Goal: Task Accomplishment & Management: Manage account settings

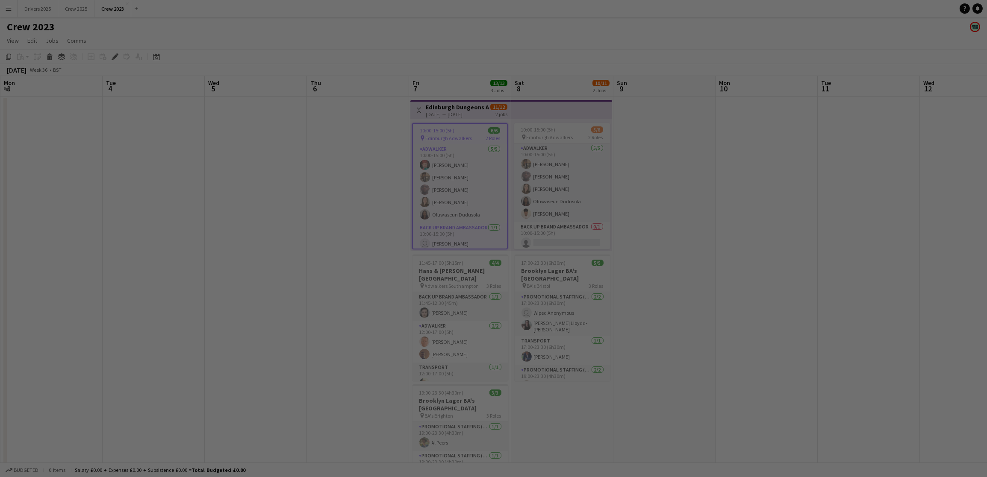
scroll to position [0, 294]
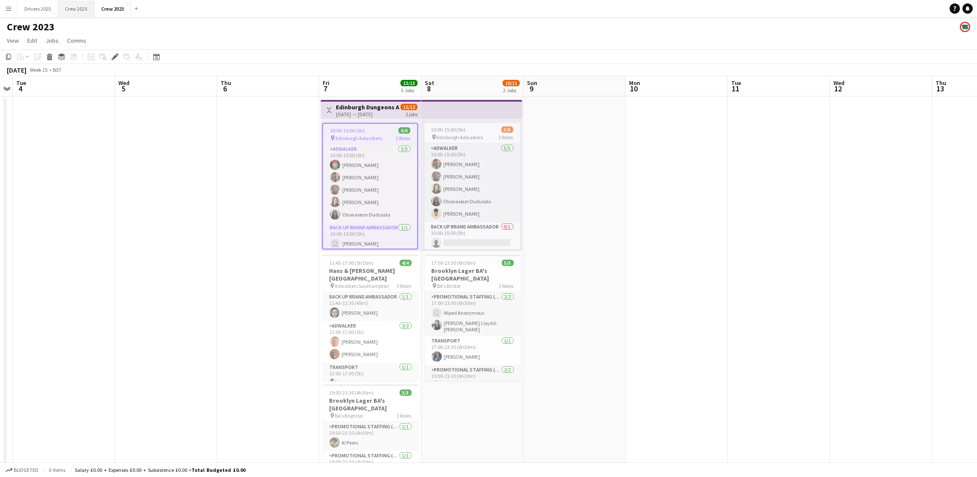
click at [79, 8] on button "Crew 2025 Close" at bounding box center [76, 8] width 36 height 17
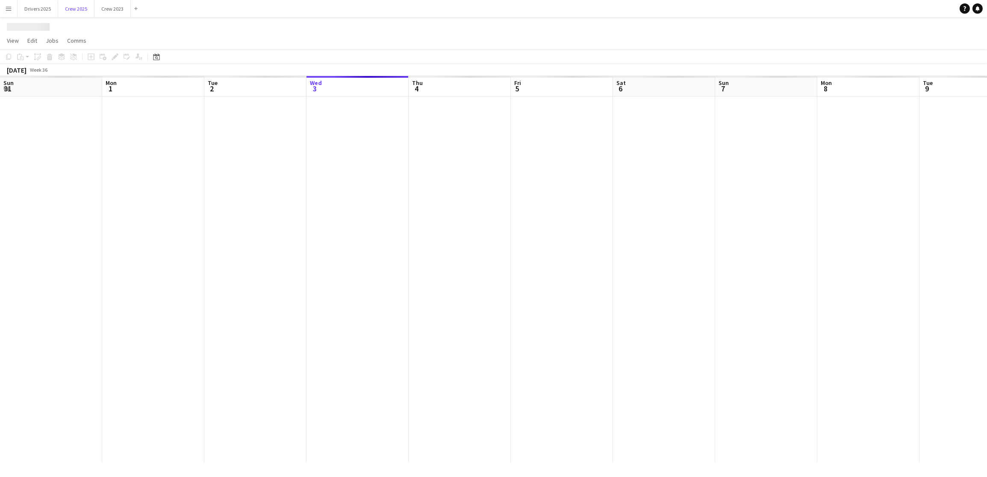
scroll to position [0, 204]
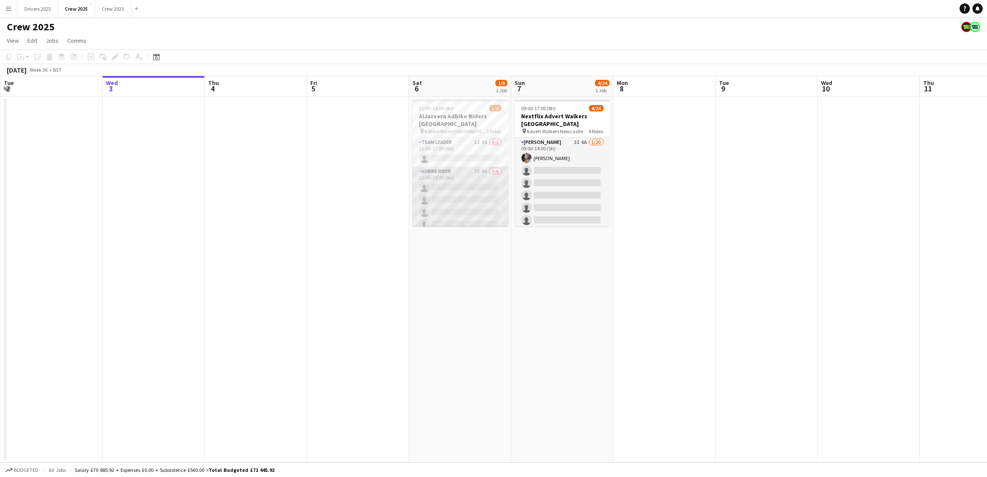
click at [460, 196] on app-card-role "Adbike Rider 3I 6A 0/6 11:00-19:00 (8h) single-neutral-actions single-neutral-a…" at bounding box center [460, 212] width 96 height 91
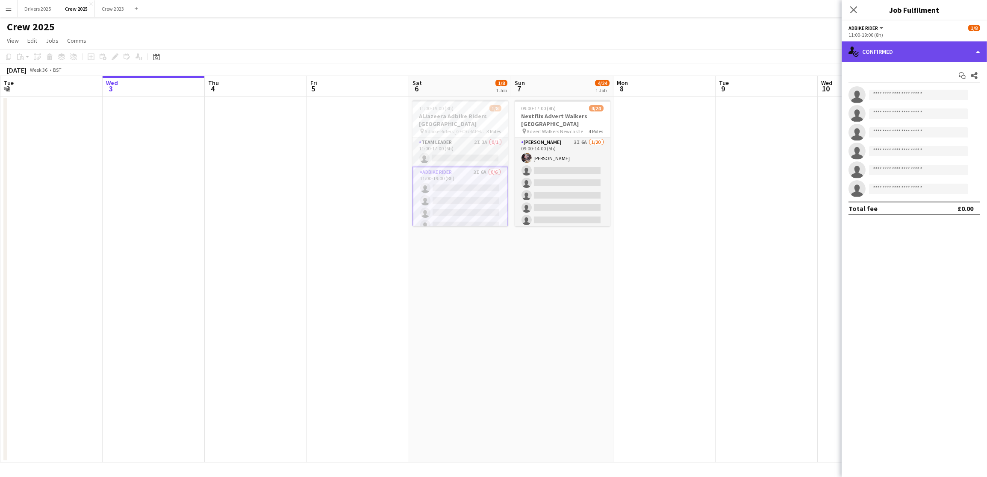
click at [906, 51] on div "single-neutral-actions-check-2 Confirmed" at bounding box center [913, 51] width 145 height 21
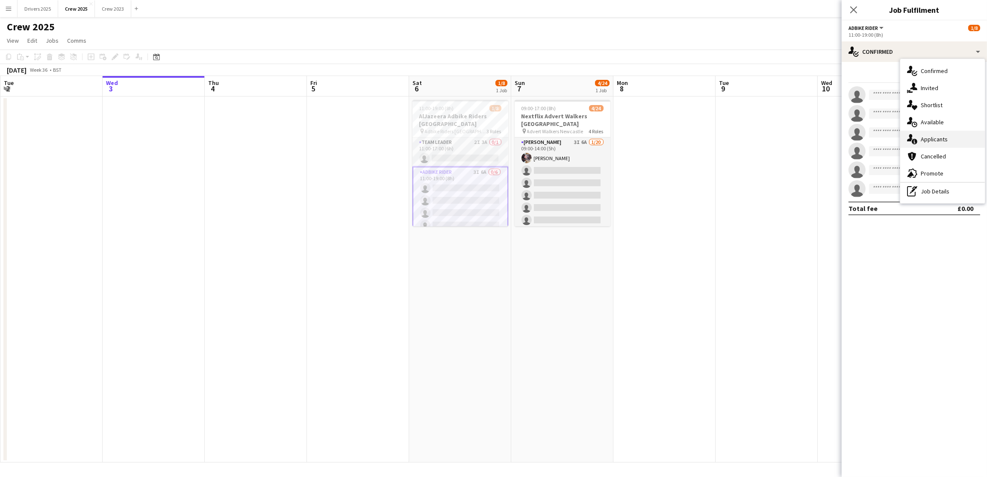
click at [927, 143] on span "Applicants" at bounding box center [933, 139] width 27 height 8
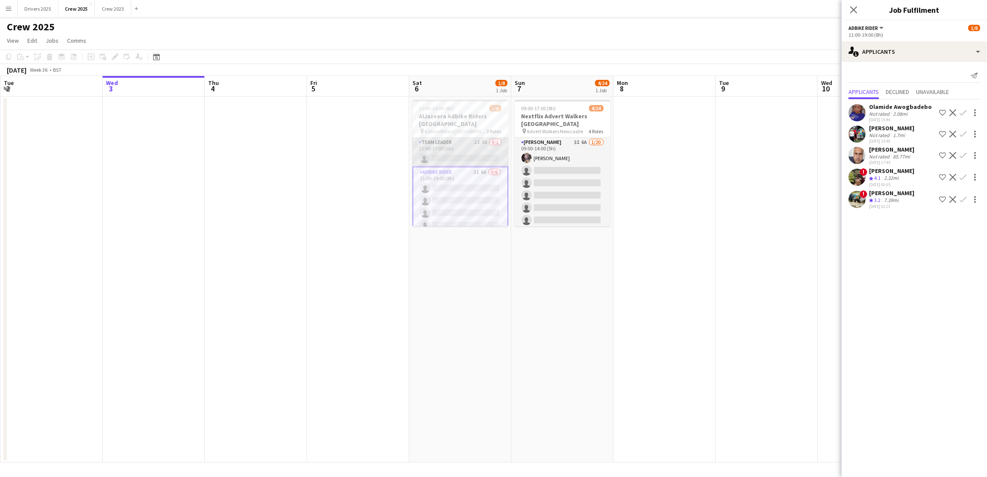
click at [453, 153] on app-card-role "Team Leader 2I 3A 0/1 11:00-17:00 (6h) single-neutral-actions" at bounding box center [460, 152] width 96 height 29
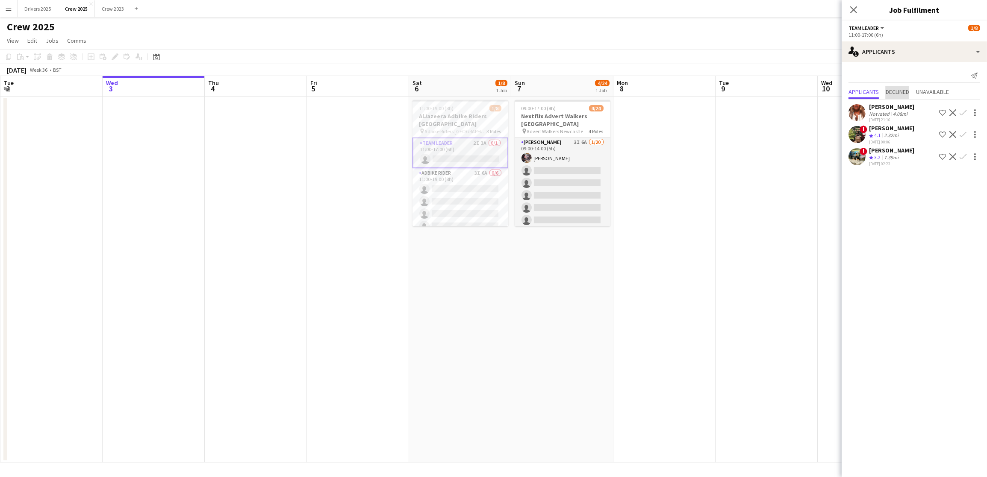
click at [895, 92] on span "Declined" at bounding box center [897, 92] width 24 height 6
click at [932, 73] on span "Unavailable" at bounding box center [932, 74] width 33 height 6
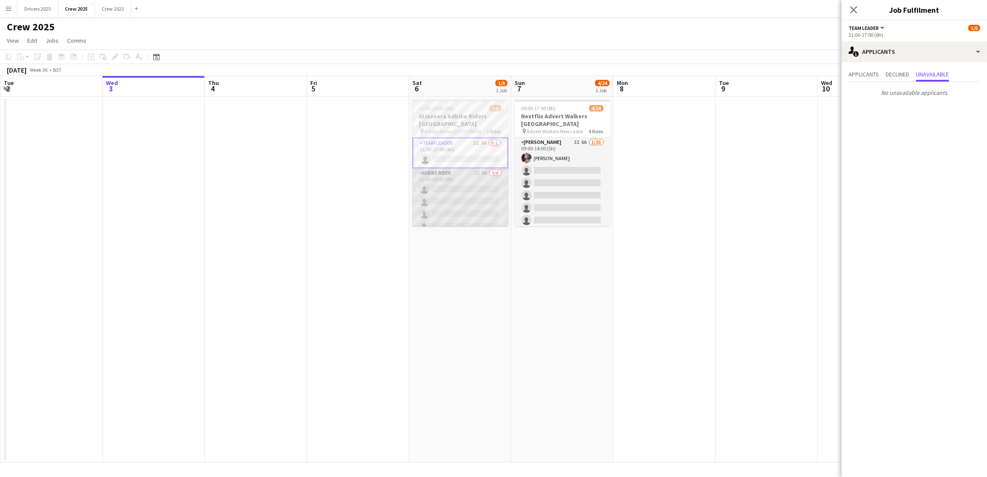
click at [458, 200] on app-card-role "Adbike Rider 3I 6A 0/6 11:00-19:00 (8h) single-neutral-actions single-neutral-a…" at bounding box center [460, 213] width 96 height 91
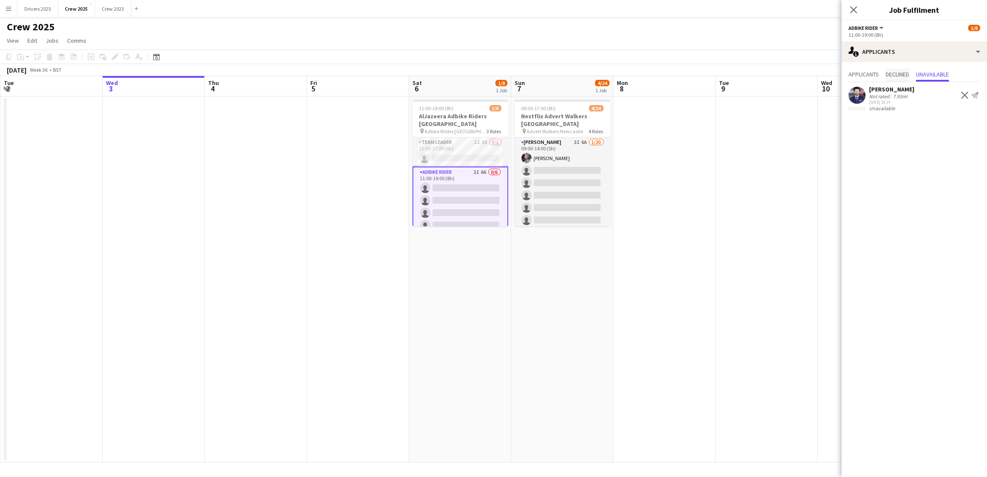
click at [899, 77] on span "Declined" at bounding box center [897, 74] width 24 height 6
click at [872, 74] on span "Applicants" at bounding box center [863, 74] width 30 height 6
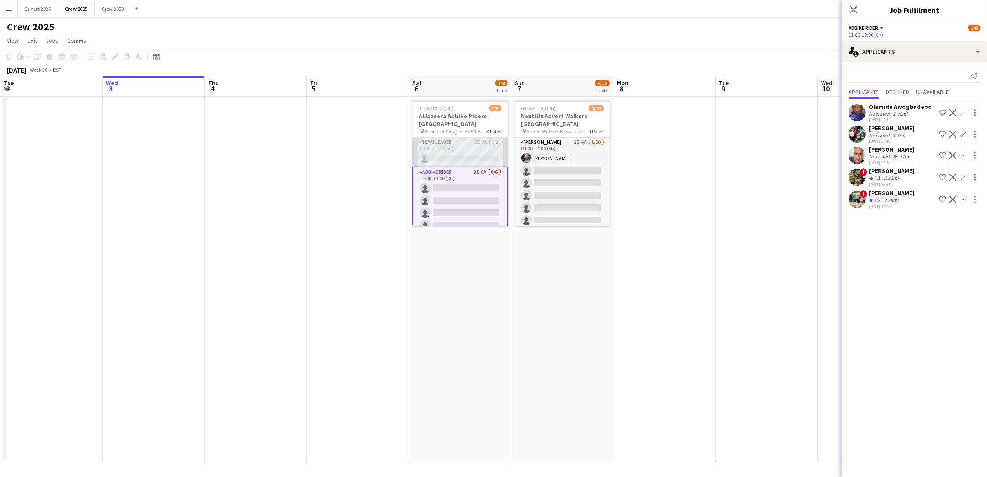
click at [455, 156] on app-card-role "Team Leader 2I 3A 0/1 11:00-17:00 (6h) single-neutral-actions" at bounding box center [460, 152] width 96 height 29
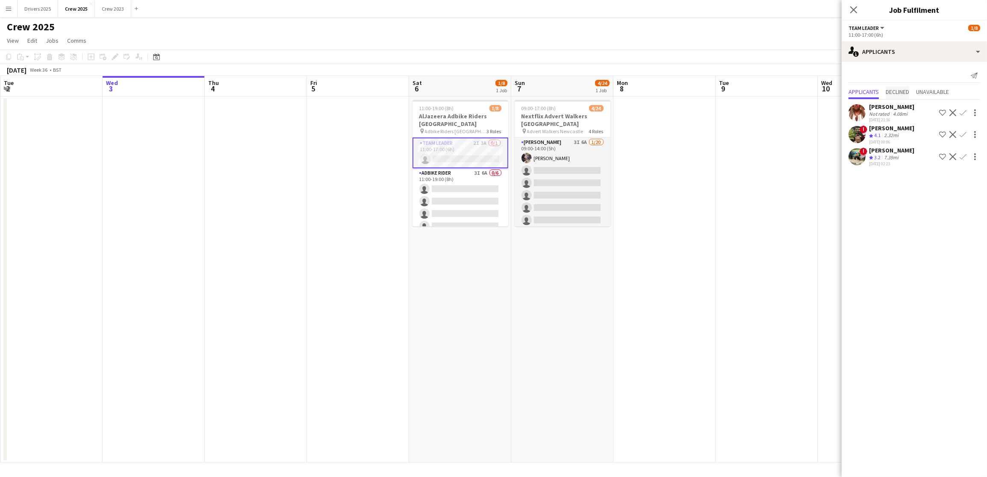
click at [905, 93] on span "Declined" at bounding box center [897, 92] width 24 height 6
click at [934, 77] on span "Unavailable" at bounding box center [932, 75] width 33 height 13
click at [853, 71] on span "Applicants" at bounding box center [863, 74] width 30 height 6
click at [919, 52] on div "single-neutral-actions-information Applicants" at bounding box center [913, 51] width 145 height 21
click at [927, 88] on span "Invited" at bounding box center [929, 88] width 18 height 8
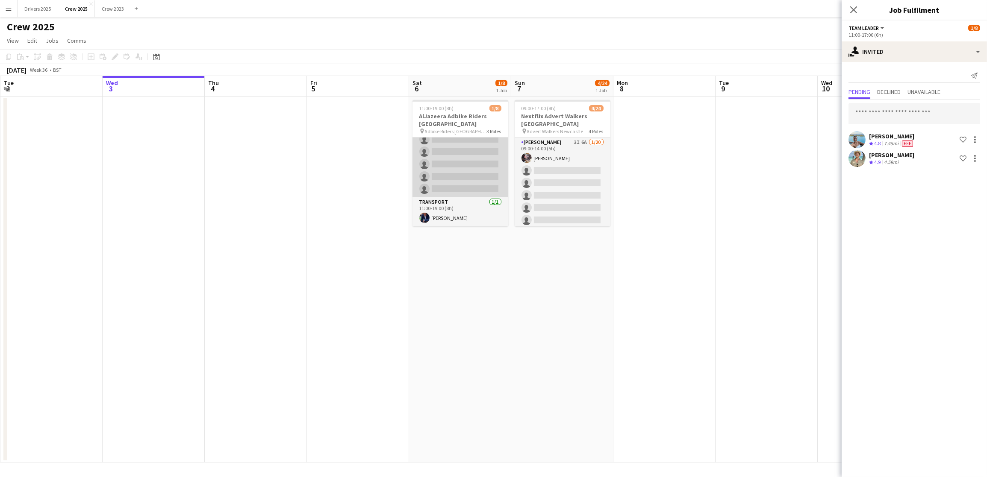
click at [453, 172] on app-card-role "Adbike Rider 3I 6A 0/6 11:00-19:00 (8h) single-neutral-actions single-neutral-a…" at bounding box center [460, 151] width 96 height 91
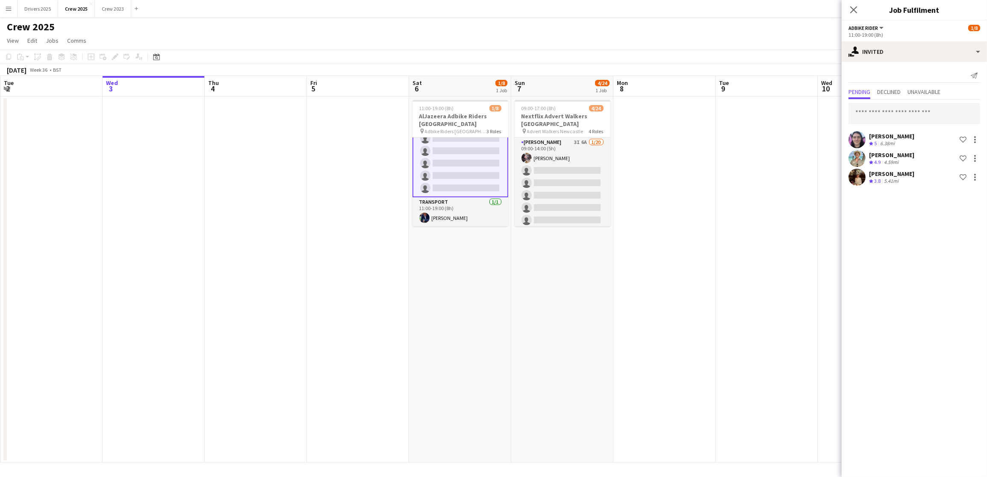
scroll to position [62, 0]
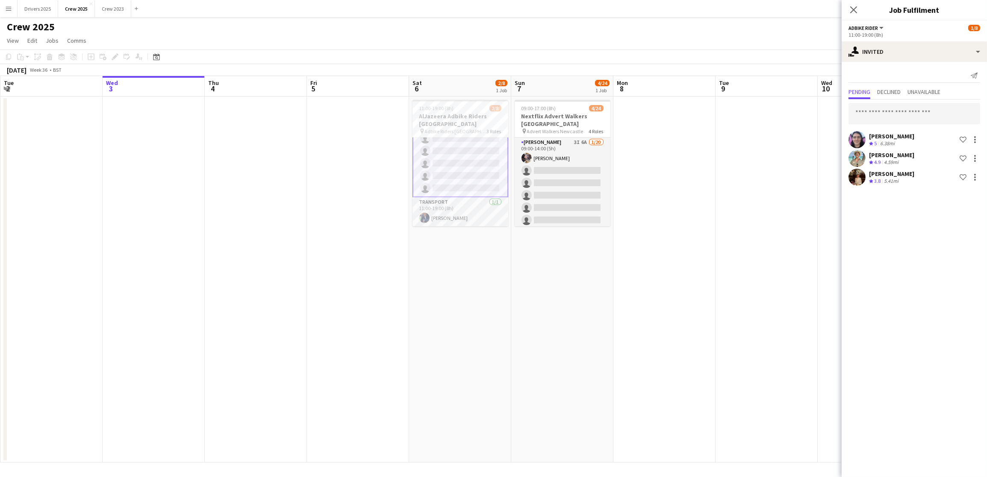
click at [448, 179] on app-card-role "Adbike Rider 2I 6A [DATE] 11:00-19:00 (8h) [PERSON_NAME] single-neutral-actions…" at bounding box center [460, 151] width 96 height 93
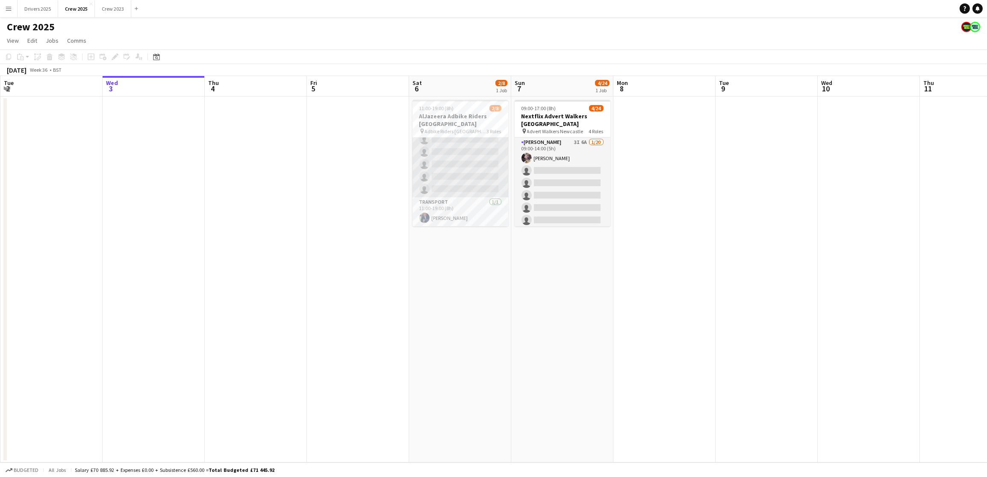
click at [447, 173] on app-card-role "Adbike Rider 2I 6A [DATE] 11:00-19:00 (8h) [PERSON_NAME] single-neutral-actions…" at bounding box center [460, 151] width 96 height 91
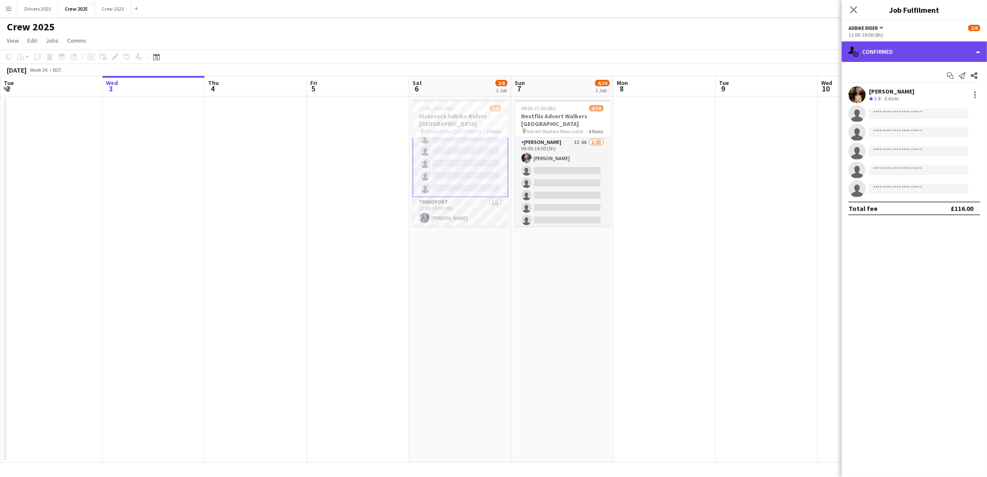
click at [916, 56] on div "single-neutral-actions-check-2 Confirmed" at bounding box center [913, 51] width 145 height 21
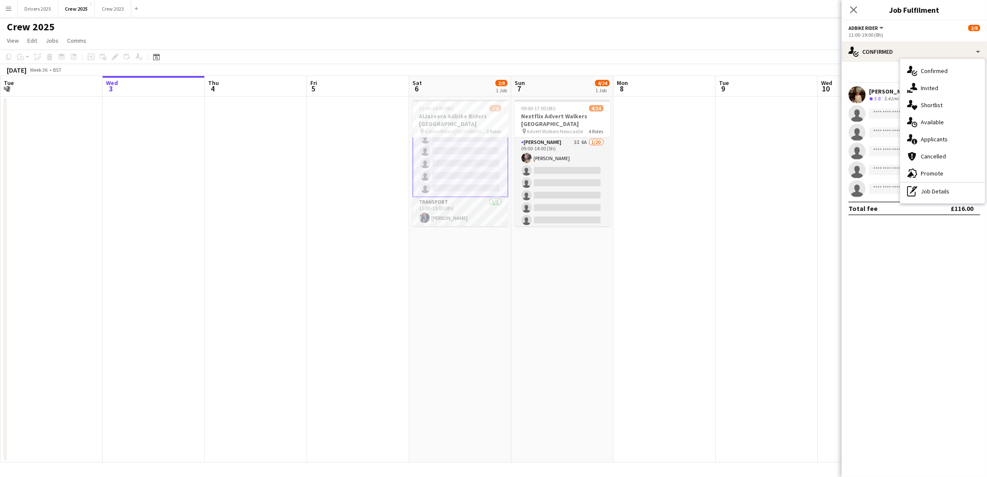
click at [922, 82] on div "single-neutral-actions-share-1 Invited" at bounding box center [942, 87] width 85 height 17
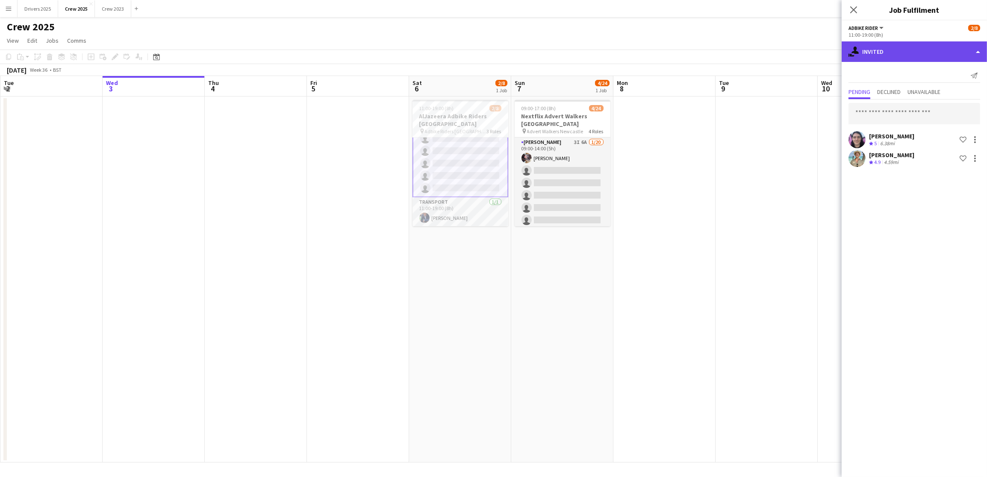
click at [906, 56] on div "single-neutral-actions-share-1 Invited" at bounding box center [913, 51] width 145 height 21
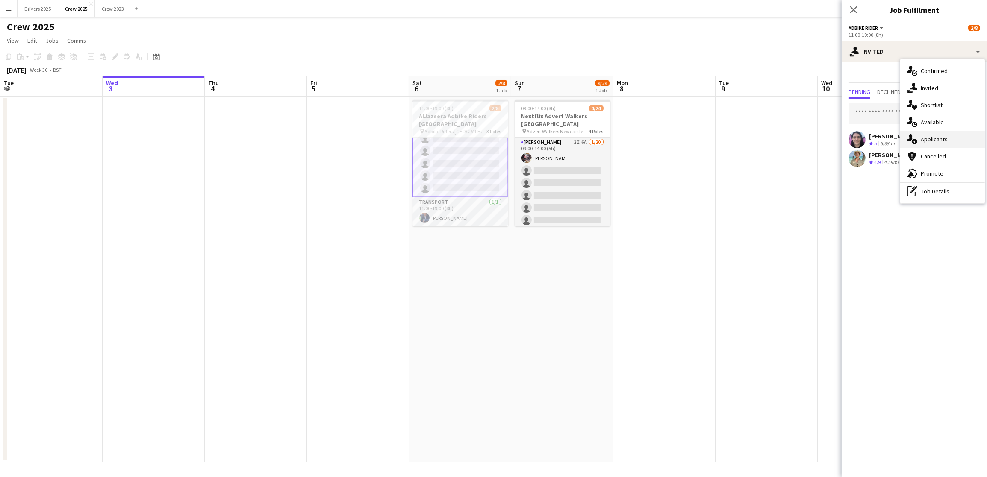
click at [934, 140] on span "Applicants" at bounding box center [933, 139] width 27 height 8
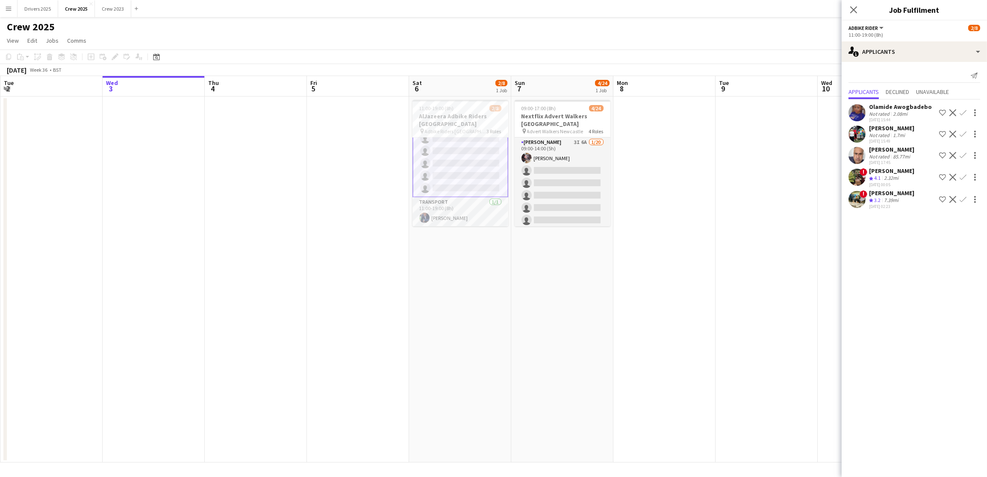
click at [903, 144] on div "[DATE] 15:49" at bounding box center [891, 141] width 45 height 6
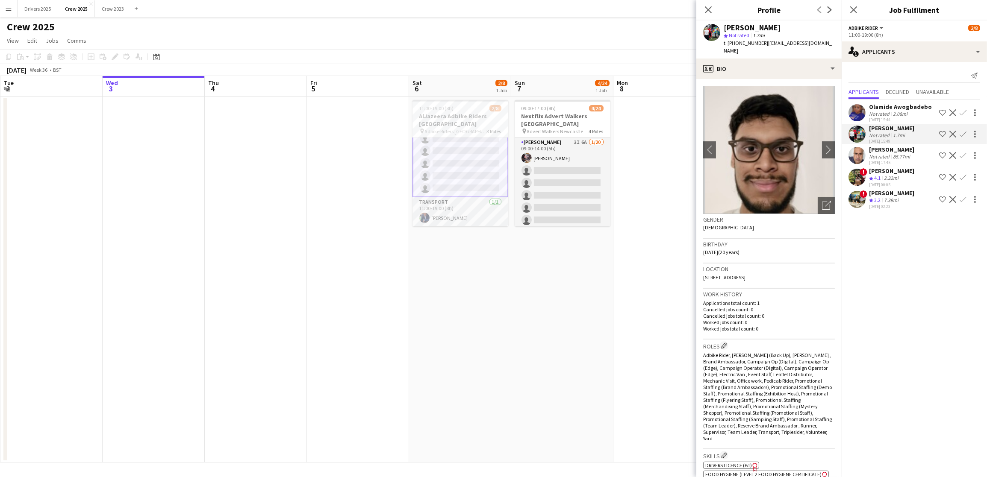
click at [891, 153] on div "[PERSON_NAME]" at bounding box center [891, 150] width 45 height 8
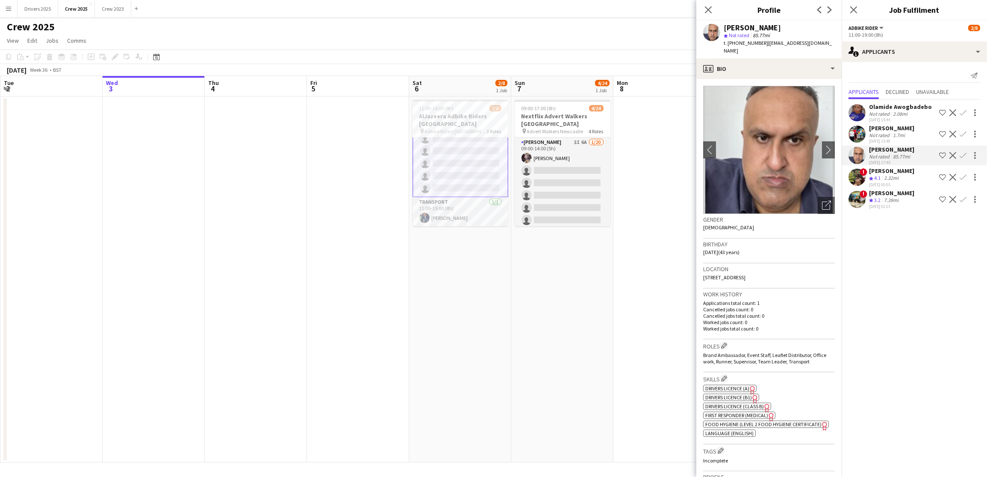
click at [810, 145] on img at bounding box center [769, 150] width 132 height 128
click at [822, 145] on app-icon "chevron-right" at bounding box center [828, 149] width 13 height 9
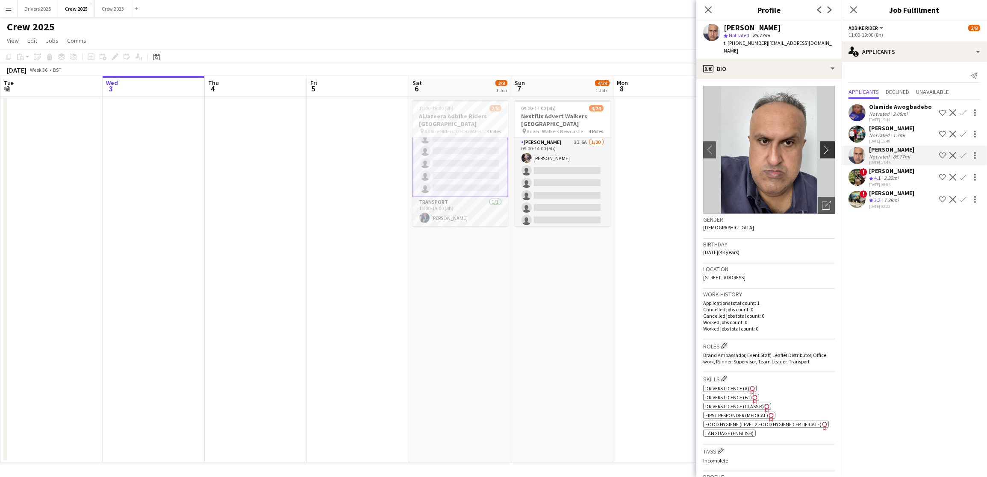
click at [822, 145] on app-icon "chevron-right" at bounding box center [828, 149] width 13 height 9
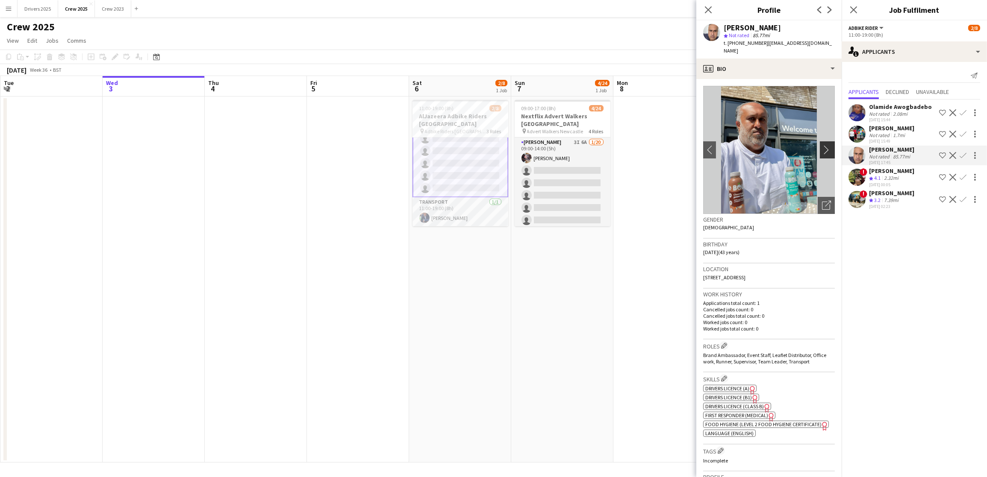
click at [822, 145] on app-icon "chevron-right" at bounding box center [828, 149] width 13 height 9
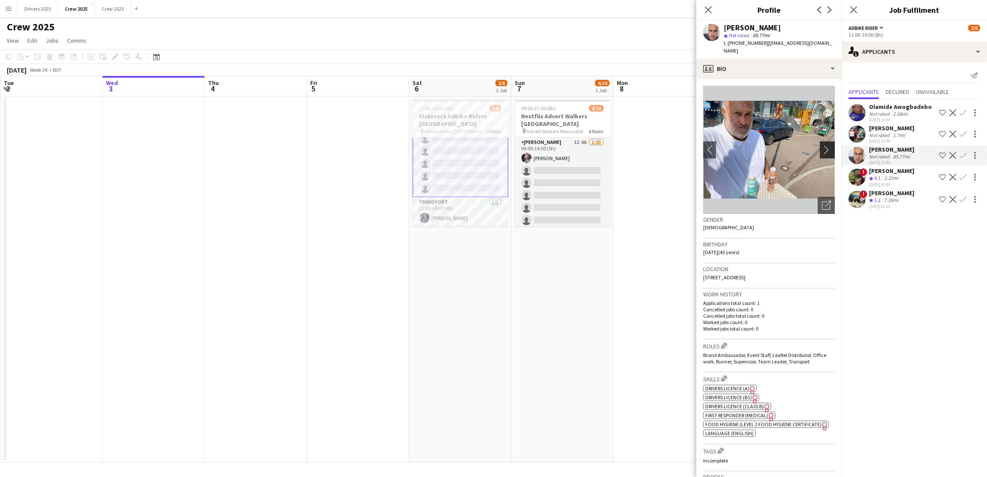
click at [822, 145] on app-icon "chevron-right" at bounding box center [828, 149] width 13 height 9
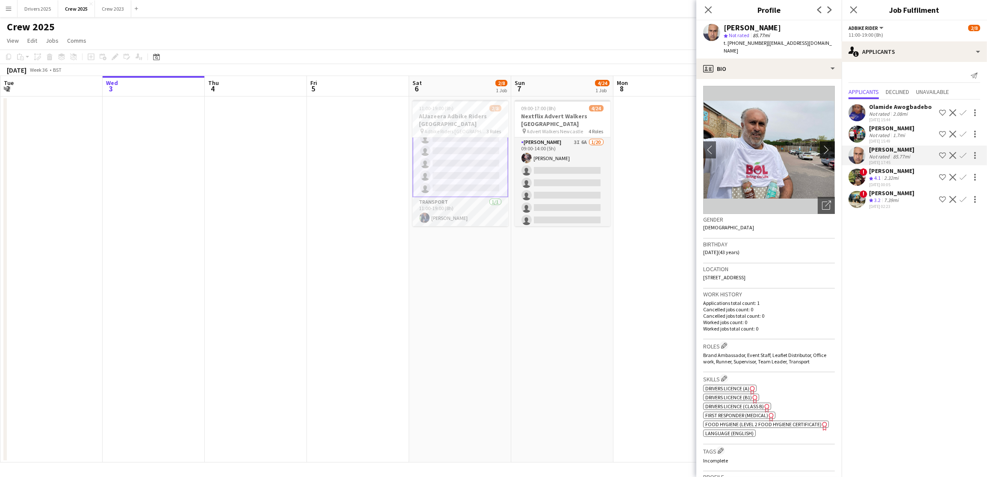
click at [822, 145] on app-icon "chevron-right" at bounding box center [828, 149] width 13 height 9
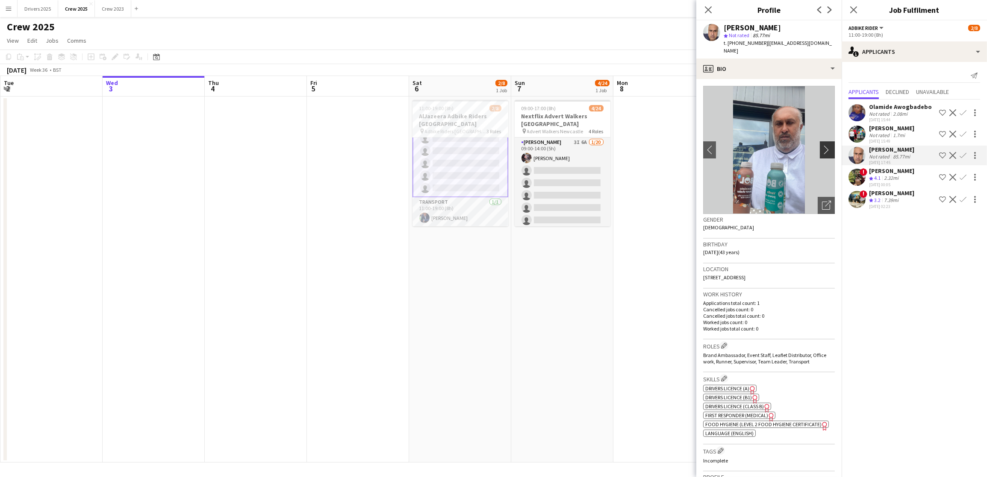
click at [822, 145] on app-icon "chevron-right" at bounding box center [828, 149] width 13 height 9
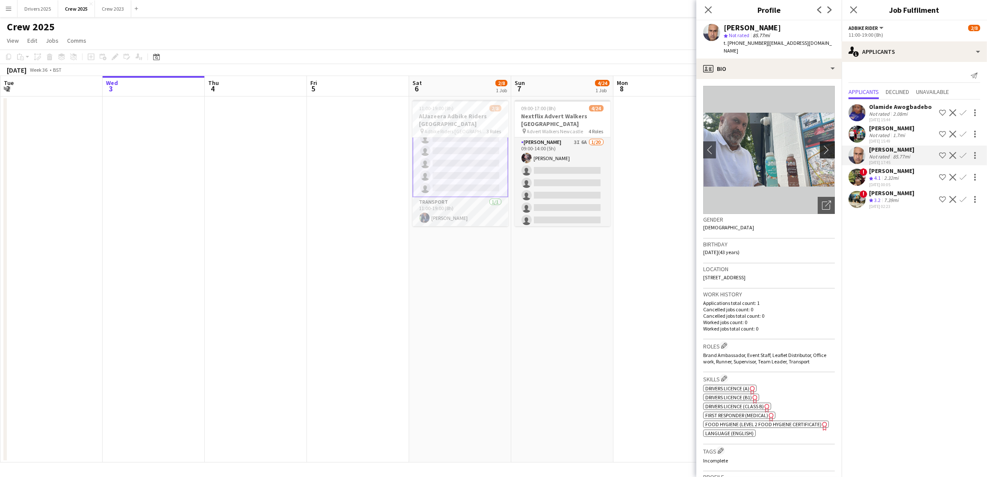
click at [822, 145] on app-icon "chevron-right" at bounding box center [828, 149] width 13 height 9
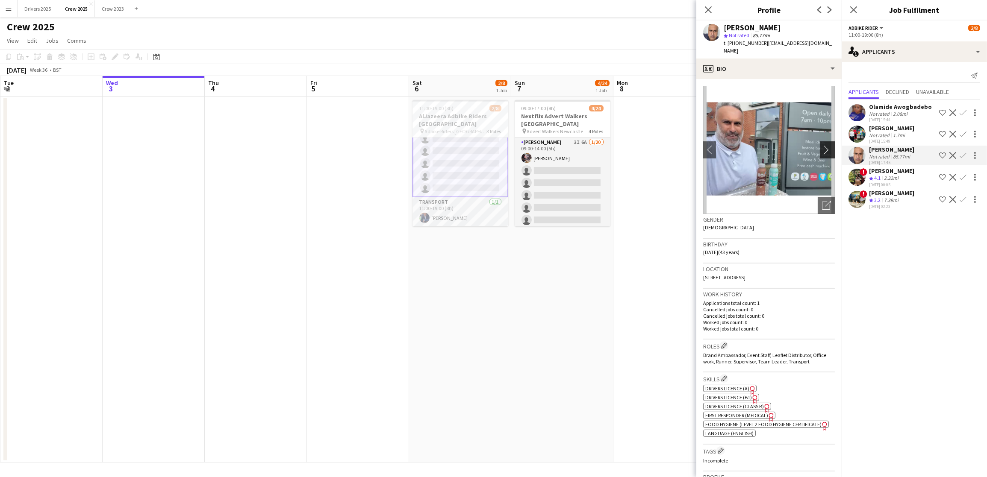
click at [822, 145] on app-icon "chevron-right" at bounding box center [828, 149] width 13 height 9
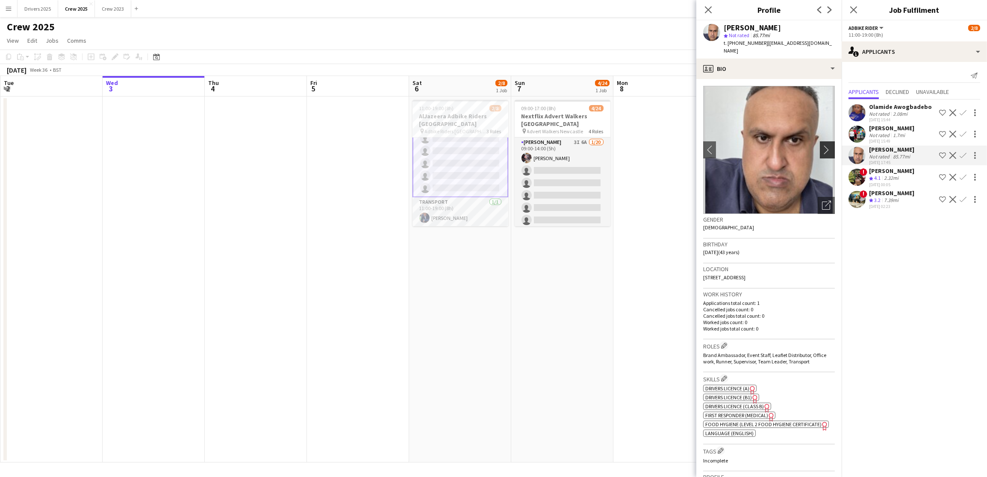
click at [822, 145] on app-icon "chevron-right" at bounding box center [828, 149] width 13 height 9
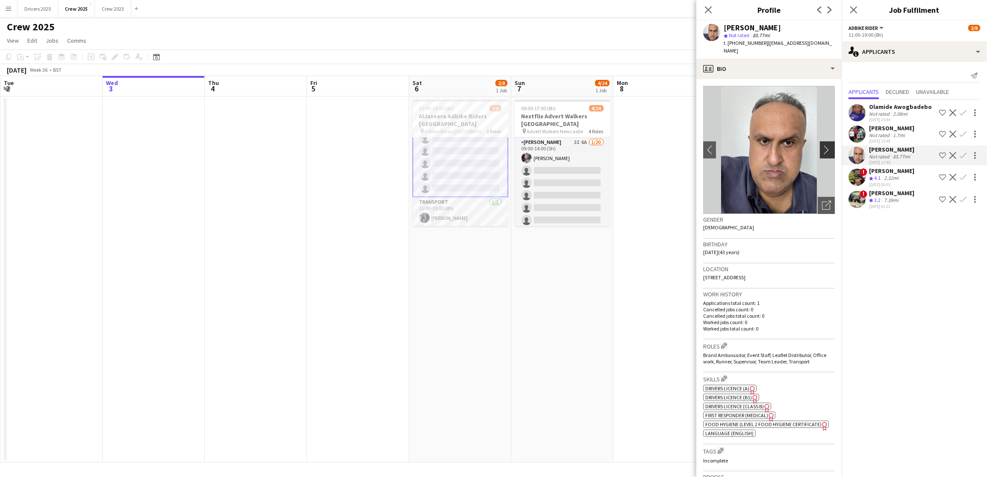
click at [822, 145] on app-icon "chevron-right" at bounding box center [828, 149] width 13 height 9
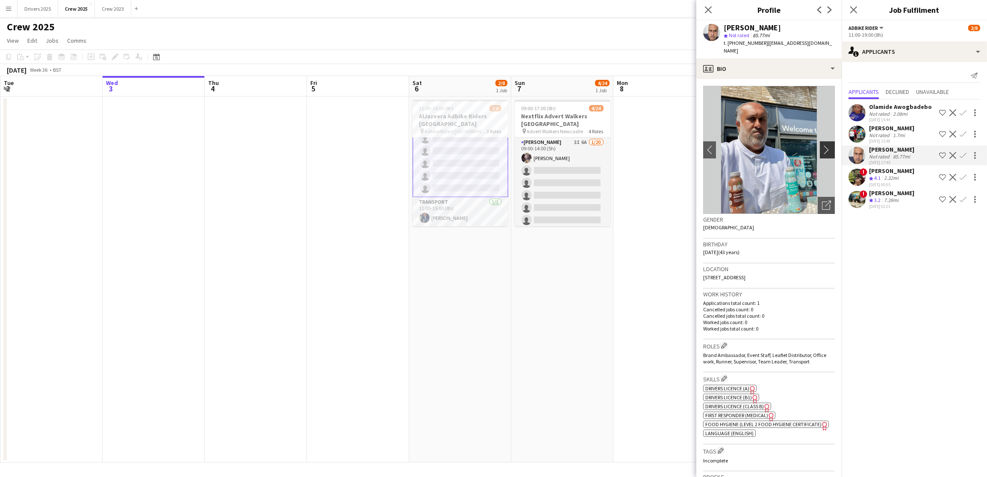
click at [822, 145] on app-icon "chevron-right" at bounding box center [828, 149] width 13 height 9
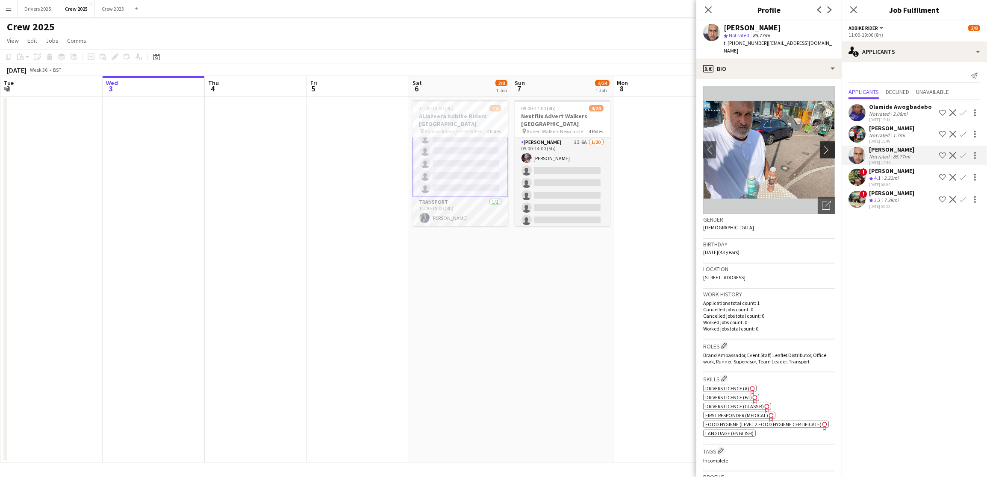
click at [822, 145] on app-icon "chevron-right" at bounding box center [828, 149] width 13 height 9
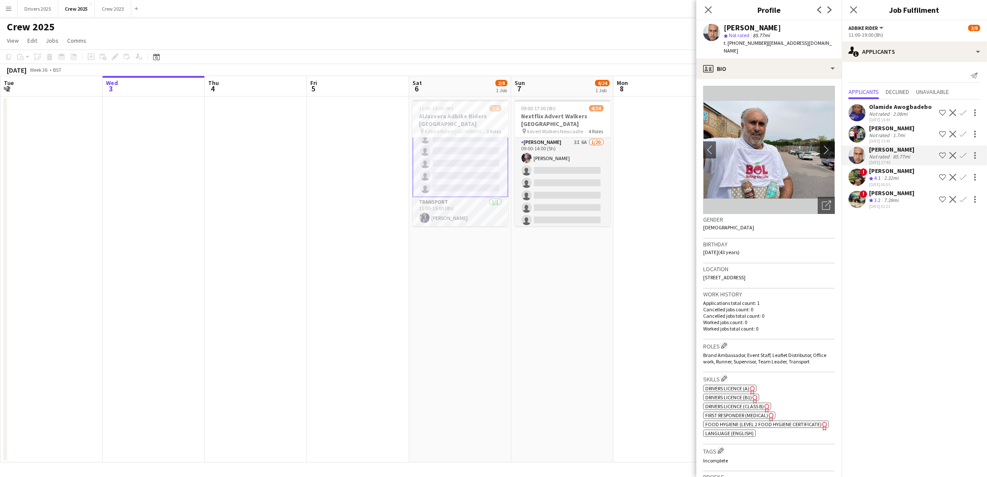
click at [822, 145] on app-icon "chevron-right" at bounding box center [828, 149] width 13 height 9
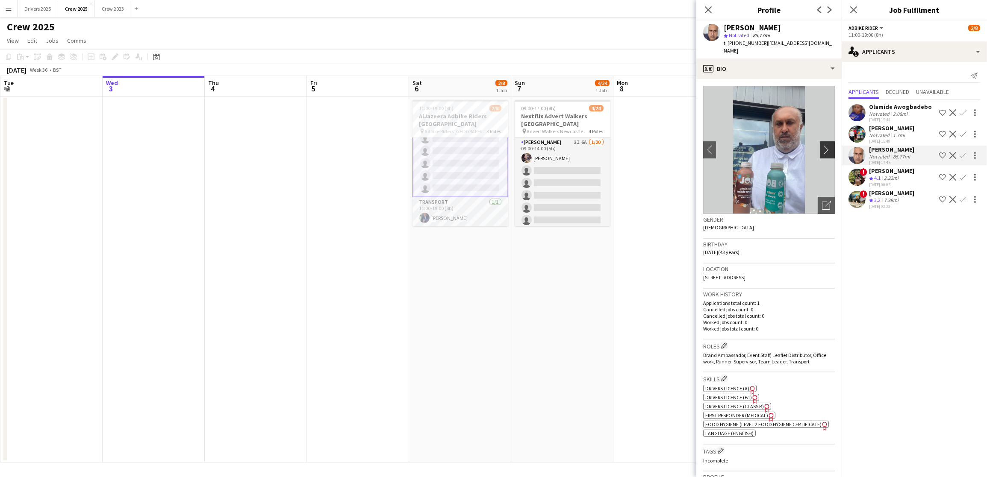
click at [822, 145] on app-icon "chevron-right" at bounding box center [828, 149] width 13 height 9
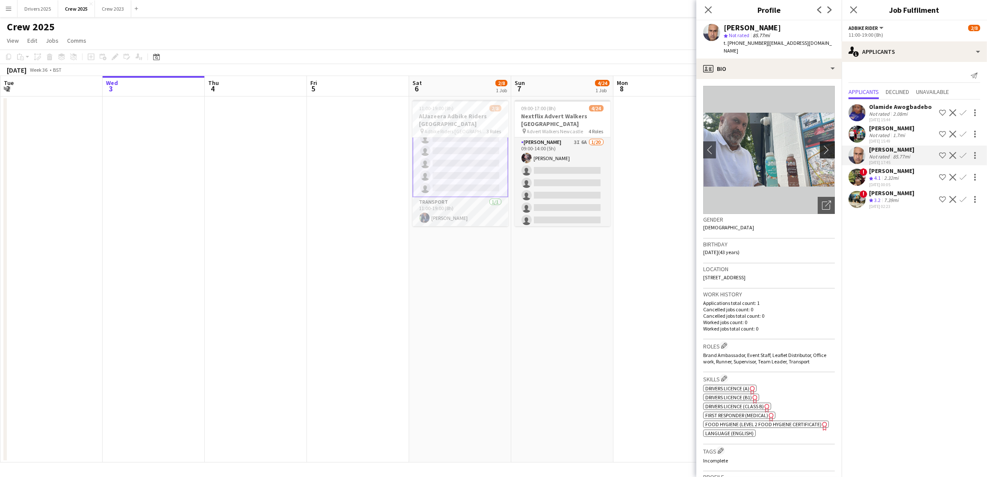
click at [822, 145] on app-icon "chevron-right" at bounding box center [828, 149] width 13 height 9
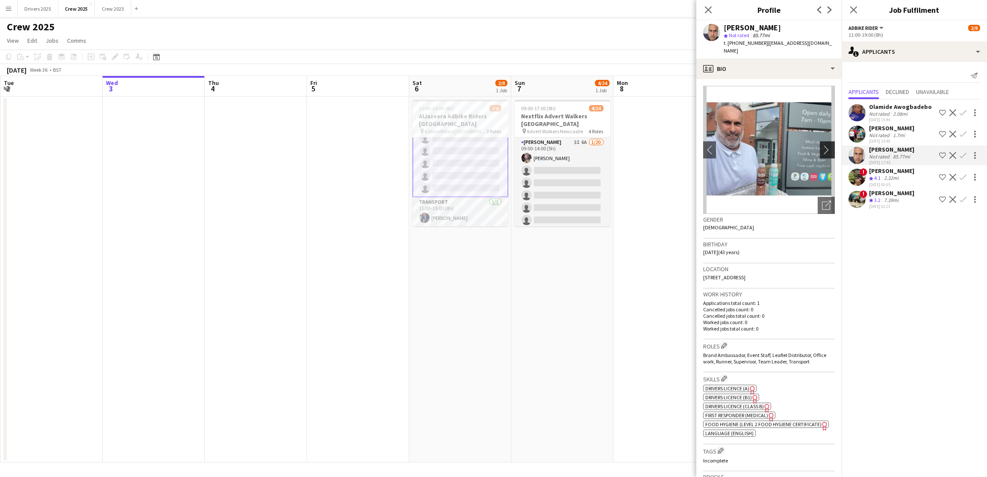
click at [822, 145] on app-icon "chevron-right" at bounding box center [828, 149] width 13 height 9
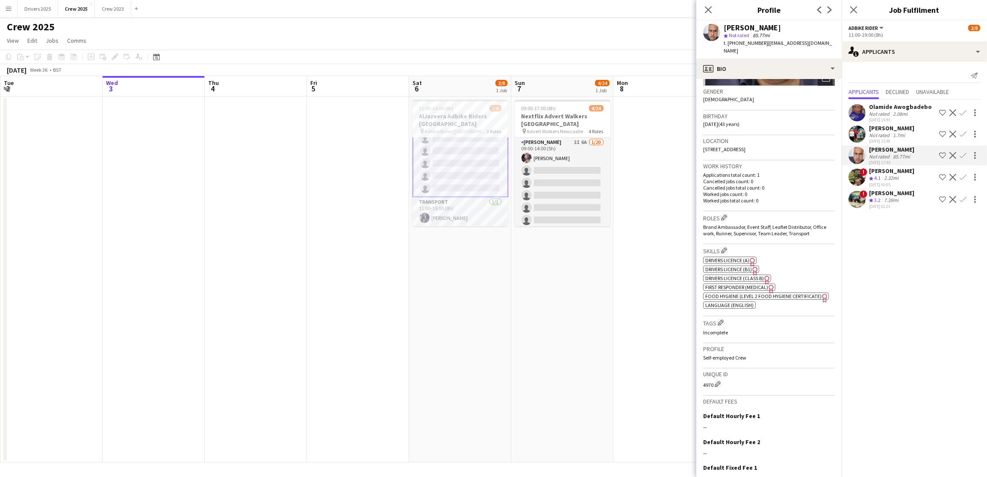
scroll to position [203, 0]
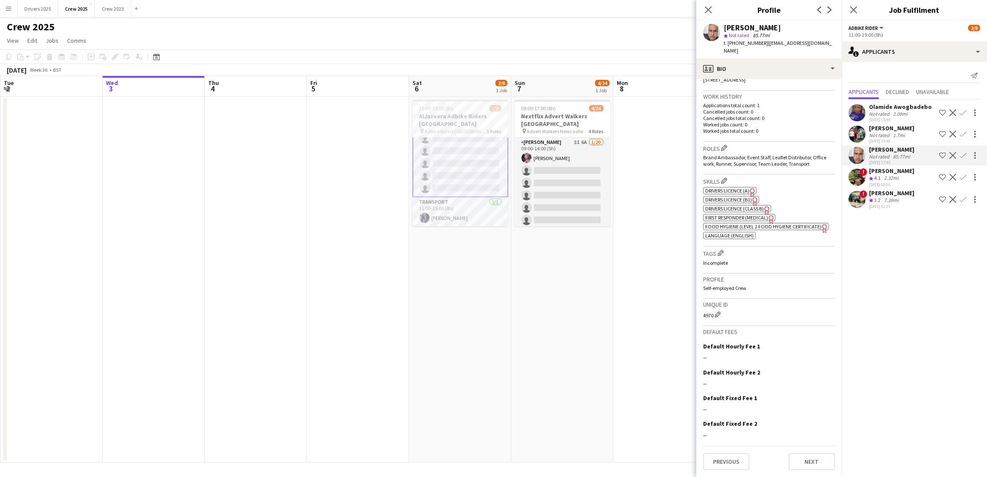
click at [798, 470] on div "Previous Next" at bounding box center [769, 458] width 132 height 24
click at [788, 460] on button "Next" at bounding box center [811, 461] width 46 height 17
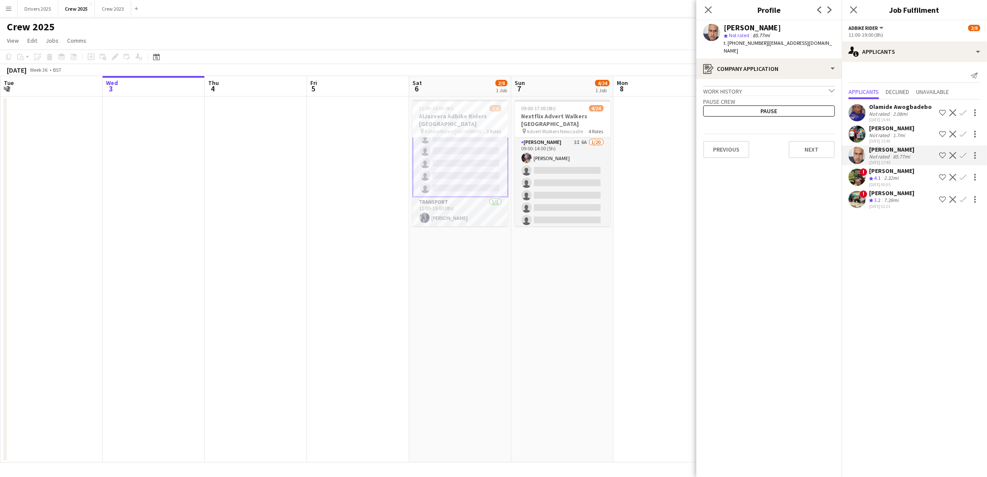
click at [809, 151] on app-crew-profile-application "Work history chevron-down Brand ambassador It’s Promotional [DATE] — Present • …" at bounding box center [768, 278] width 145 height 398
click at [809, 141] on button "Next" at bounding box center [811, 149] width 46 height 17
click at [809, 141] on button "Next" at bounding box center [811, 144] width 46 height 17
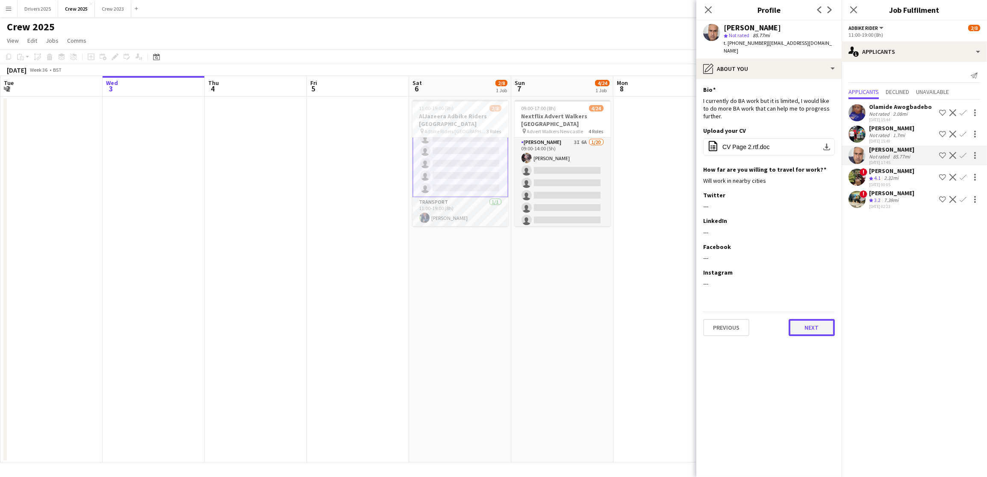
click at [812, 320] on button "Next" at bounding box center [811, 327] width 46 height 17
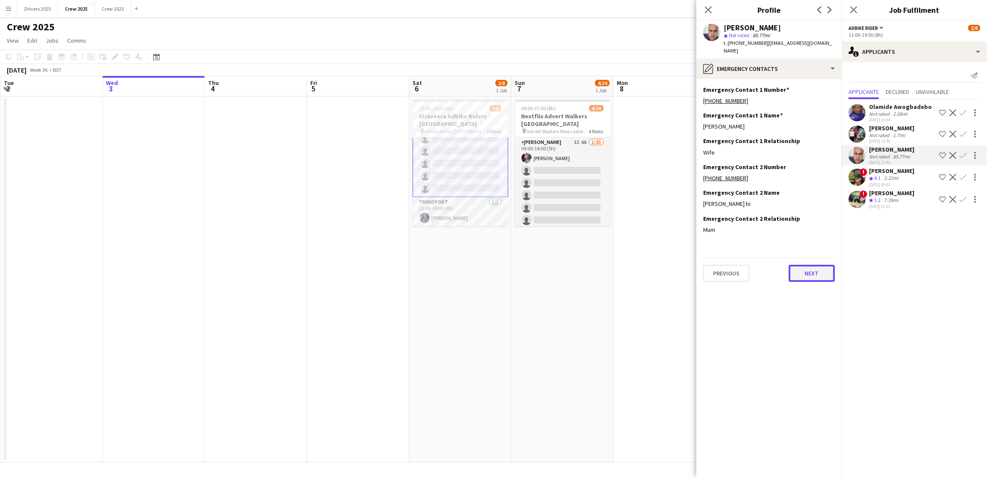
click at [817, 265] on button "Next" at bounding box center [811, 273] width 46 height 17
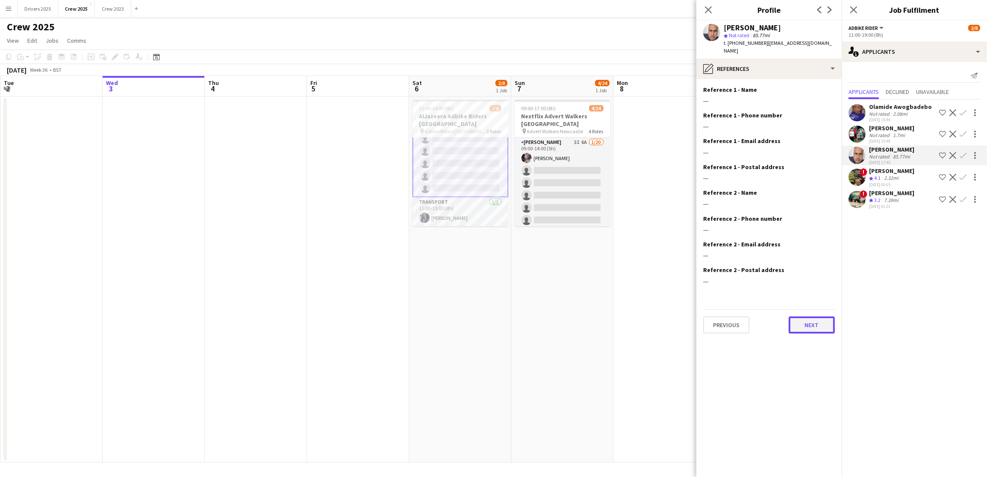
click at [820, 319] on button "Next" at bounding box center [811, 325] width 46 height 17
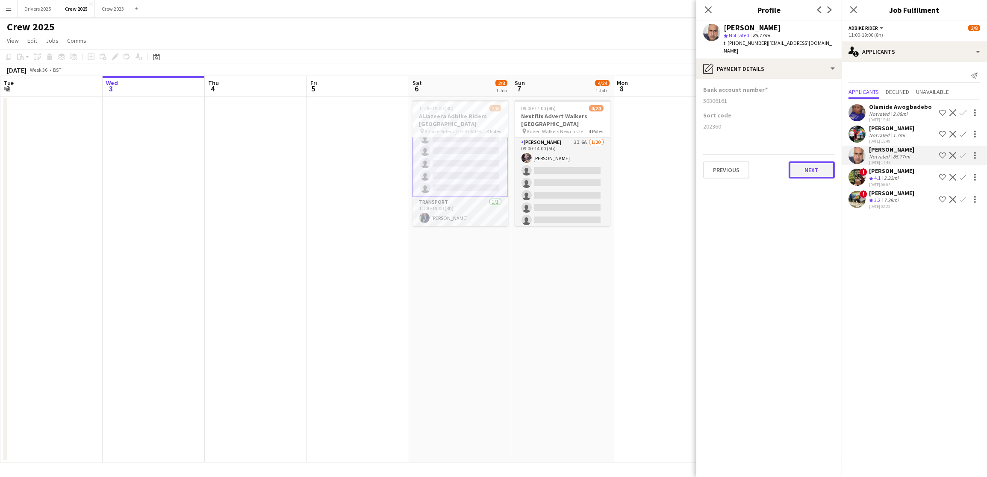
click at [814, 166] on button "Next" at bounding box center [811, 170] width 46 height 17
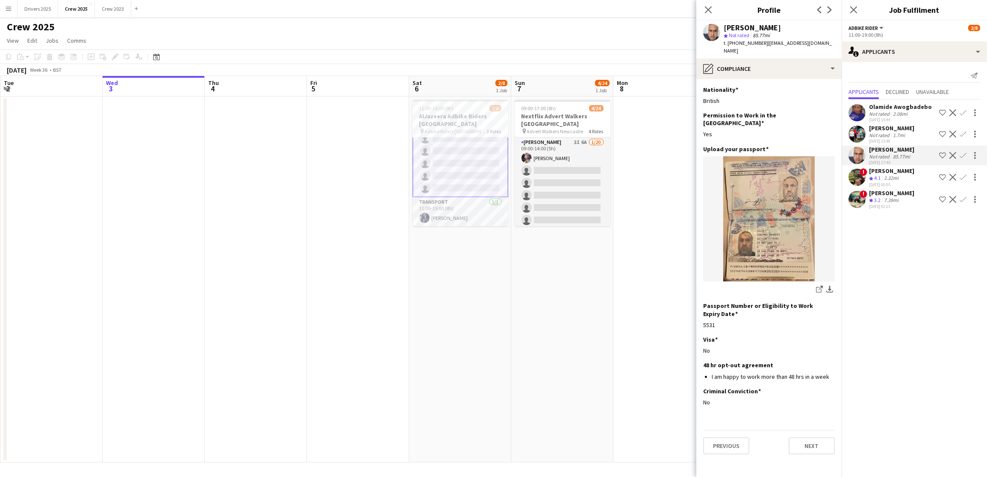
click at [621, 284] on app-date-cell at bounding box center [664, 280] width 102 height 366
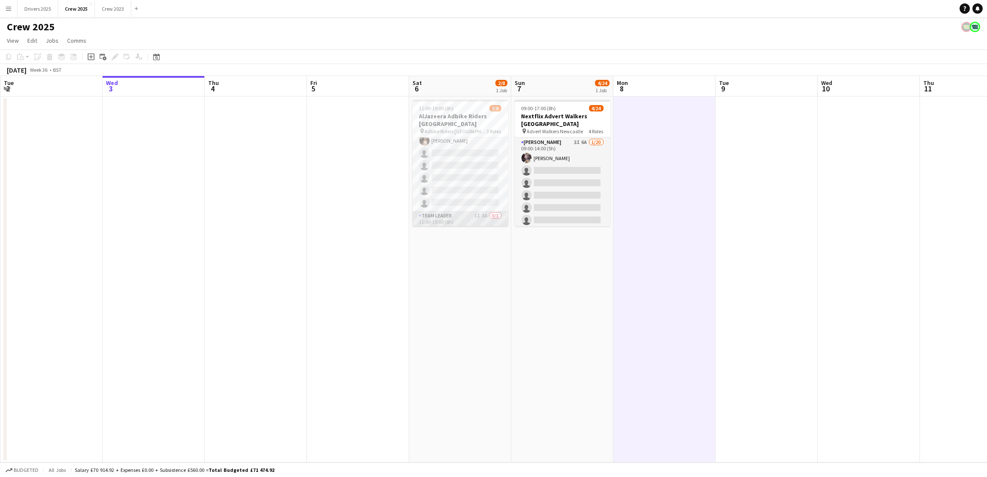
scroll to position [0, 0]
click at [470, 190] on app-card-role "Team Leader 1I 3A 0/1 11:00-19:00 (8h) single-neutral-actions" at bounding box center [460, 182] width 96 height 29
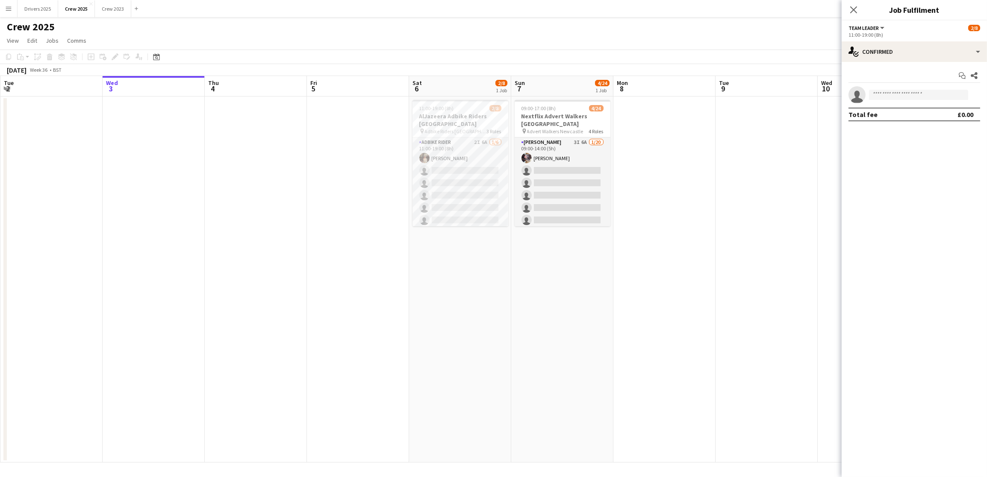
click at [470, 190] on app-card-role "Adbike Rider 2I 6A [DATE] 11:00-19:00 (8h) [PERSON_NAME] single-neutral-actions…" at bounding box center [460, 183] width 96 height 91
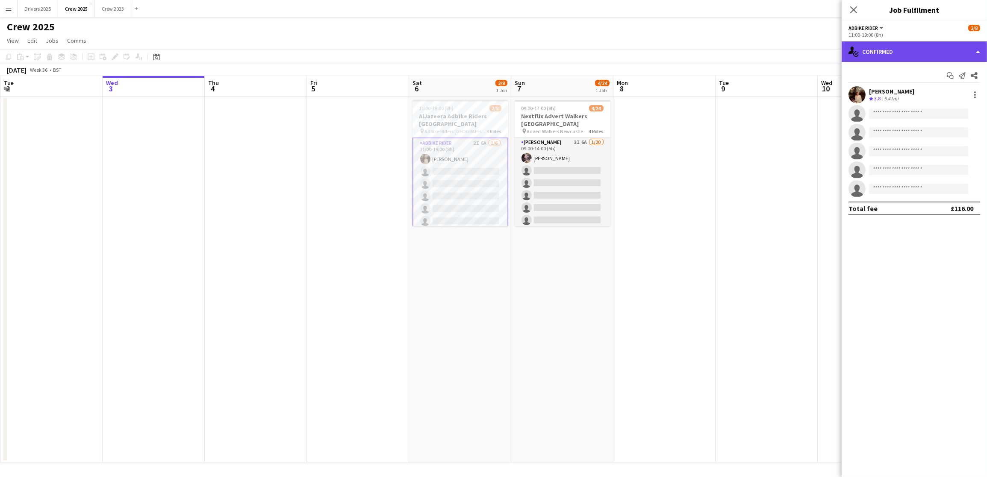
click at [933, 47] on div "single-neutral-actions-check-2 Confirmed" at bounding box center [913, 51] width 145 height 21
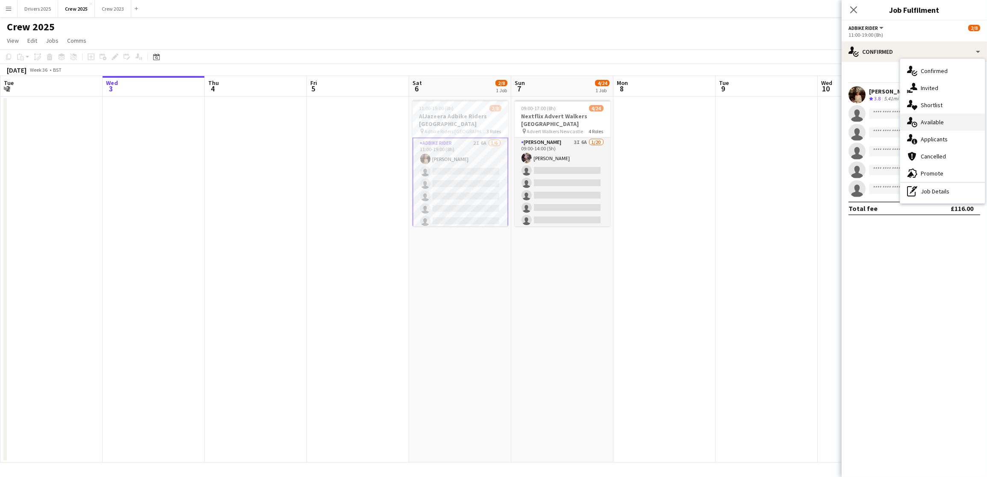
click at [945, 124] on div "single-neutral-actions-upload Available" at bounding box center [942, 122] width 85 height 17
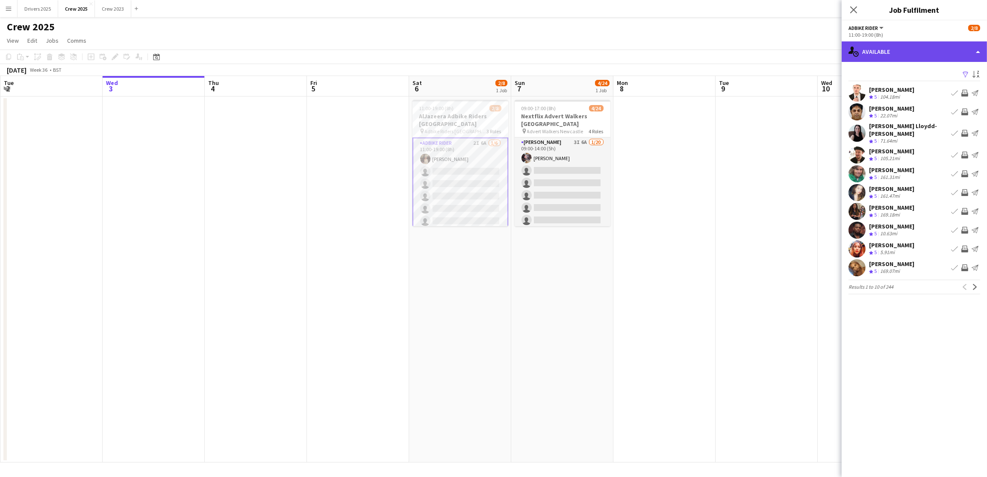
click at [939, 52] on div "single-neutral-actions-upload Available" at bounding box center [913, 51] width 145 height 21
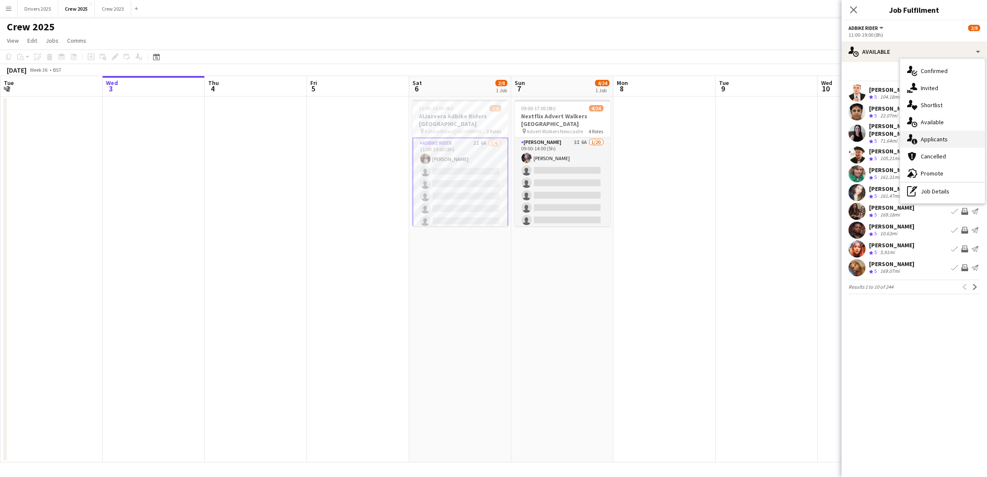
click at [934, 134] on div "single-neutral-actions-information Applicants" at bounding box center [942, 139] width 85 height 17
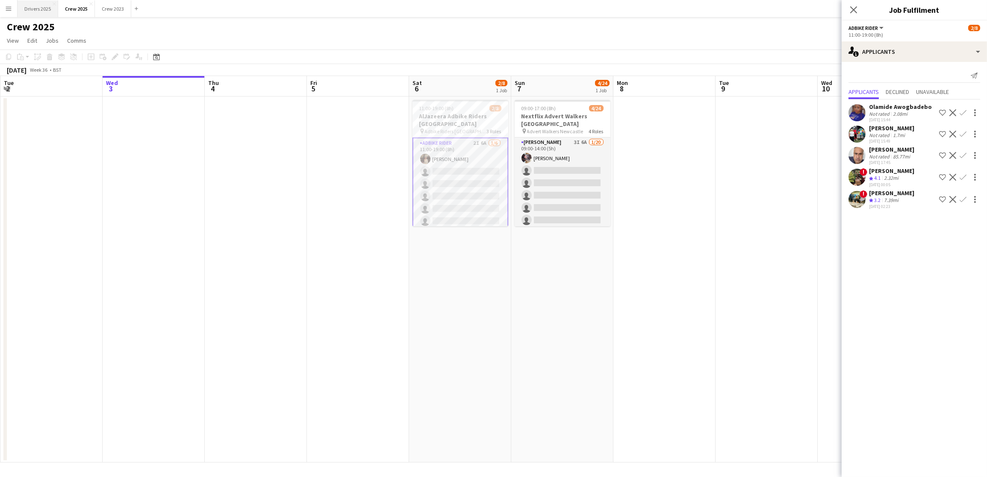
click at [36, 9] on button "Drivers 2025 Close" at bounding box center [38, 8] width 41 height 17
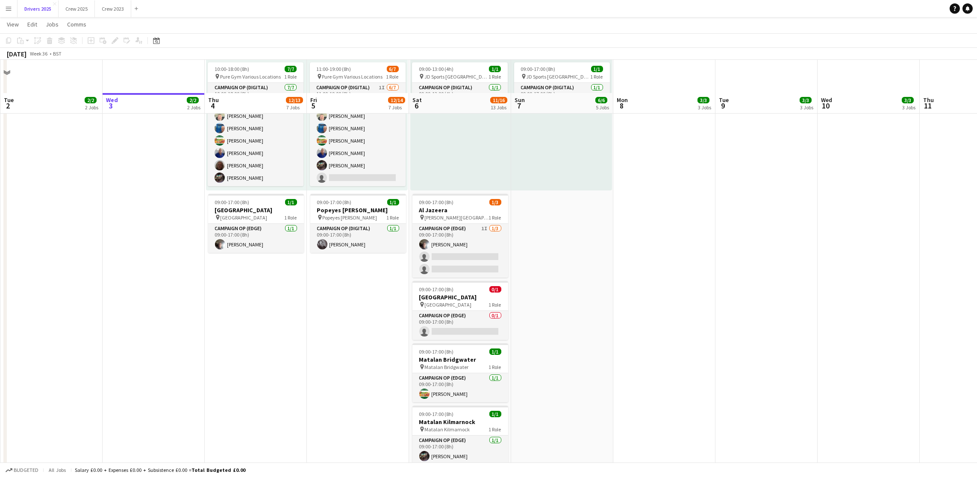
scroll to position [897, 0]
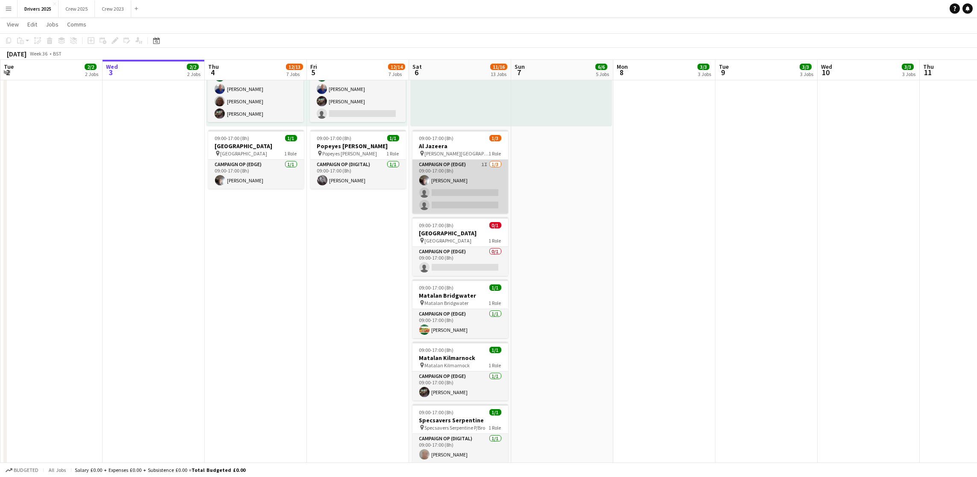
click at [449, 197] on app-card-role "Campaign Op (Edge) 1I [DATE] 09:00-17:00 (8h) [PERSON_NAME] single-neutral-acti…" at bounding box center [460, 187] width 96 height 54
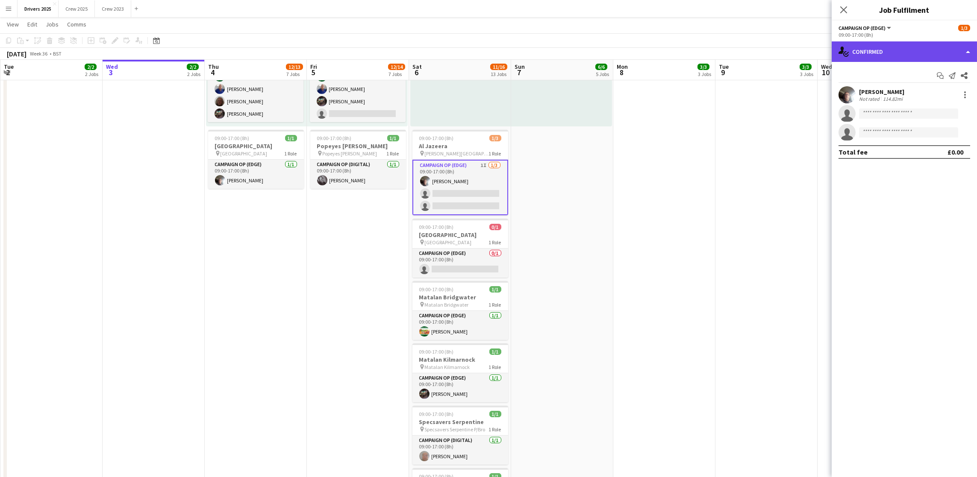
click at [895, 55] on div "single-neutral-actions-check-2 Confirmed" at bounding box center [904, 51] width 145 height 21
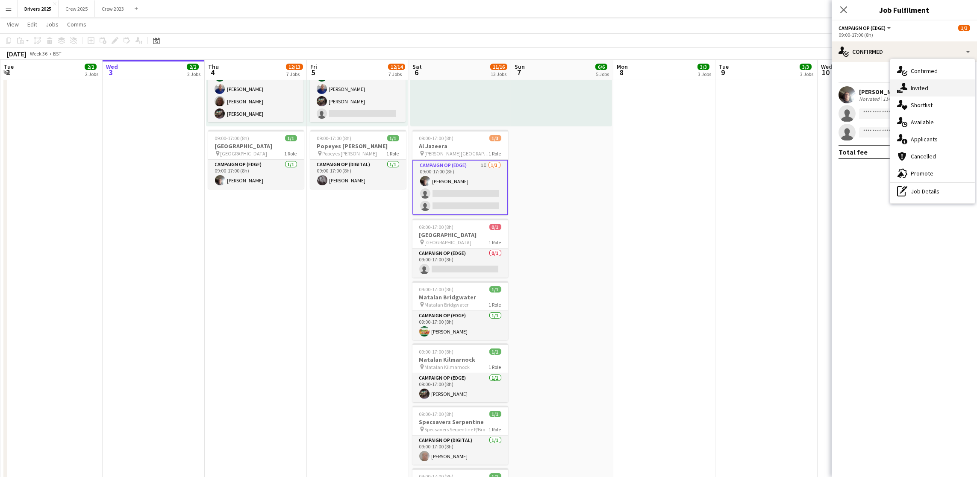
click at [916, 87] on span "Invited" at bounding box center [920, 88] width 18 height 8
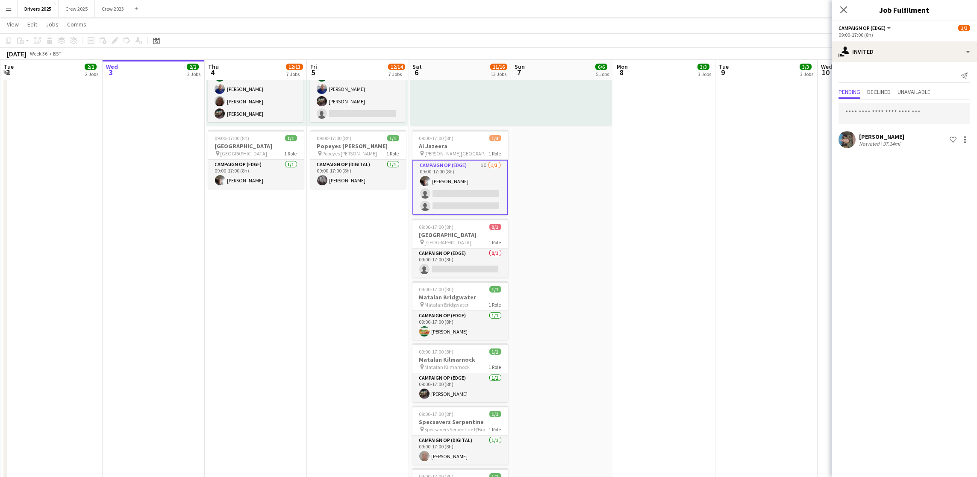
click at [645, 211] on app-date-cell "09:00-17:00 (8h) 1/1 pin Sky Various Locations 1 Role Campaign Op (Digital) [DA…" at bounding box center [664, 345] width 102 height 2295
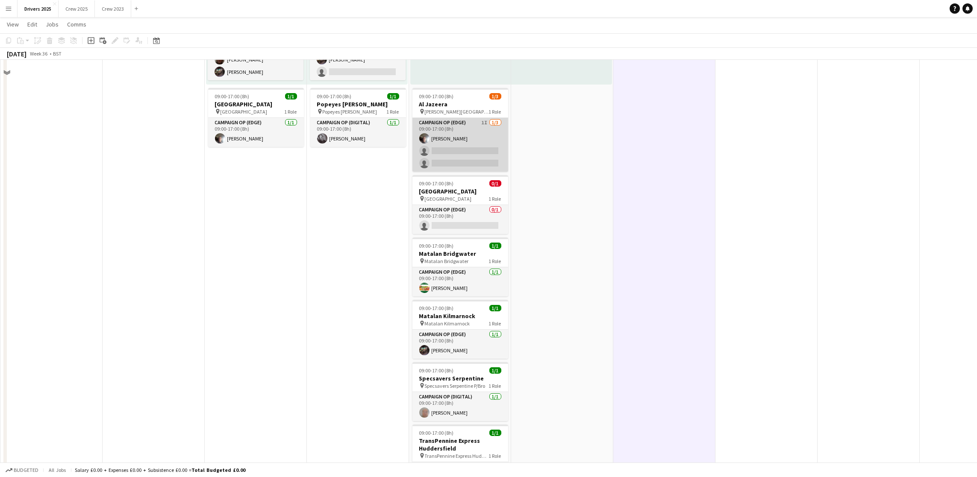
scroll to position [961, 0]
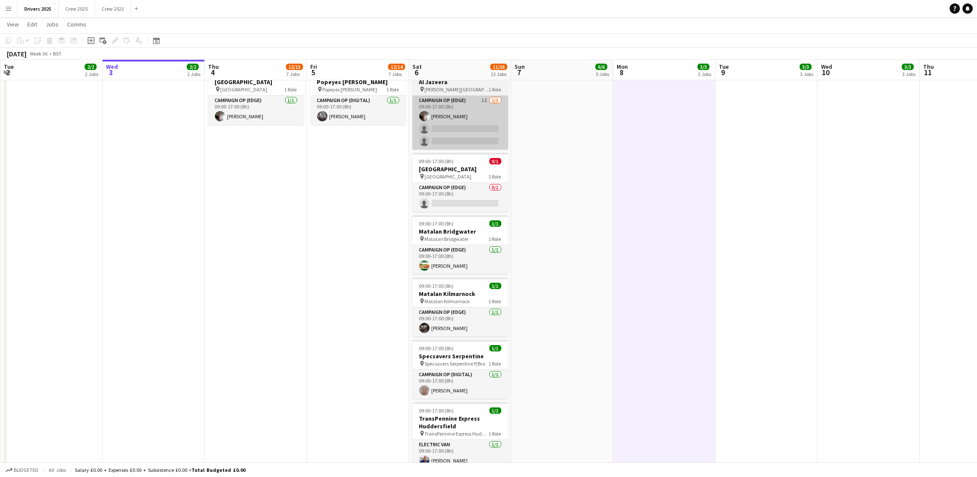
click at [450, 204] on app-card-role "Campaign Op (Edge) 0/1 09:00-17:00 (8h) single-neutral-actions" at bounding box center [460, 197] width 96 height 29
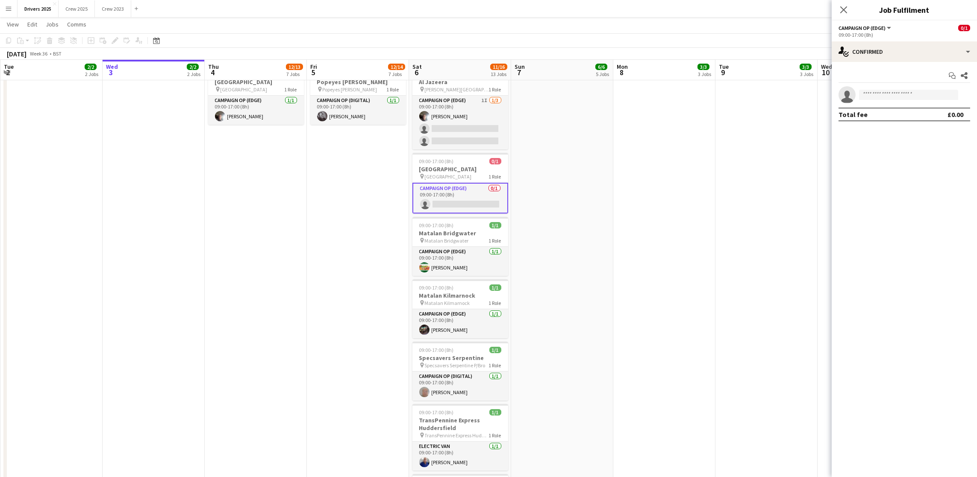
click at [881, 63] on div "Start chat Share single-neutral-actions Total fee £0.00" at bounding box center [904, 95] width 145 height 66
click at [885, 54] on div "single-neutral-actions-check-2 Confirmed" at bounding box center [904, 51] width 145 height 21
click at [902, 89] on icon at bounding box center [903, 86] width 7 height 7
click at [729, 188] on app-date-cell "09:00-17:00 (8h) 1/1 pin Sky Various Locations 1 Role Campaign Op (Digital) [DA…" at bounding box center [766, 281] width 102 height 2295
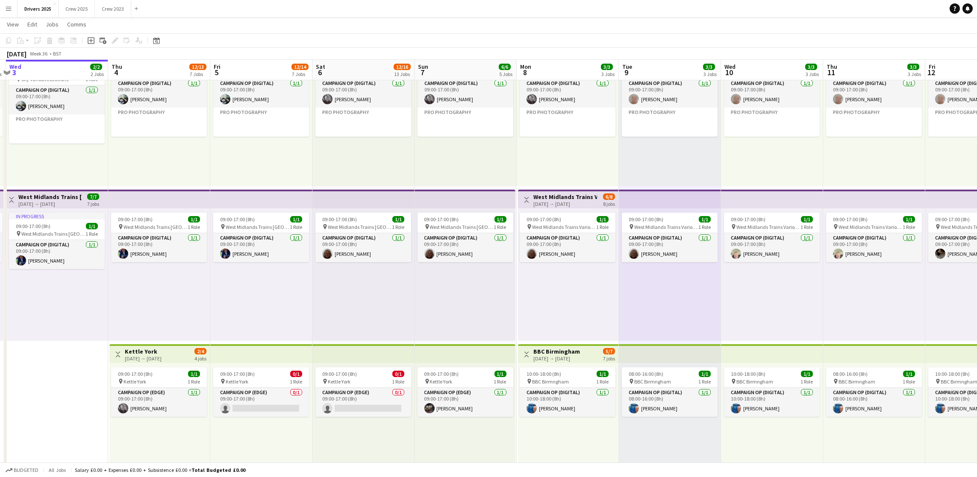
scroll to position [0, 268]
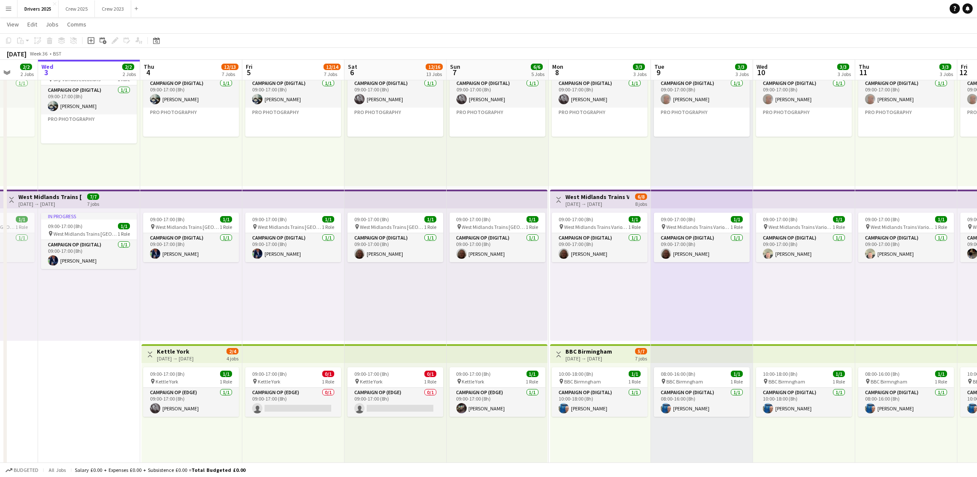
drag, startPoint x: 650, startPoint y: 311, endPoint x: 688, endPoint y: 307, distance: 37.8
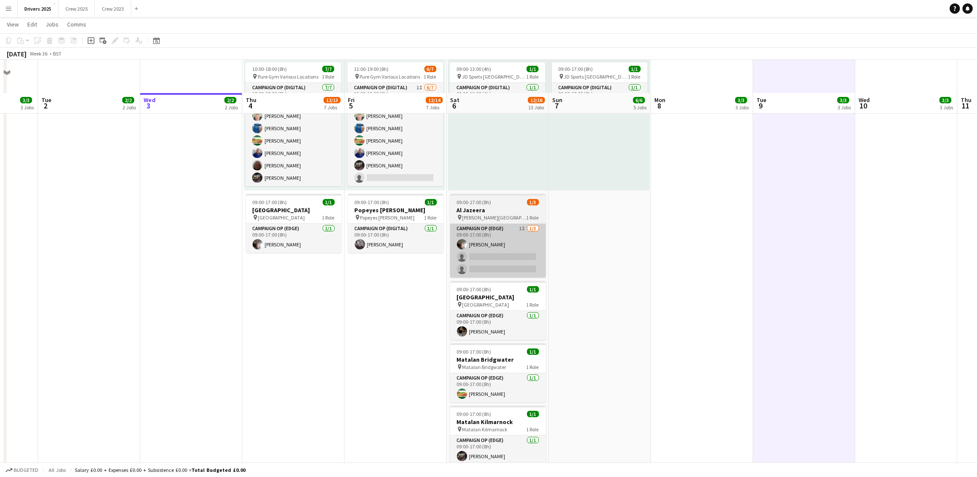
scroll to position [897, 0]
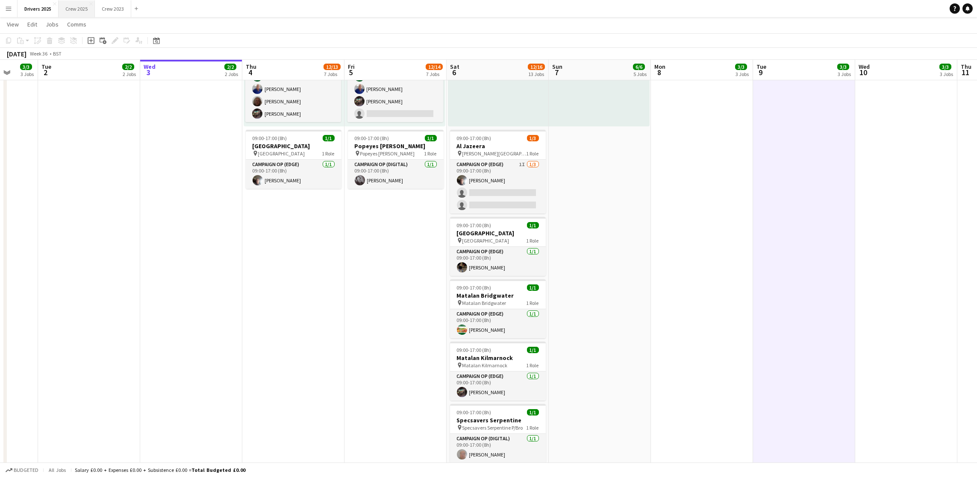
click at [78, 8] on button "Crew 2025 Close" at bounding box center [77, 8] width 36 height 17
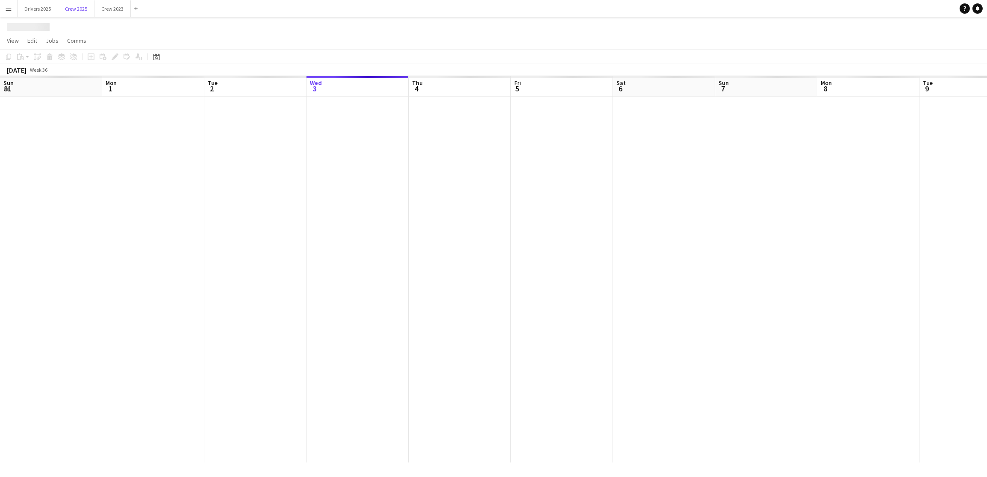
scroll to position [0, 204]
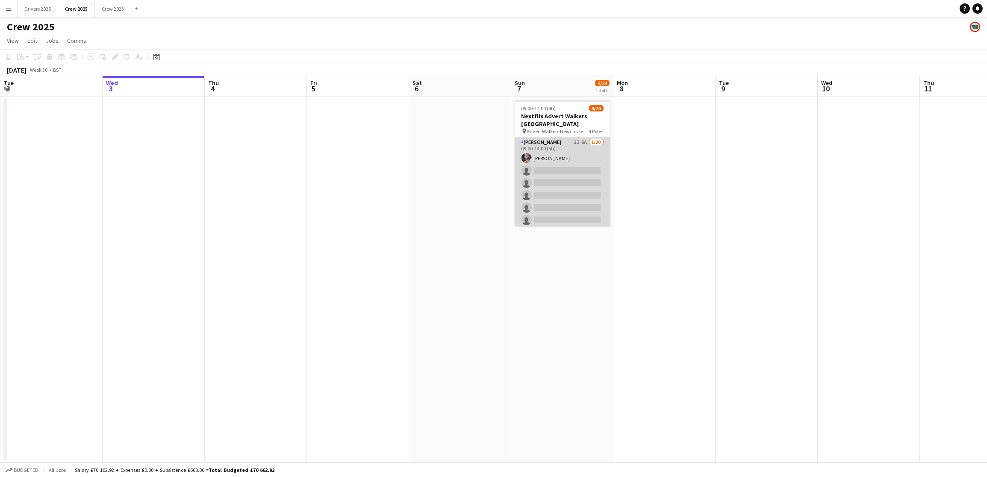
click at [541, 198] on app-card-role "Advert Walkers 3I 6A [DATE] 09:00-14:00 (5h) [PERSON_NAME] single-neutral-actio…" at bounding box center [562, 270] width 96 height 264
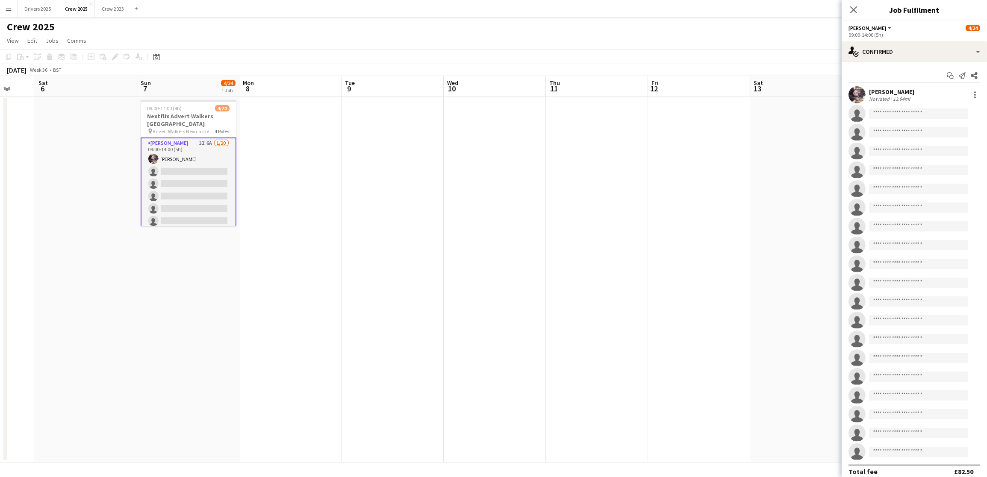
scroll to position [0, 219]
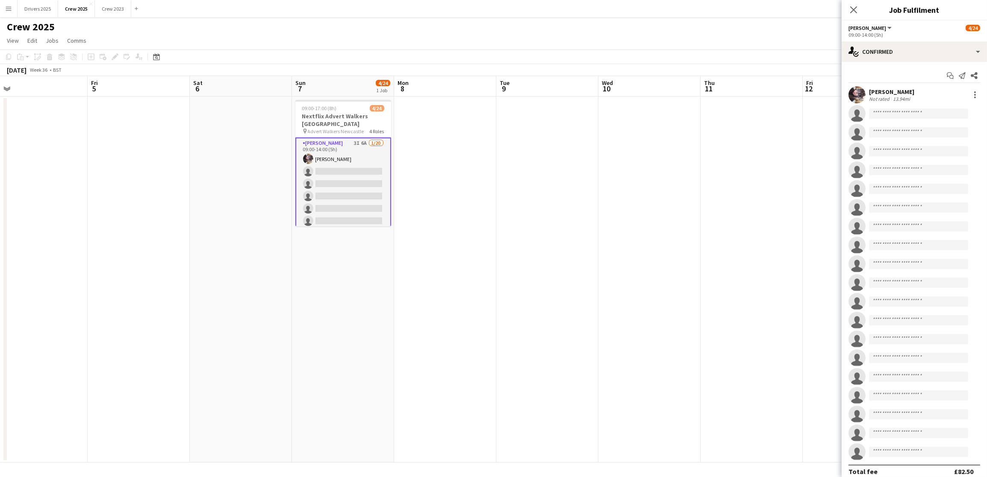
drag, startPoint x: 725, startPoint y: 211, endPoint x: 532, endPoint y: 171, distance: 197.5
click at [506, 197] on app-calendar-viewport "Tue 2 Wed 3 Thu 4 Fri 5 Sat 6 Sun 7 4/24 1 Job Mon 8 Tue 9 Wed 10 Thu 11 Fri 12…" at bounding box center [493, 269] width 987 height 387
click at [911, 48] on div "single-neutral-actions-check-2 Confirmed" at bounding box center [913, 51] width 145 height 21
click at [696, 232] on app-date-cell at bounding box center [649, 280] width 102 height 366
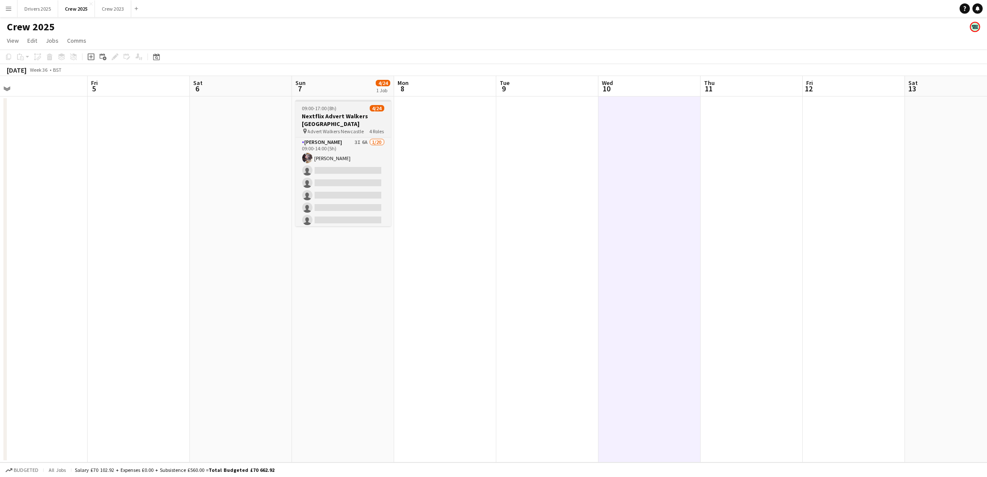
click at [329, 109] on span "09:00-17:00 (8h)" at bounding box center [319, 108] width 35 height 6
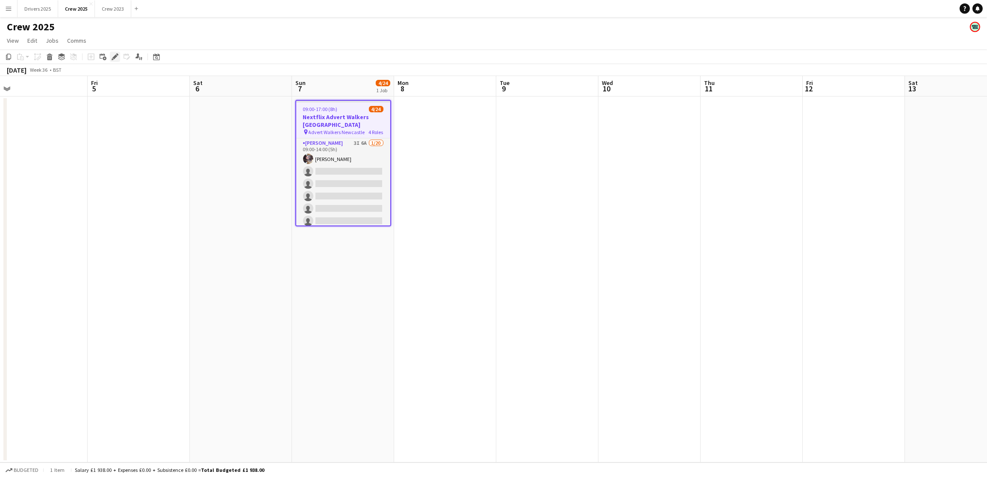
click at [114, 56] on icon at bounding box center [114, 57] width 5 height 5
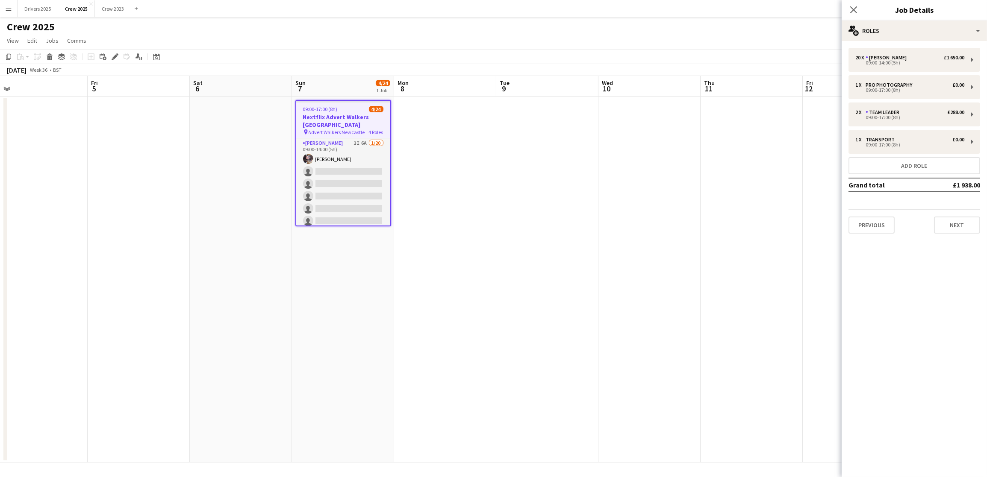
click at [955, 214] on div "Previous Next" at bounding box center [914, 221] width 132 height 24
click at [958, 222] on button "Next" at bounding box center [957, 225] width 46 height 17
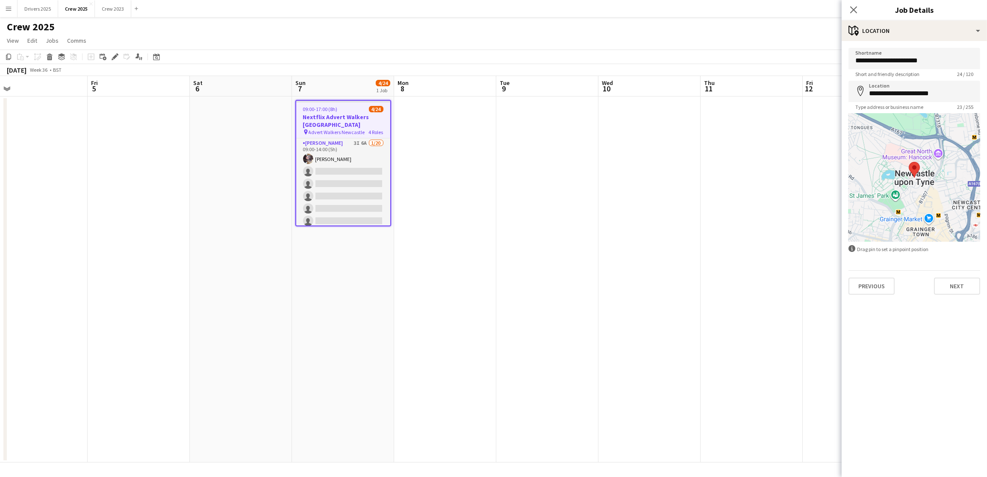
click at [956, 300] on div "**********" at bounding box center [913, 171] width 145 height 261
click at [955, 285] on button "Next" at bounding box center [957, 286] width 46 height 17
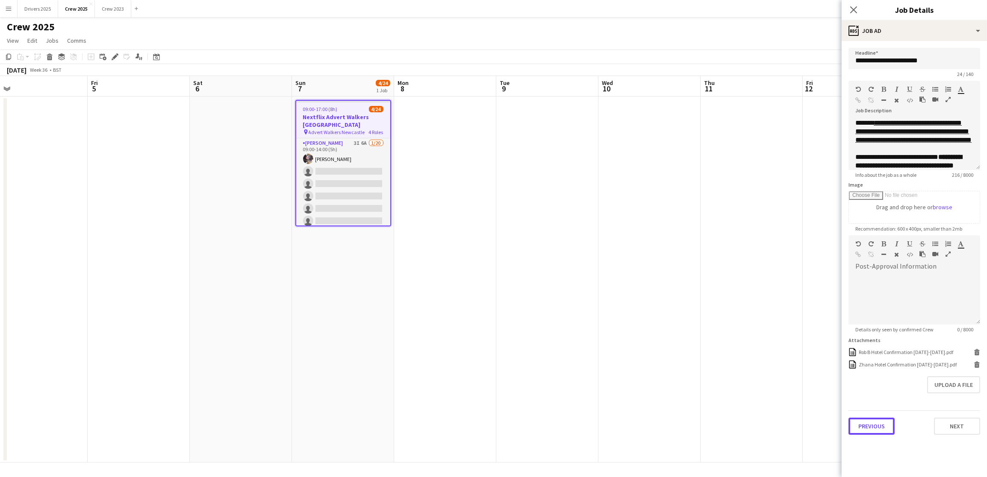
click at [866, 426] on button "Previous" at bounding box center [871, 426] width 46 height 17
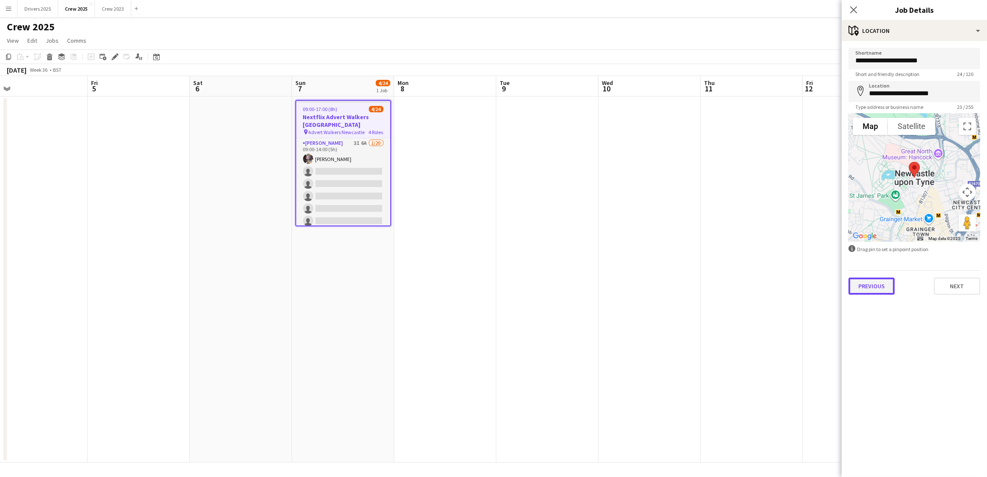
click at [872, 285] on button "Previous" at bounding box center [871, 286] width 46 height 17
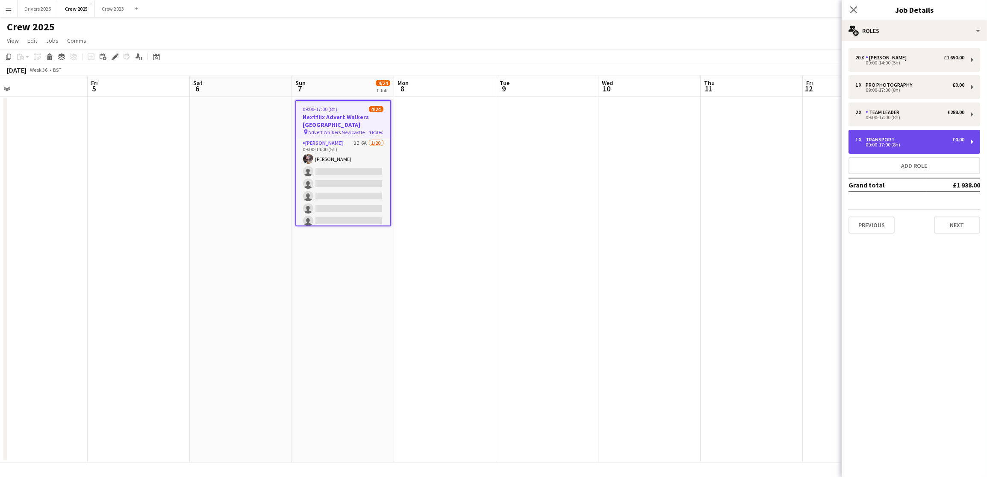
click at [879, 138] on div "Transport" at bounding box center [881, 140] width 32 height 6
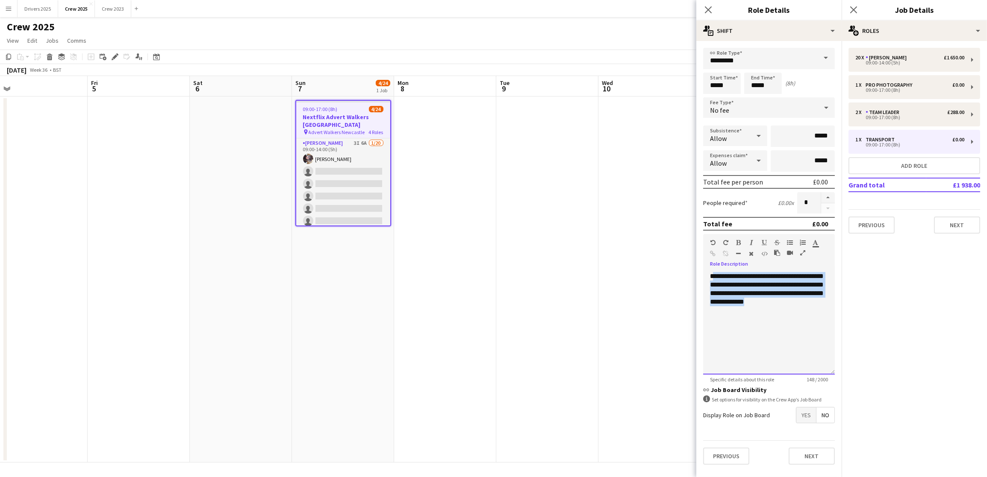
drag, startPoint x: 814, startPoint y: 301, endPoint x: 715, endPoint y: 275, distance: 102.9
click at [715, 275] on div "**********" at bounding box center [769, 323] width 132 height 103
click at [728, 273] on div "**********" at bounding box center [769, 323] width 132 height 103
drag, startPoint x: 726, startPoint y: 273, endPoint x: 701, endPoint y: 273, distance: 25.2
click at [701, 273] on form "**********" at bounding box center [768, 260] width 145 height 424
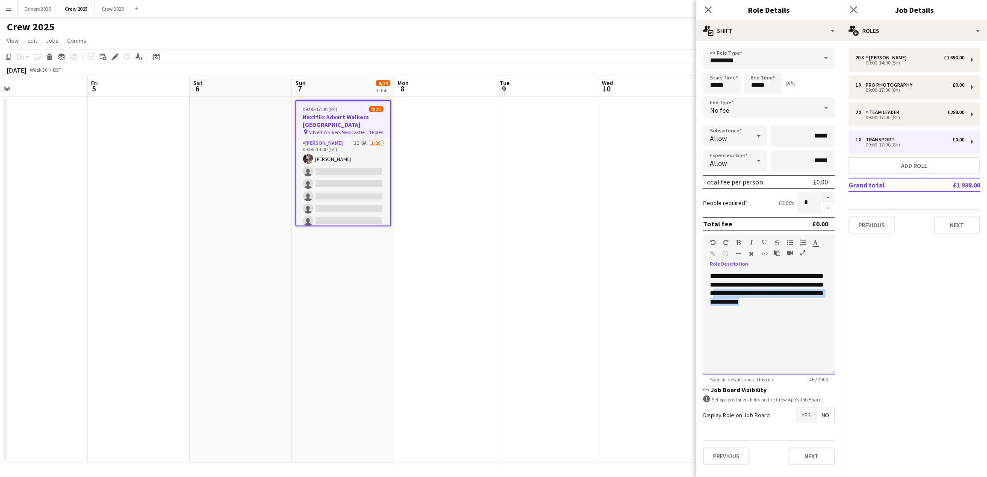
drag, startPoint x: 804, startPoint y: 301, endPoint x: 744, endPoint y: 290, distance: 60.9
click at [744, 290] on div "**********" at bounding box center [769, 323] width 132 height 103
click at [506, 222] on app-date-cell at bounding box center [547, 280] width 102 height 366
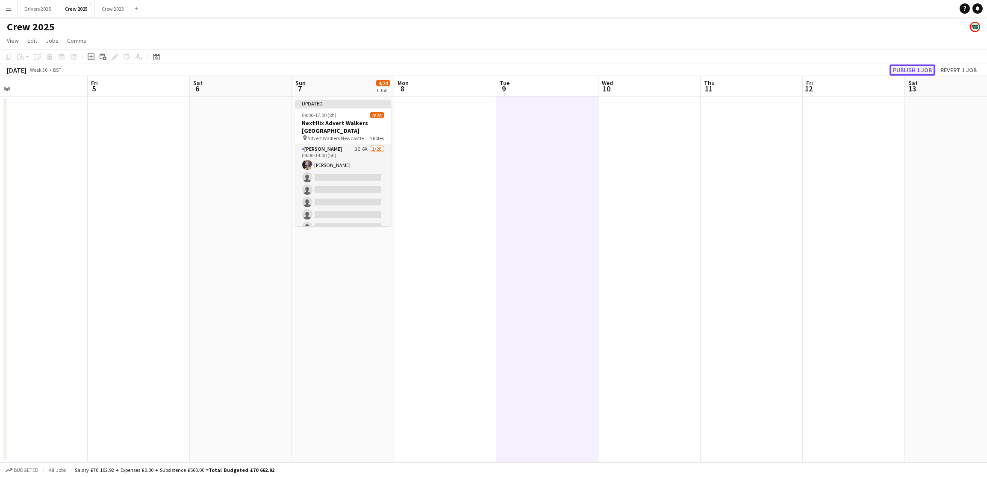
click at [916, 71] on button "Publish 1 job" at bounding box center [912, 70] width 46 height 11
click at [42, 0] on button "Drivers 2025 Close" at bounding box center [38, 8] width 41 height 17
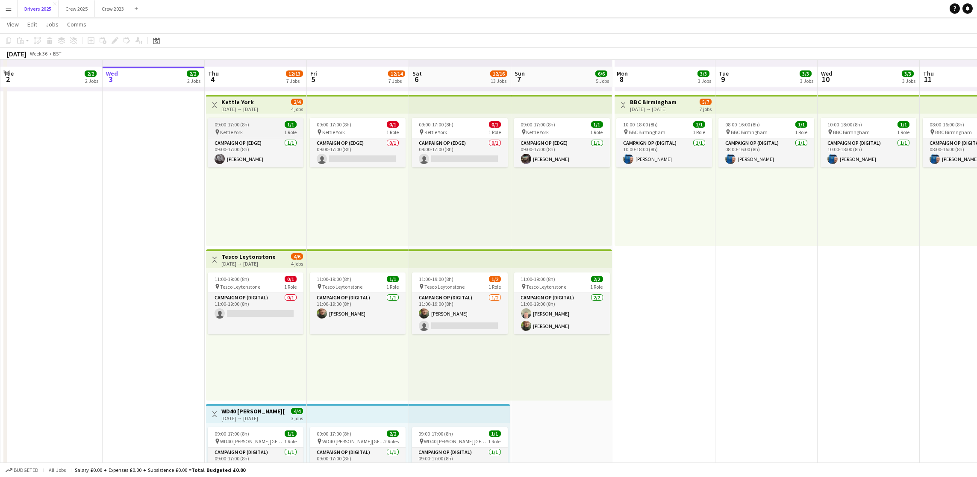
scroll to position [320, 0]
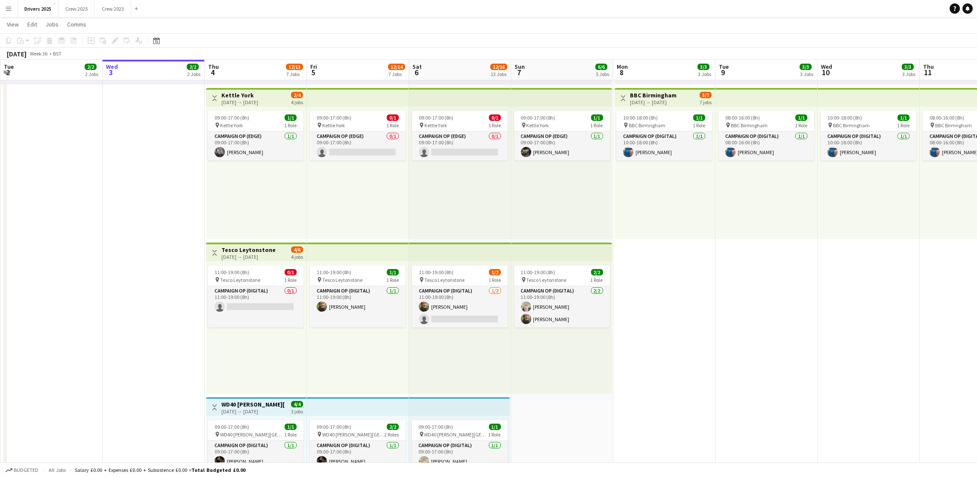
click at [233, 264] on div "11:00-19:00 (8h) 0/1 pin Tesco Leytonstone 1 Role Campaign Op (Digital) 0/1 11:…" at bounding box center [256, 327] width 100 height 132
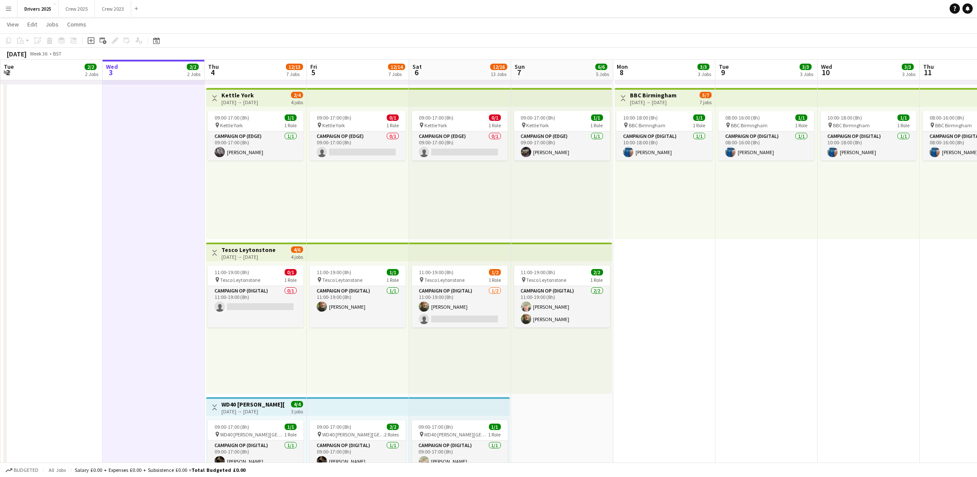
click at [259, 256] on div "[DATE] → [DATE]" at bounding box center [248, 257] width 54 height 6
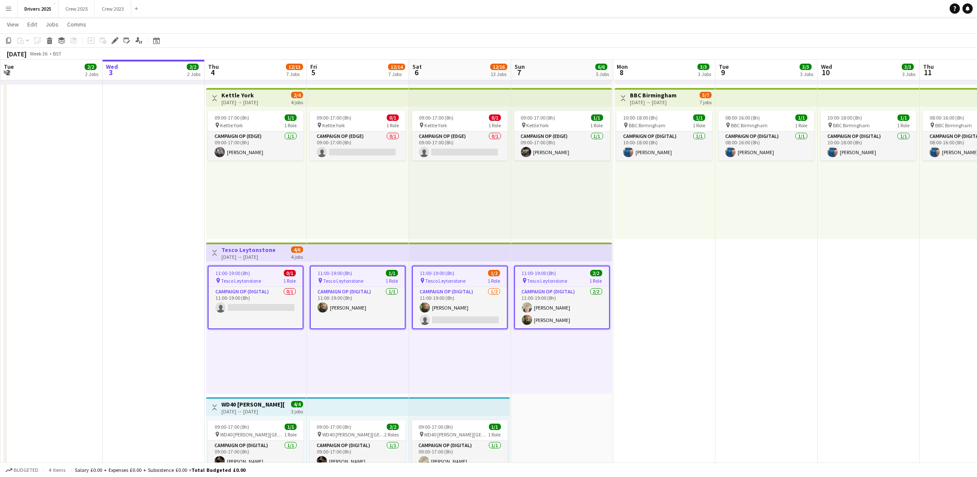
click at [111, 45] on div "Edit" at bounding box center [115, 40] width 10 height 10
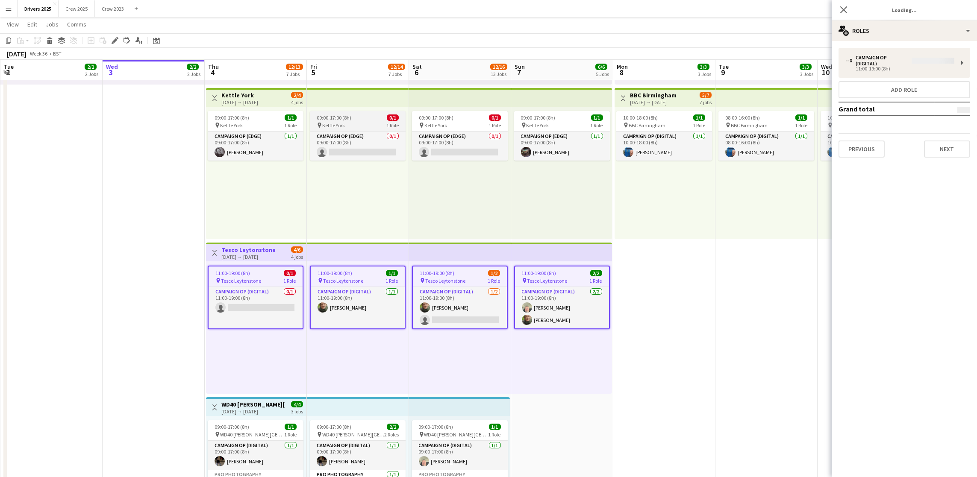
type input "**********"
click at [920, 139] on div "Previous Next" at bounding box center [904, 139] width 132 height 24
click at [943, 145] on button "Next" at bounding box center [947, 143] width 46 height 17
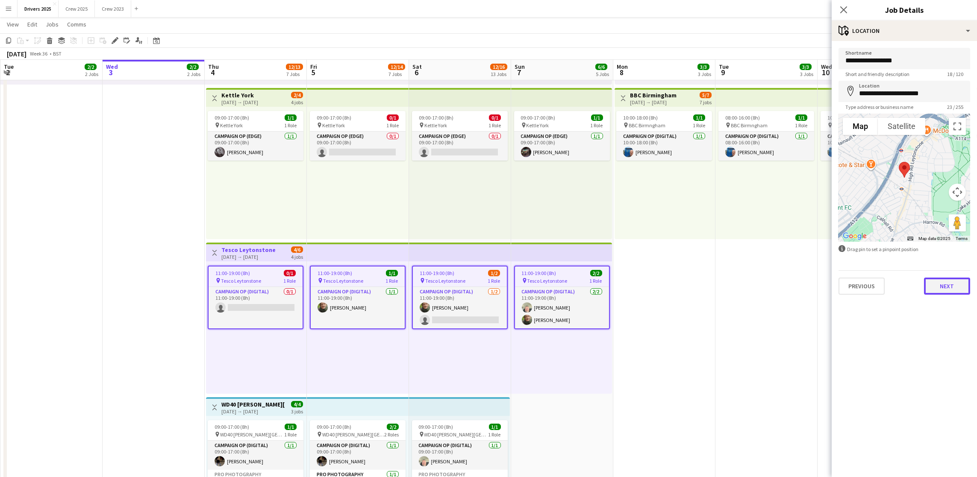
click at [937, 290] on button "Next" at bounding box center [947, 286] width 46 height 17
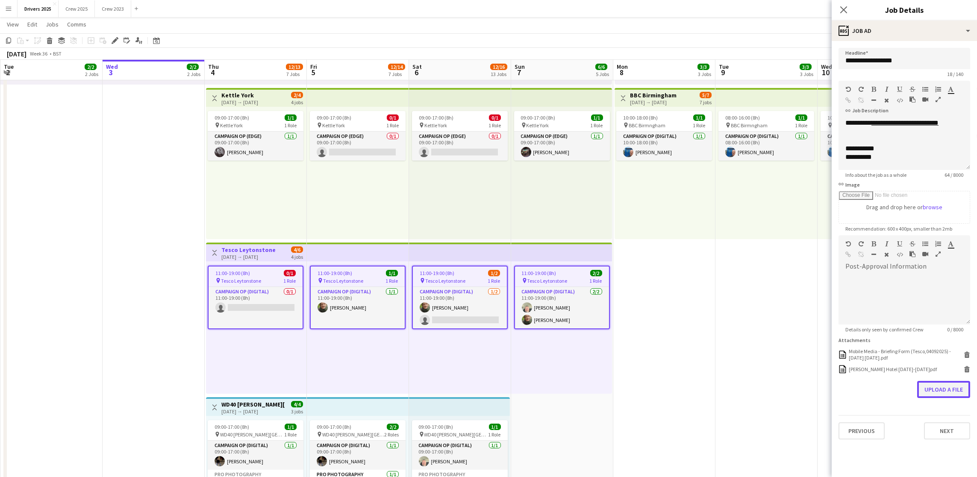
click at [936, 392] on button "Upload a file" at bounding box center [943, 389] width 53 height 17
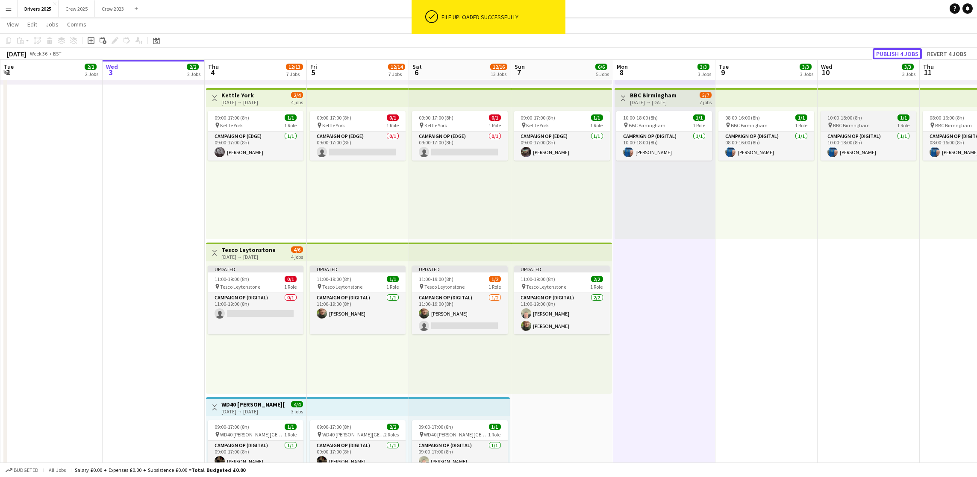
drag, startPoint x: 896, startPoint y: 55, endPoint x: 859, endPoint y: 112, distance: 68.1
click at [896, 55] on button "Publish 4 jobs" at bounding box center [897, 53] width 49 height 11
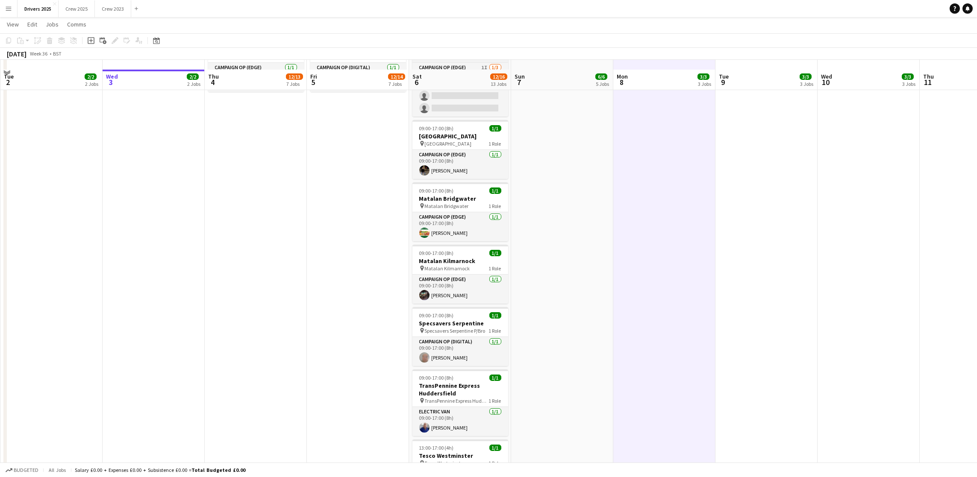
scroll to position [1025, 0]
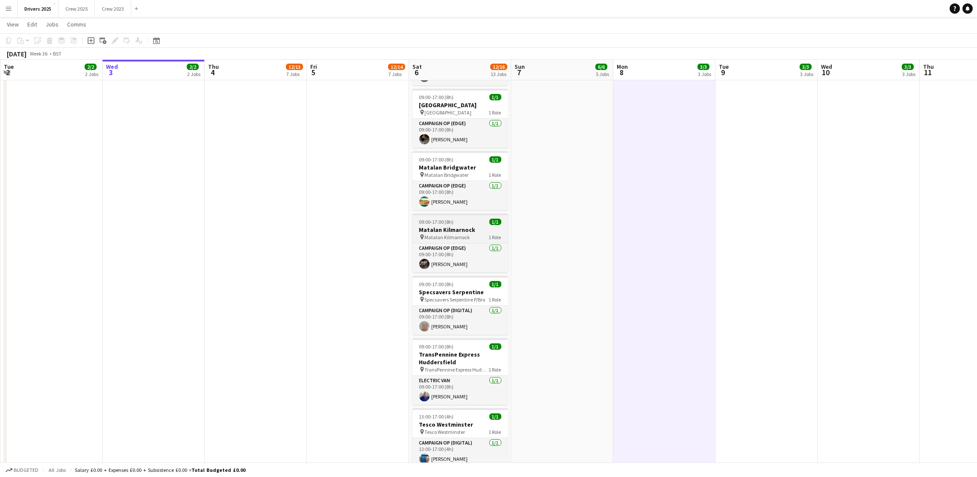
click at [449, 233] on h3 "Matalan Kilmarnock" at bounding box center [460, 230] width 96 height 8
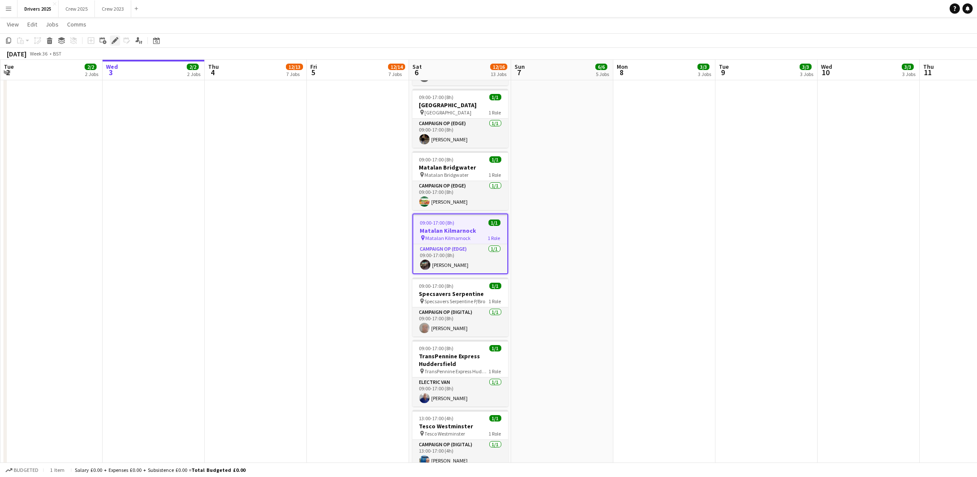
click at [112, 42] on icon "Edit" at bounding box center [115, 40] width 7 height 7
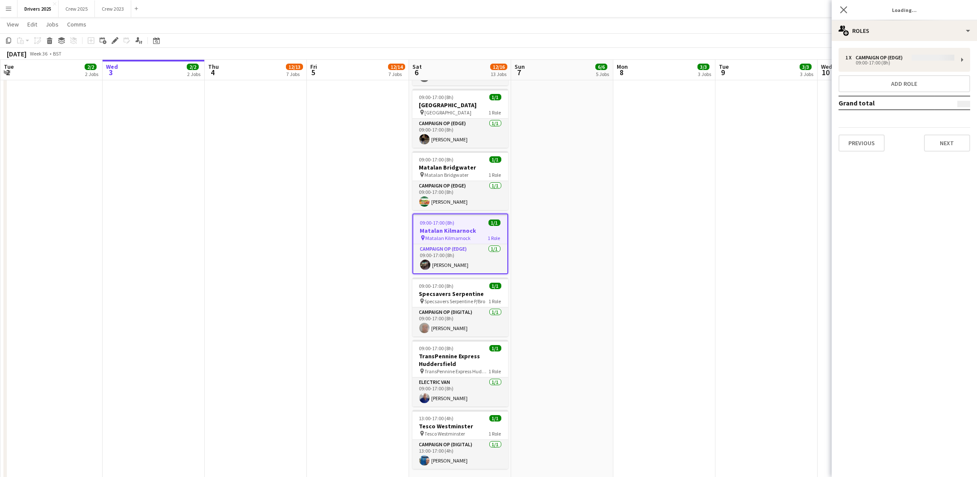
type input "**********"
click at [928, 147] on button "Next" at bounding box center [947, 143] width 46 height 17
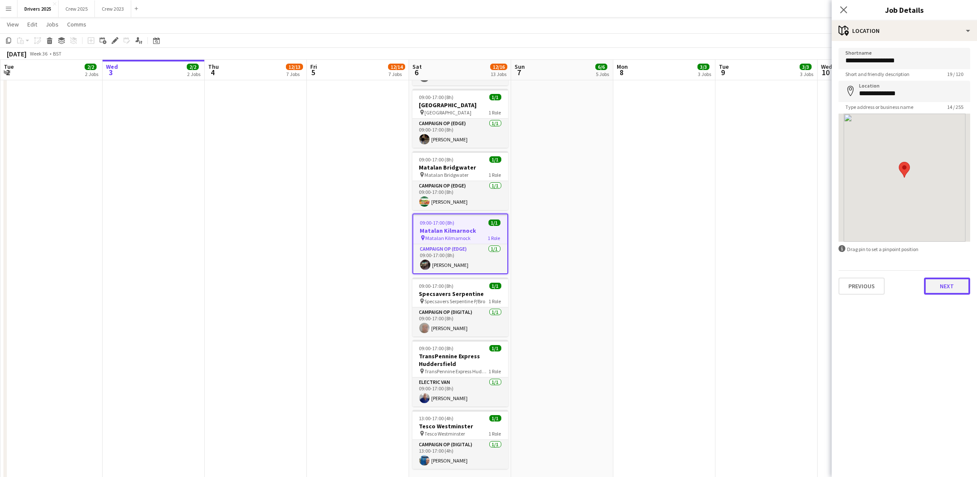
click at [958, 286] on button "Next" at bounding box center [947, 286] width 46 height 17
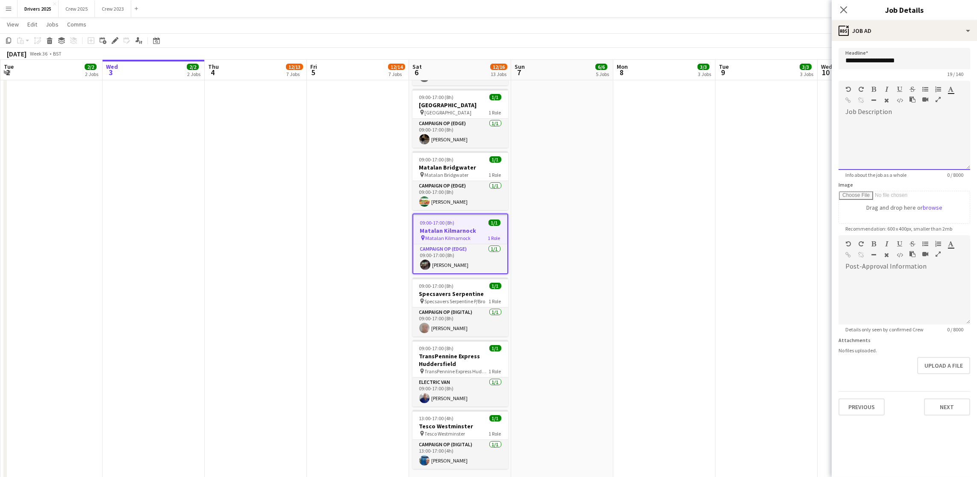
click at [922, 125] on div at bounding box center [904, 141] width 132 height 57
click at [916, 123] on div "**********" at bounding box center [904, 144] width 132 height 51
drag, startPoint x: 961, startPoint y: 124, endPoint x: 874, endPoint y: 120, distance: 87.3
click at [874, 120] on div "**********" at bounding box center [904, 144] width 132 height 51
copy div "**********"
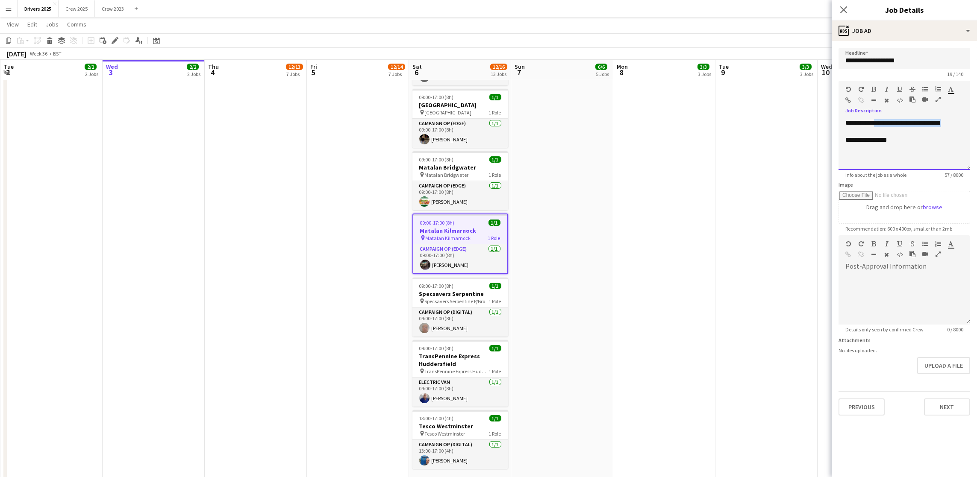
click at [844, 101] on div "Standard Heading 1 Heading 2 Heading 3 Heading 4 Heading 5 Heading 6 Heading 7 …" at bounding box center [904, 97] width 132 height 32
drag, startPoint x: 847, startPoint y: 100, endPoint x: 567, endPoint y: 77, distance: 281.7
click at [848, 100] on icon "button" at bounding box center [849, 100] width 6 height 6
click at [697, 162] on app-date-cell "09:00-17:00 (8h) 1/1 pin Sky Various Locations 1 Role Campaign Op (Digital) [DA…" at bounding box center [664, 217] width 102 height 2295
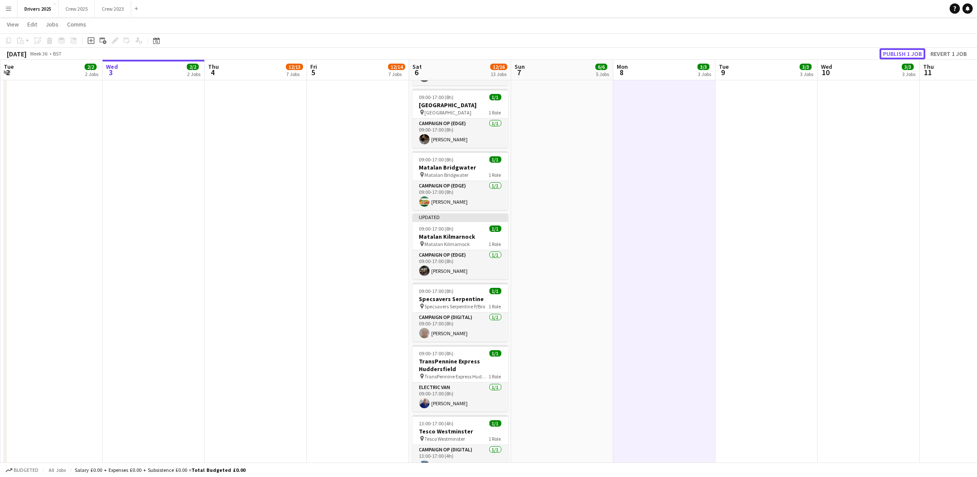
drag, startPoint x: 912, startPoint y: 53, endPoint x: 718, endPoint y: 197, distance: 241.0
click at [731, 193] on app-calendar "Copy Paste Paste Ctrl+V Paste with crew Ctrl+Shift+V Paste linked Job [GEOGRAPH…" at bounding box center [488, 186] width 977 height 2357
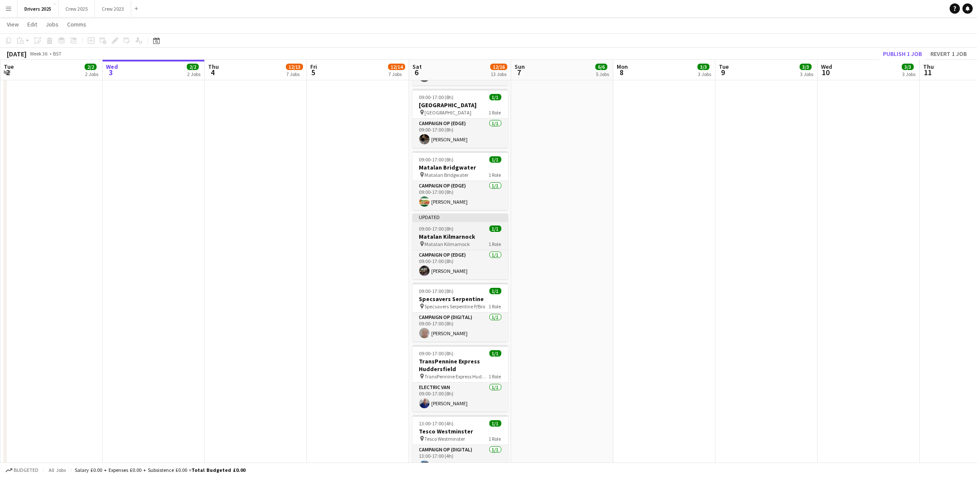
click at [452, 230] on span "09:00-17:00 (8h)" at bounding box center [436, 229] width 35 height 6
click at [113, 35] on div "Edit" at bounding box center [115, 40] width 10 height 10
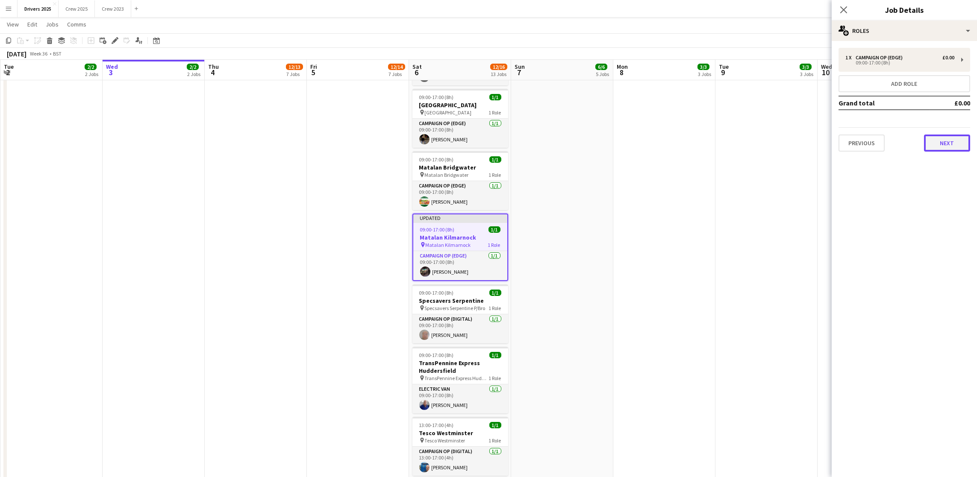
click at [938, 145] on button "Next" at bounding box center [947, 143] width 46 height 17
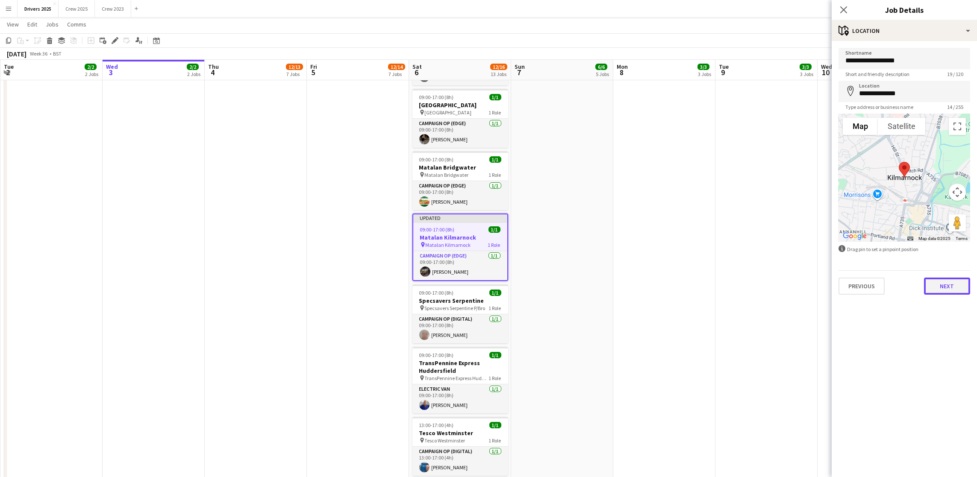
click at [942, 283] on button "Next" at bounding box center [947, 286] width 46 height 17
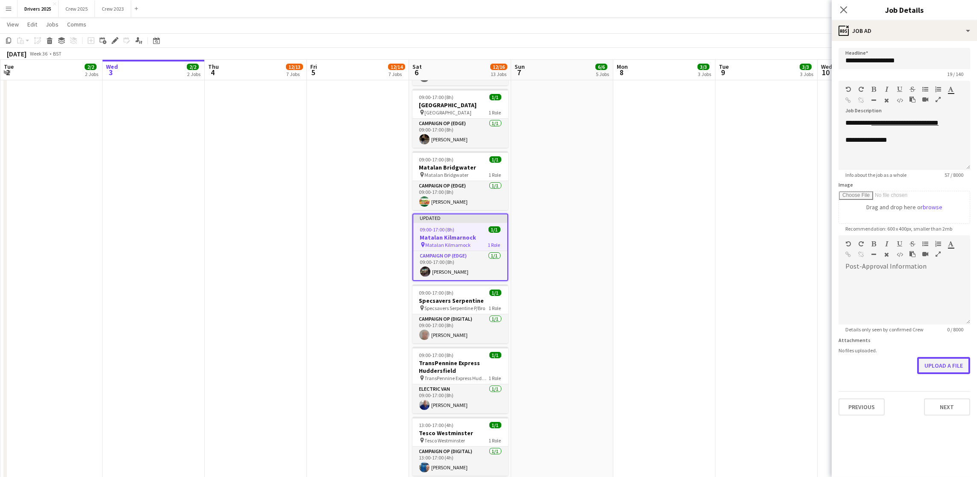
click at [943, 361] on button "Upload a file" at bounding box center [943, 365] width 53 height 17
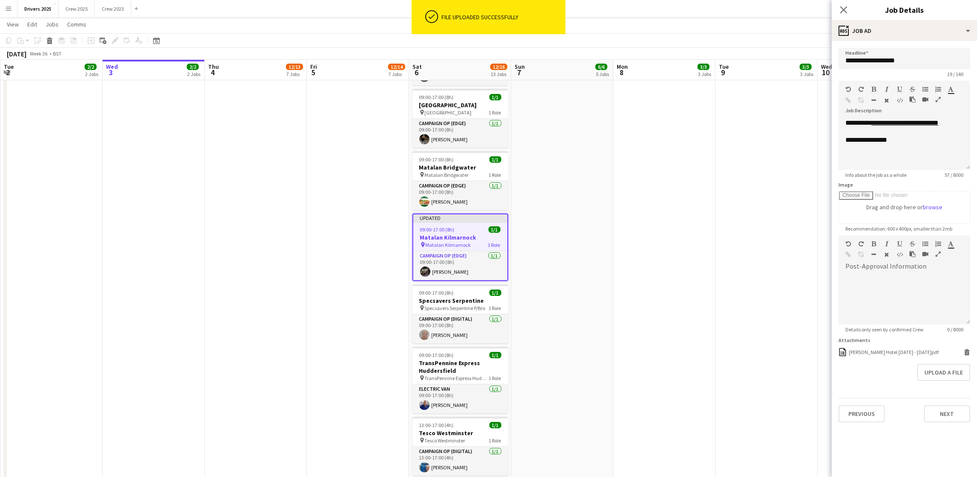
click at [721, 208] on app-date-cell "09:00-17:00 (8h) 1/1 pin Sky Various Locations 1 Role Campaign Op (Digital) [DA…" at bounding box center [766, 217] width 102 height 2295
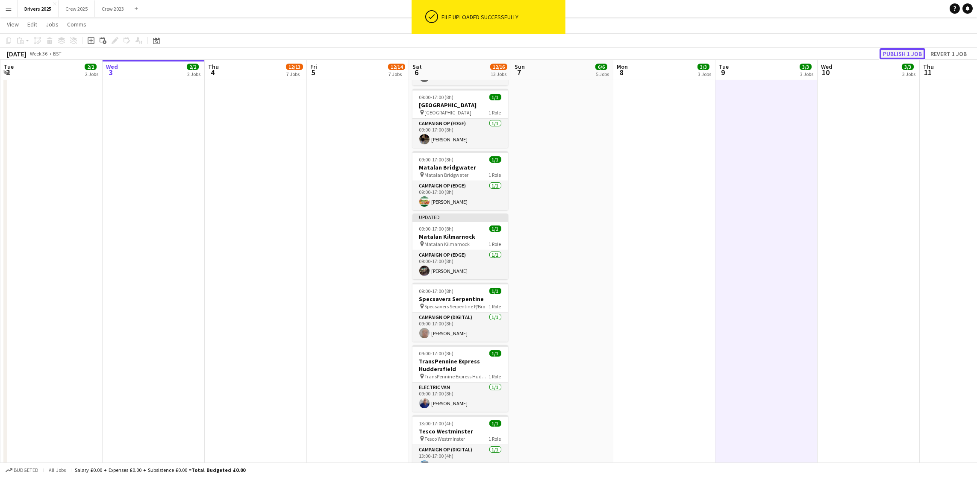
click at [887, 50] on button "Publish 1 job" at bounding box center [902, 53] width 46 height 11
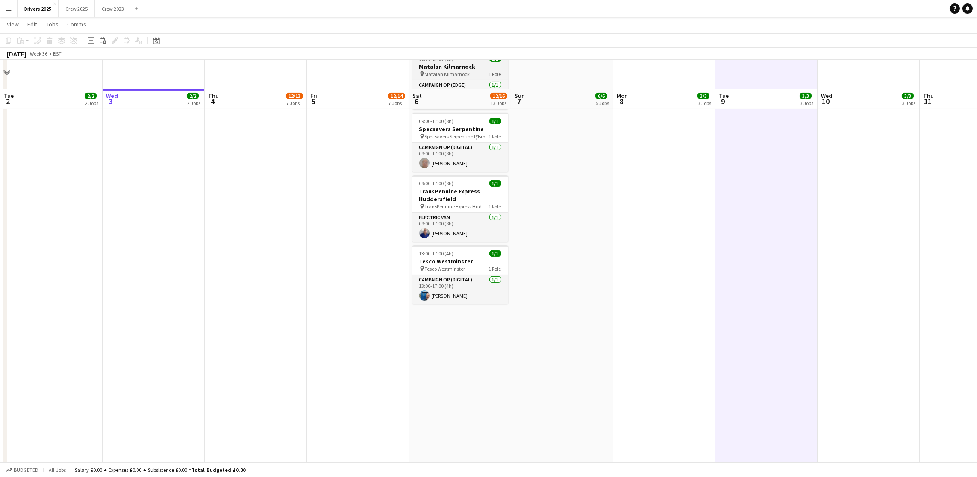
scroll to position [1218, 0]
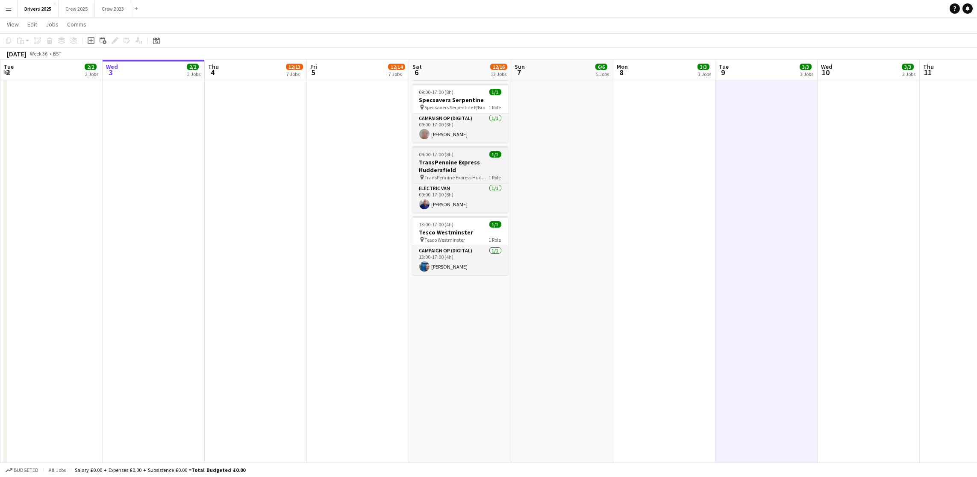
click at [446, 158] on span "09:00-17:00 (8h)" at bounding box center [436, 154] width 35 height 6
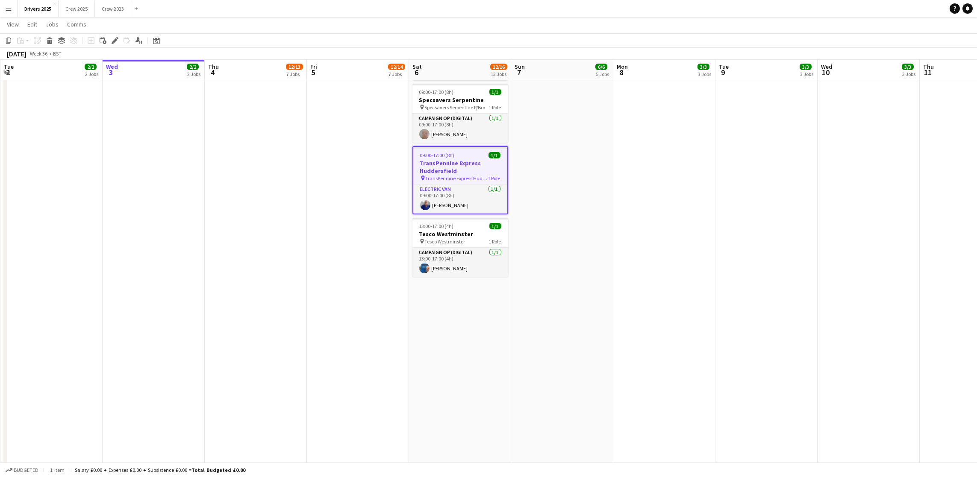
drag, startPoint x: 116, startPoint y: 41, endPoint x: 331, endPoint y: 85, distance: 219.4
click at [116, 41] on icon "Edit" at bounding box center [115, 40] width 7 height 7
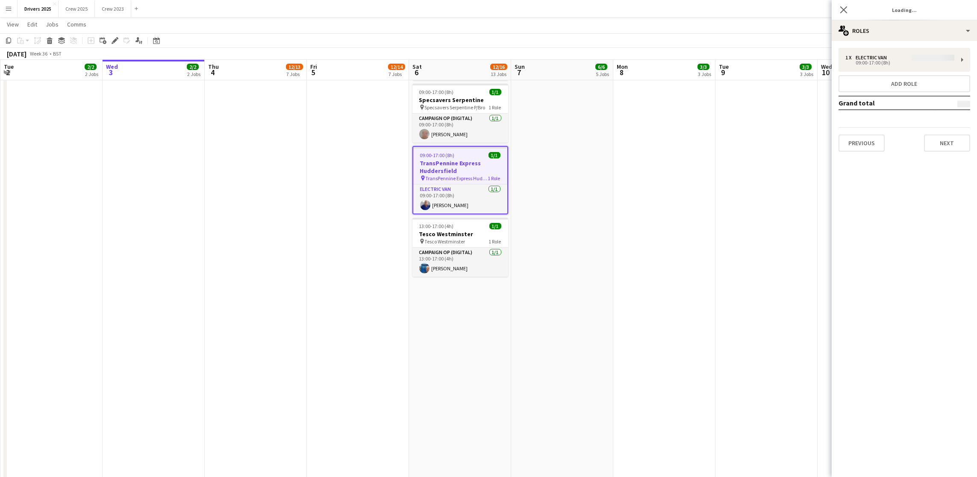
type input "**********"
click at [940, 143] on button "Next" at bounding box center [947, 143] width 46 height 17
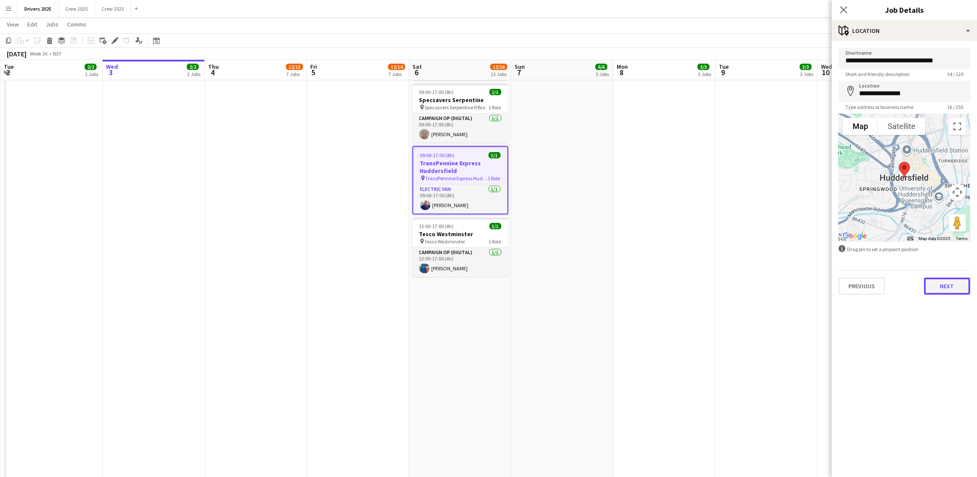
click at [940, 280] on button "Next" at bounding box center [947, 286] width 46 height 17
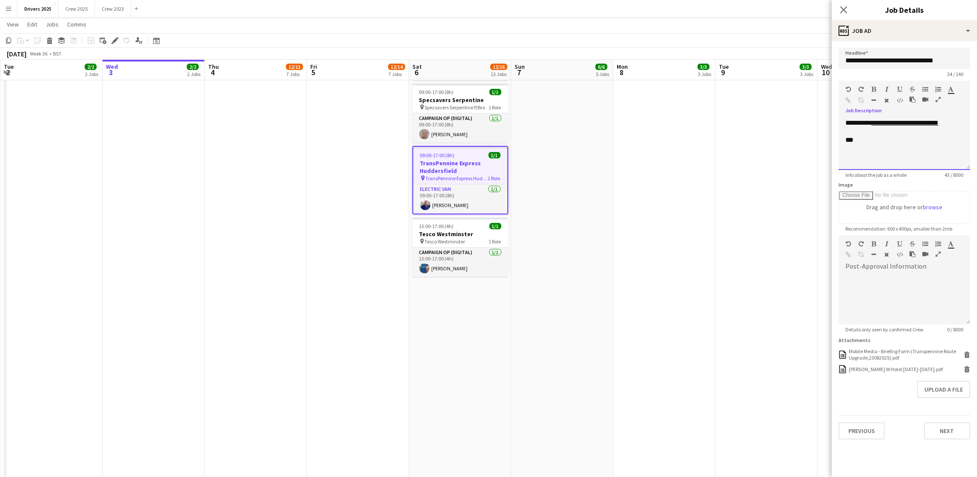
click at [905, 146] on div "**********" at bounding box center [904, 144] width 132 height 51
click at [877, 139] on div "***" at bounding box center [904, 140] width 118 height 9
click at [950, 435] on button "Next" at bounding box center [947, 431] width 46 height 17
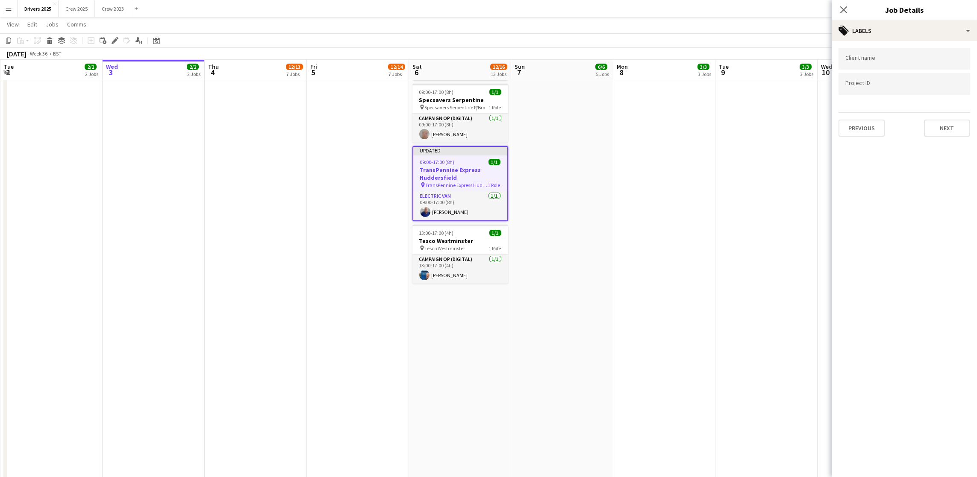
click at [728, 247] on app-date-cell "09:00-17:00 (8h) 1/1 pin Sky Various Locations 1 Role Campaign Op (Digital) [DA…" at bounding box center [766, 25] width 102 height 2295
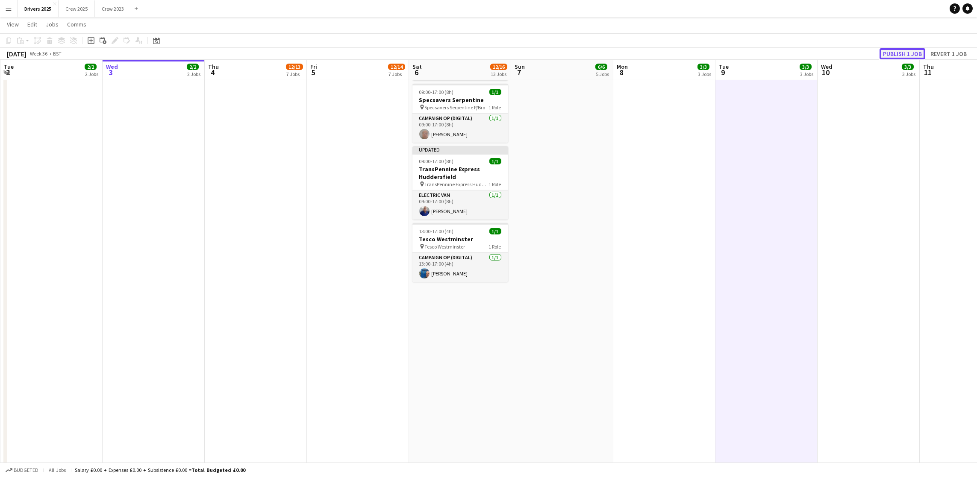
click at [908, 53] on button "Publish 1 job" at bounding box center [902, 53] width 46 height 11
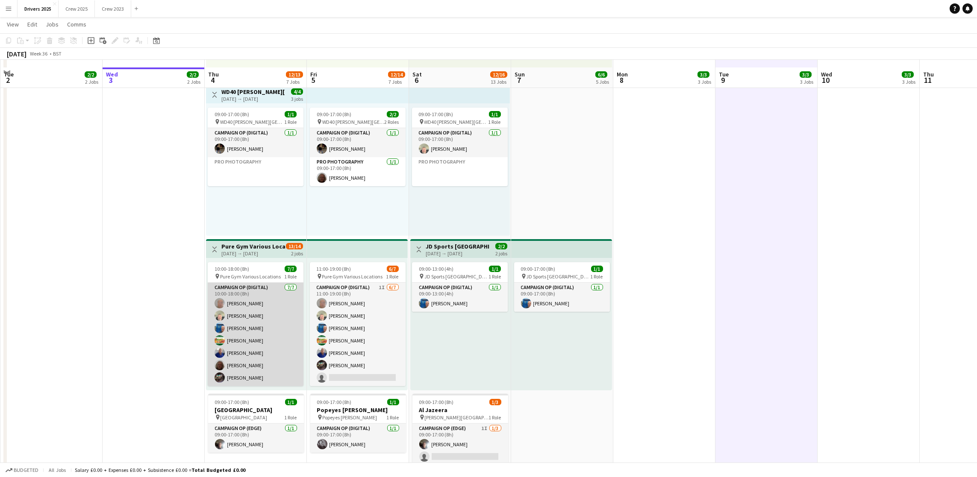
scroll to position [641, 0]
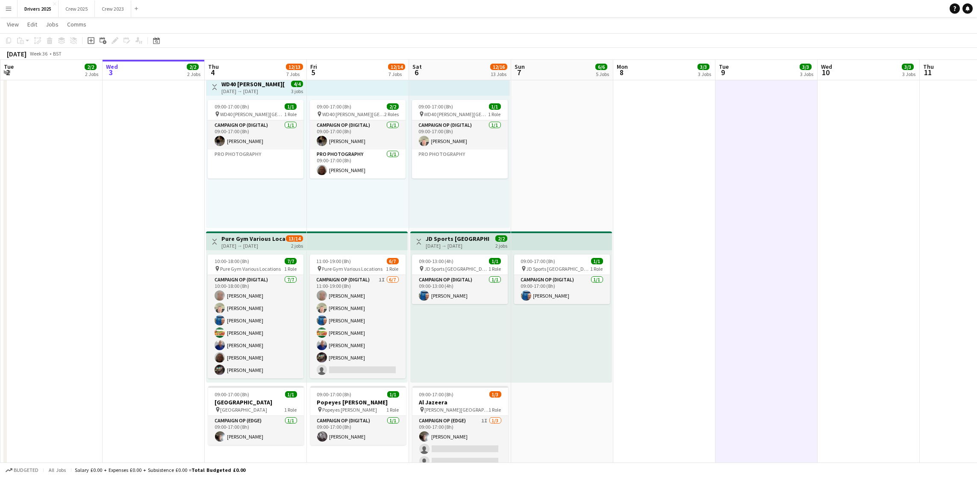
click at [240, 244] on div "[DATE] → [DATE]" at bounding box center [253, 246] width 64 height 6
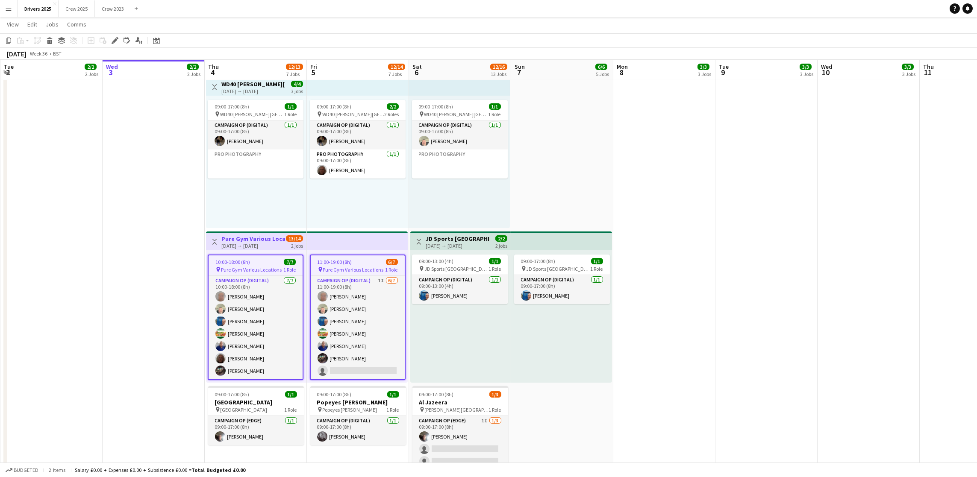
click at [112, 39] on icon "Edit" at bounding box center [115, 40] width 7 height 7
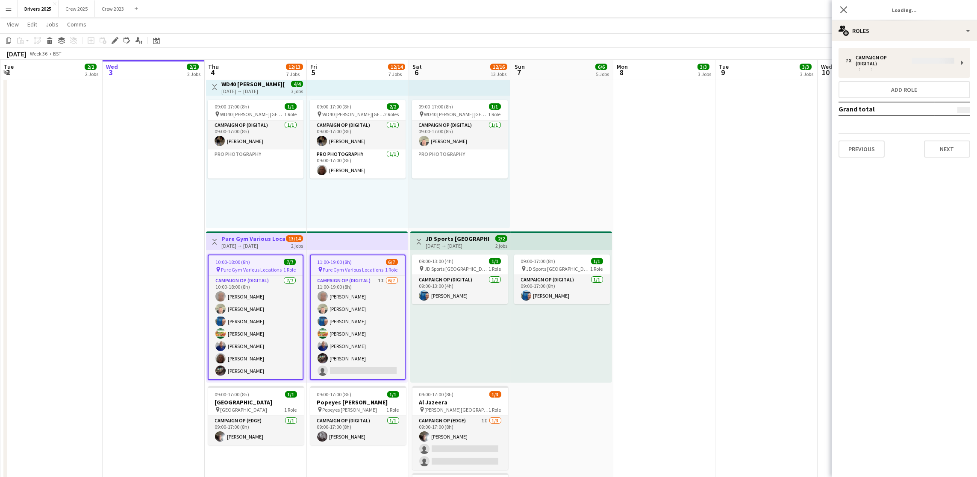
type input "**********"
click at [948, 148] on button "Next" at bounding box center [947, 143] width 46 height 17
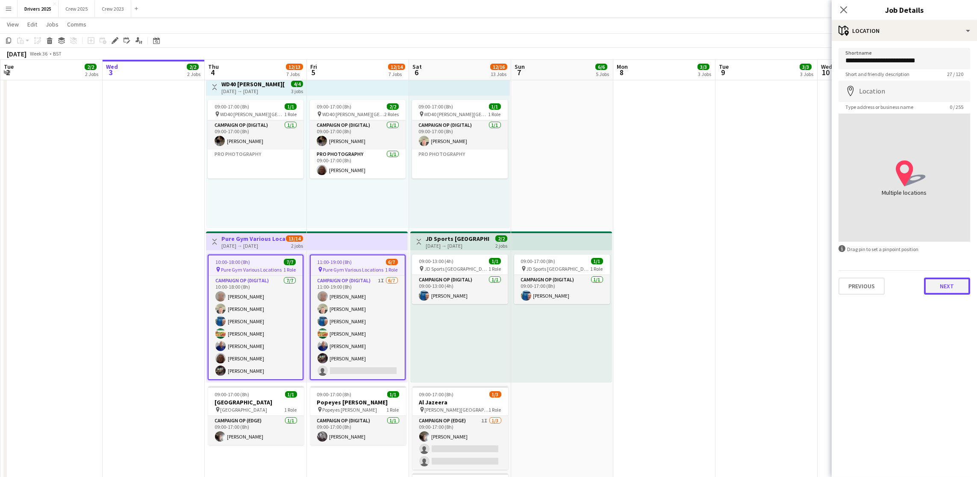
click at [953, 287] on button "Next" at bounding box center [947, 286] width 46 height 17
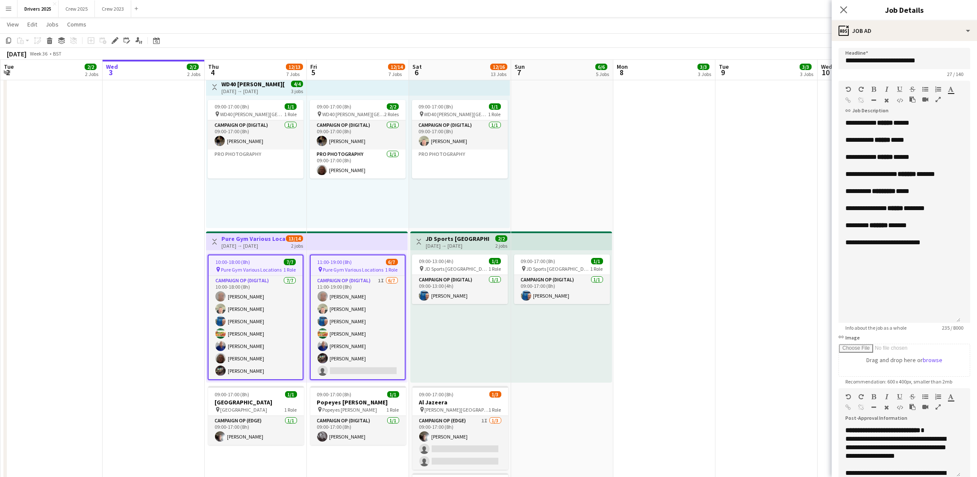
drag, startPoint x: 961, startPoint y: 167, endPoint x: 966, endPoint y: 320, distance: 153.5
click at [966, 320] on form "**********" at bounding box center [904, 324] width 145 height 552
drag, startPoint x: 950, startPoint y: 252, endPoint x: 834, endPoint y: 255, distance: 116.3
click at [834, 255] on form "**********" at bounding box center [904, 324] width 145 height 552
click at [846, 131] on div "**********" at bounding box center [899, 221] width 122 height 204
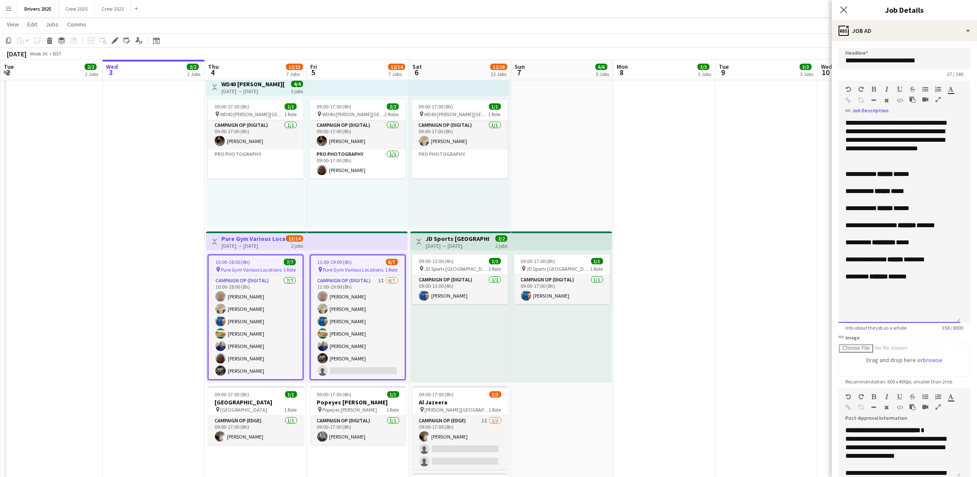
click at [863, 158] on div "**********" at bounding box center [899, 140] width 108 height 43
drag, startPoint x: 943, startPoint y: 169, endPoint x: 843, endPoint y: 131, distance: 106.7
click at [843, 131] on div "**********" at bounding box center [899, 221] width 122 height 204
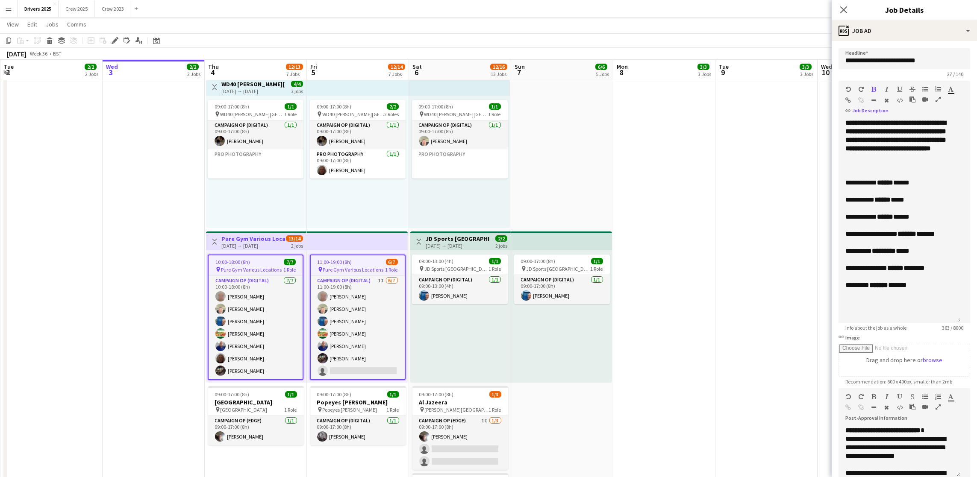
click at [948, 92] on icon "button" at bounding box center [951, 89] width 6 height 6
type input "*******"
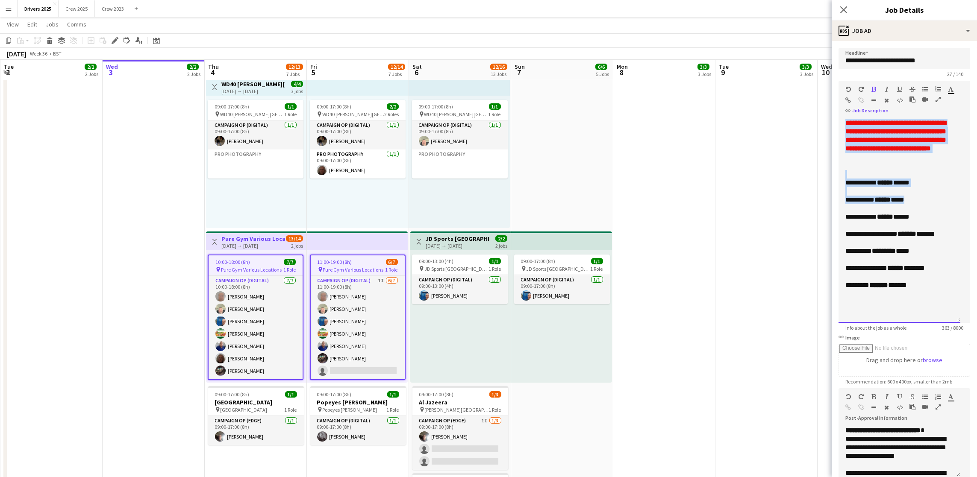
click at [946, 204] on div "**********" at bounding box center [899, 200] width 108 height 9
click at [930, 179] on div at bounding box center [899, 174] width 108 height 9
click at [914, 298] on div at bounding box center [899, 294] width 108 height 9
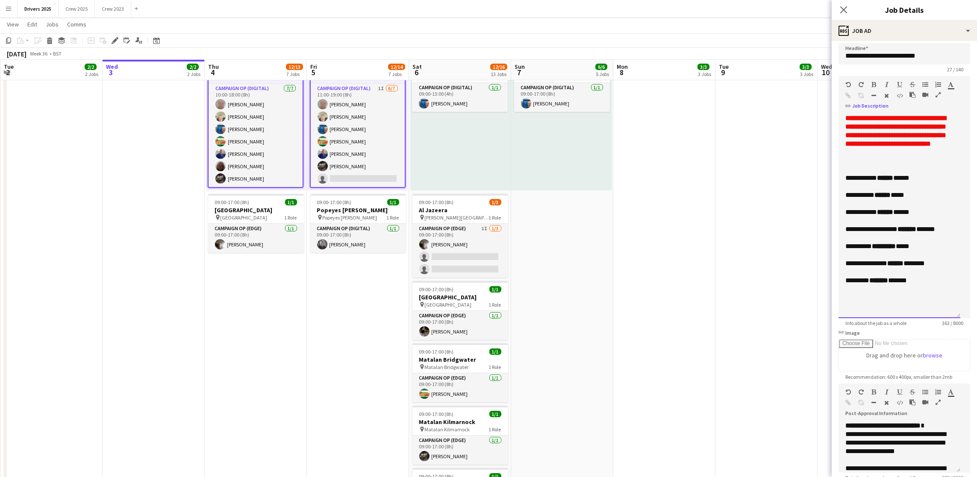
scroll to position [0, 0]
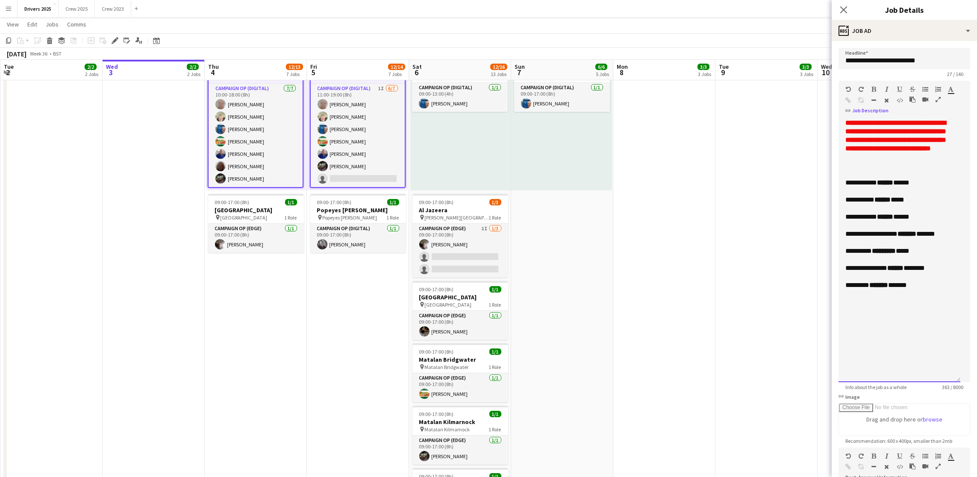
drag, startPoint x: 953, startPoint y: 328, endPoint x: 949, endPoint y: 388, distance: 59.5
click at [949, 382] on div "**********" at bounding box center [899, 251] width 122 height 264
drag, startPoint x: 901, startPoint y: 176, endPoint x: 834, endPoint y: 131, distance: 80.9
click at [834, 131] on form "**********" at bounding box center [904, 354] width 145 height 612
click at [851, 92] on div at bounding box center [858, 91] width 26 height 10
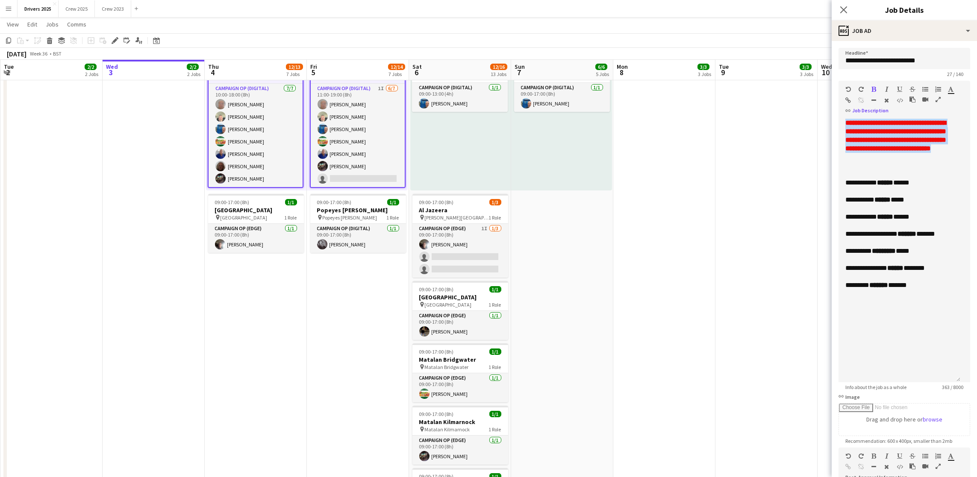
click at [846, 91] on icon "button" at bounding box center [848, 89] width 5 height 6
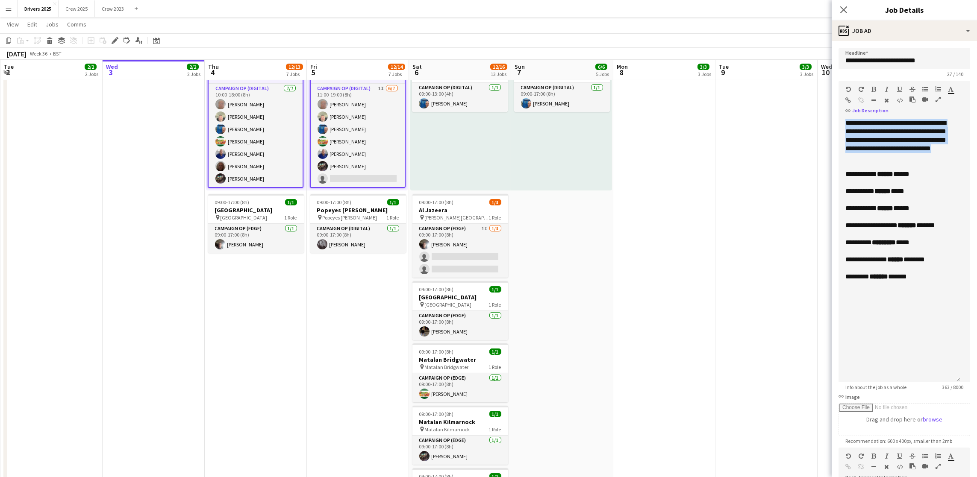
click at [846, 91] on icon "button" at bounding box center [848, 89] width 5 height 6
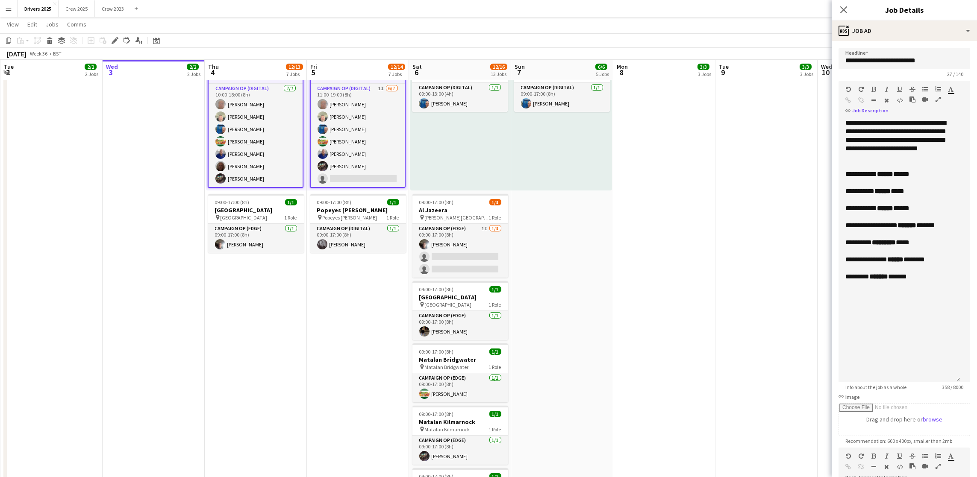
click at [846, 91] on icon "button" at bounding box center [848, 89] width 5 height 6
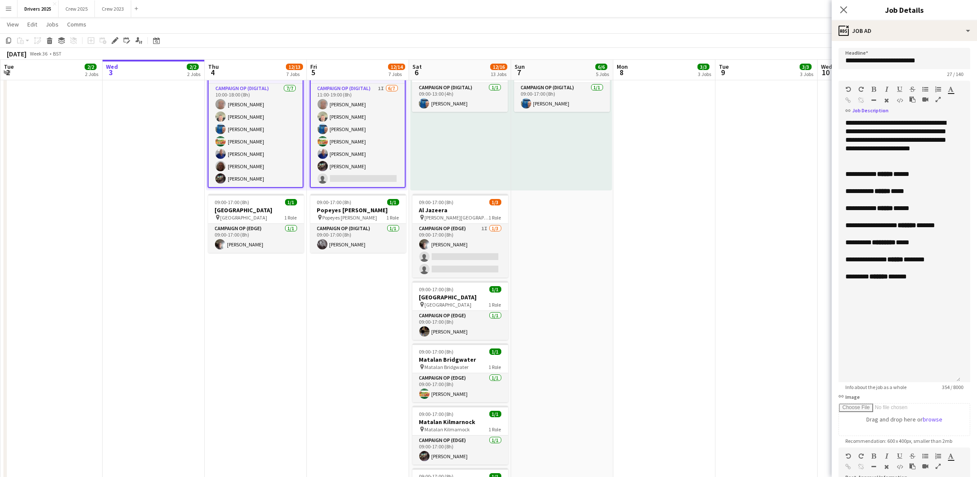
click at [846, 91] on icon "button" at bounding box center [848, 89] width 5 height 6
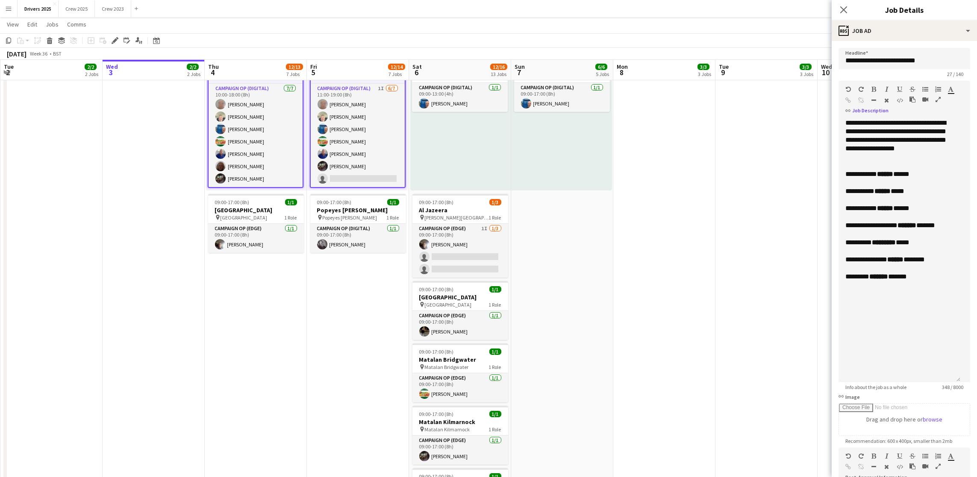
click at [846, 91] on icon "button" at bounding box center [848, 89] width 5 height 6
click at [846, 90] on icon "button" at bounding box center [848, 89] width 5 height 6
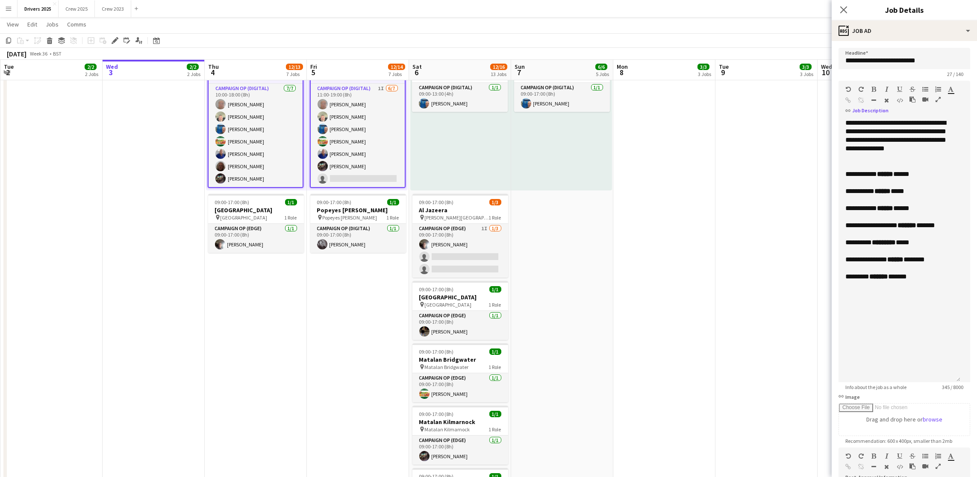
click at [846, 88] on icon "button" at bounding box center [848, 89] width 5 height 6
drag, startPoint x: 876, startPoint y: 156, endPoint x: 842, endPoint y: 129, distance: 42.9
click at [842, 129] on div "**********" at bounding box center [899, 251] width 122 height 264
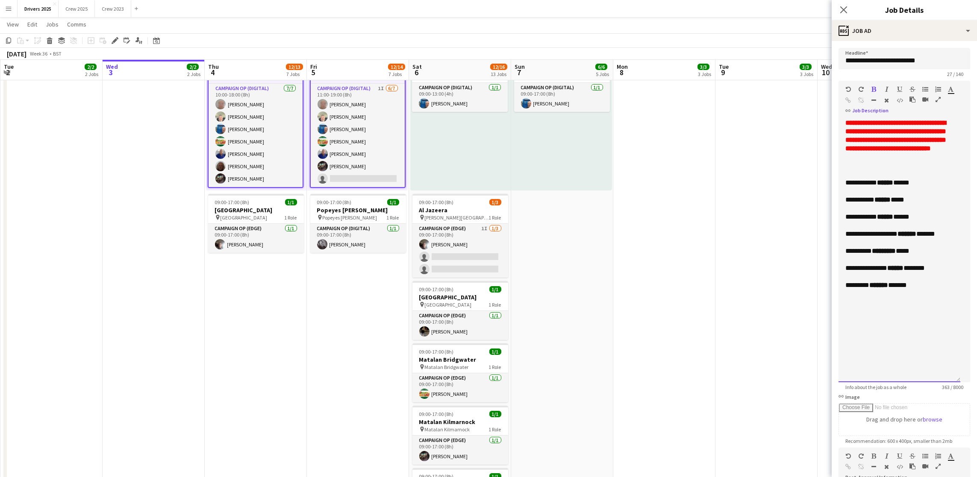
click at [925, 290] on div "******** ******* ******" at bounding box center [899, 285] width 108 height 9
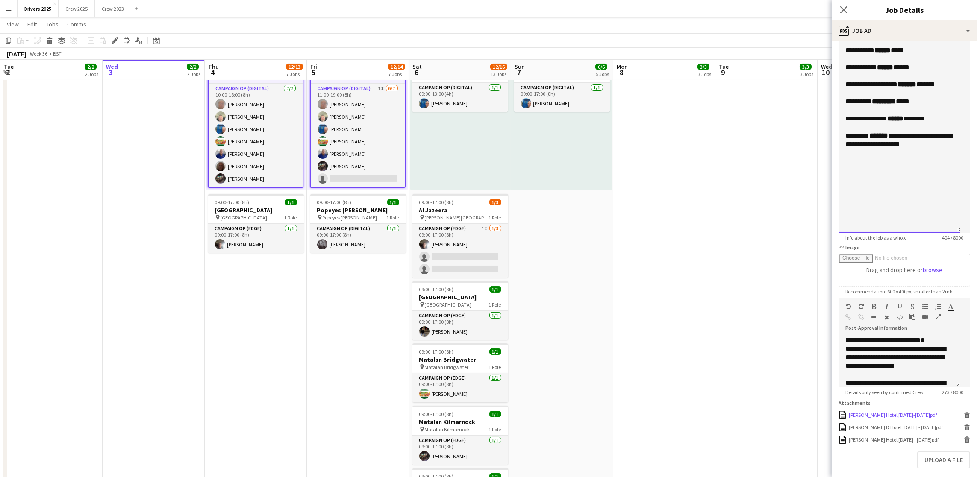
scroll to position [192, 0]
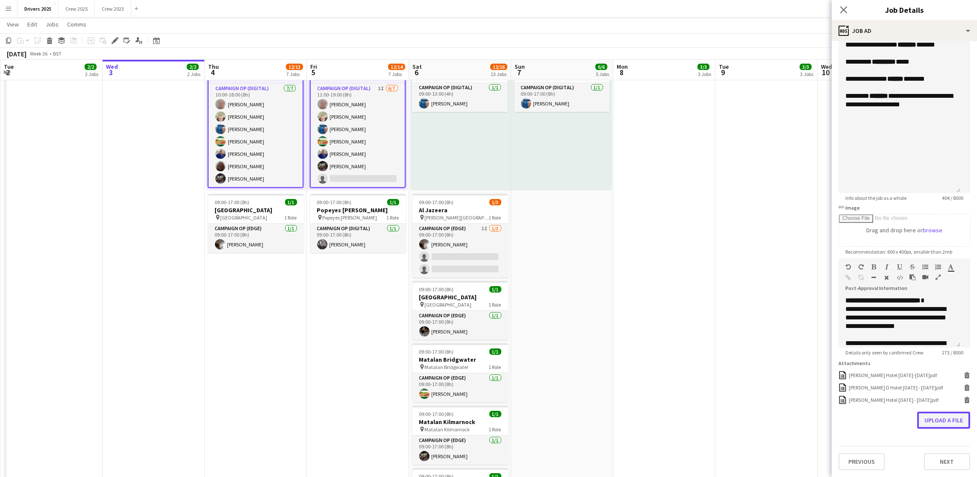
click at [941, 429] on button "Upload a file" at bounding box center [943, 420] width 53 height 17
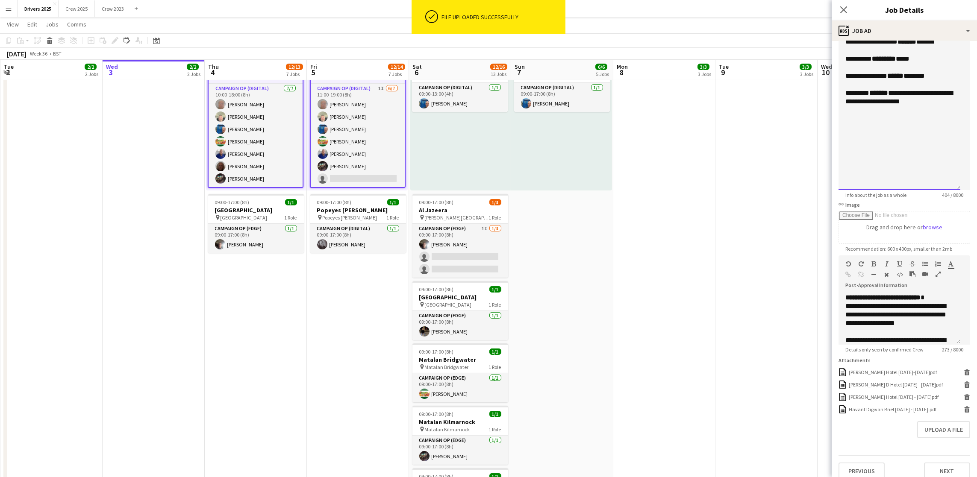
click at [926, 106] on div "**********" at bounding box center [899, 97] width 108 height 17
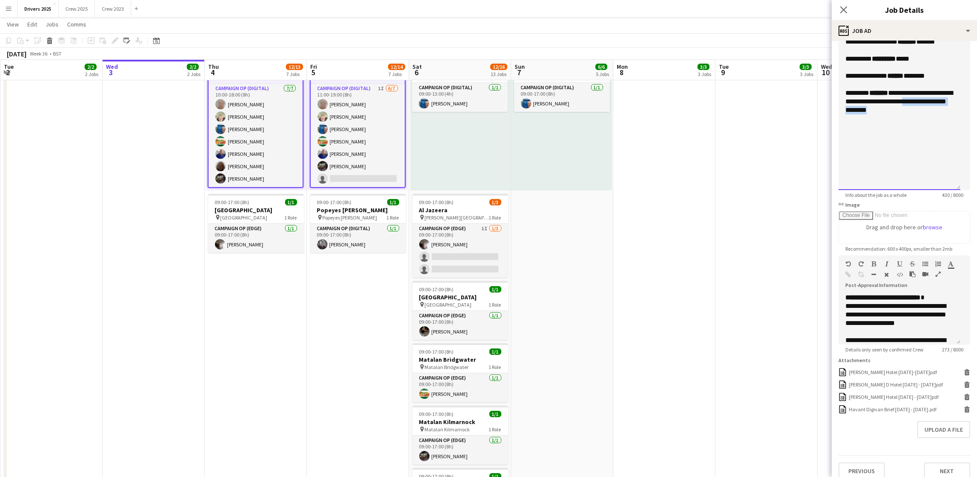
drag, startPoint x: 893, startPoint y: 123, endPoint x: 905, endPoint y: 112, distance: 16.3
click at [905, 112] on div "**********" at bounding box center [899, 102] width 108 height 26
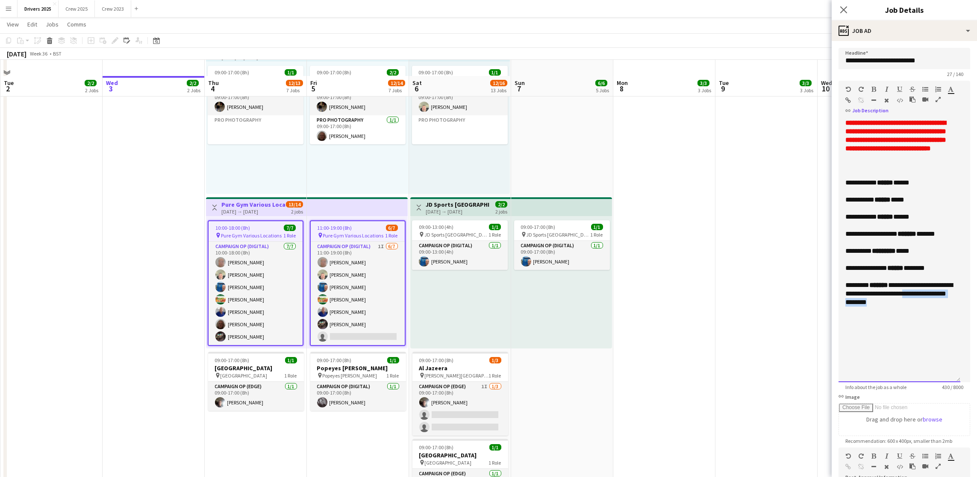
scroll to position [641, 0]
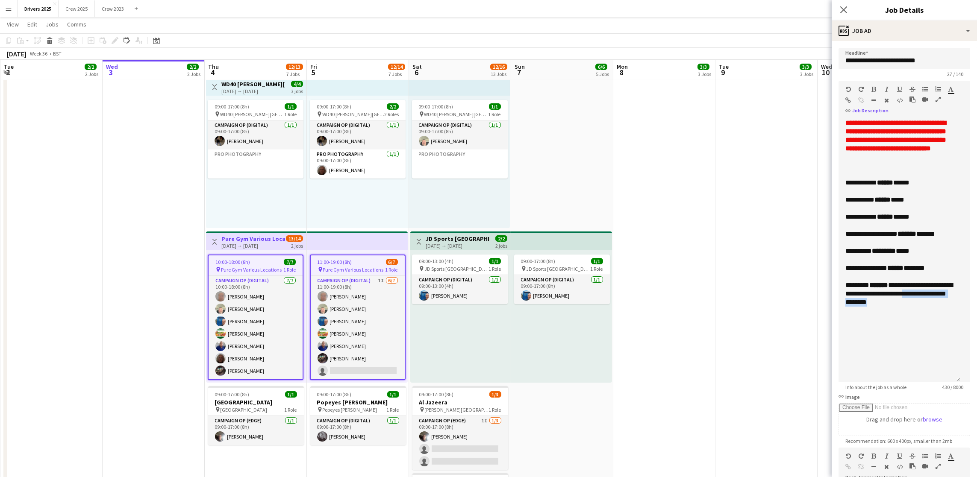
click at [851, 100] on icon "button" at bounding box center [849, 100] width 6 height 6
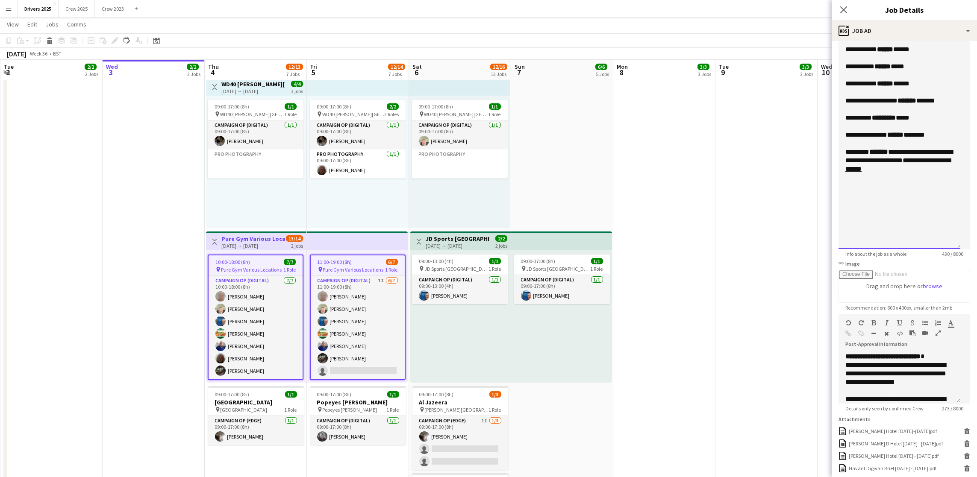
scroll to position [192, 0]
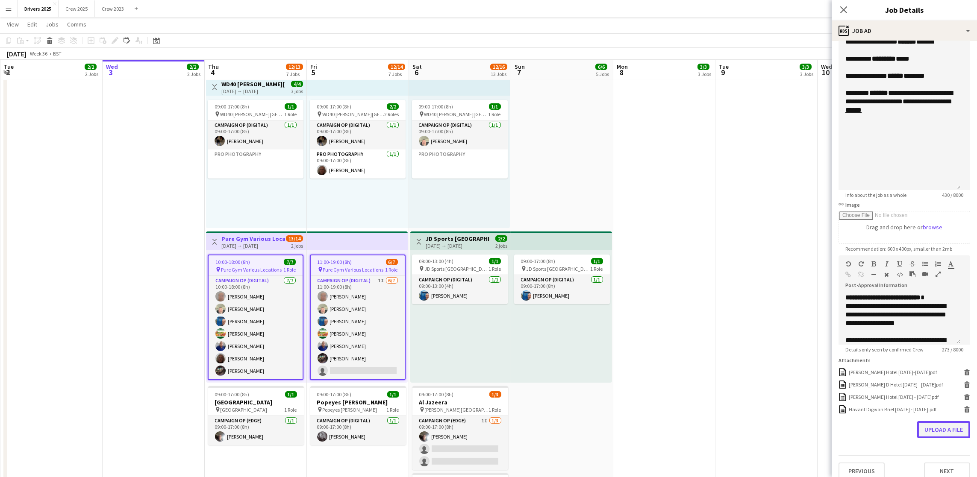
click at [927, 438] on button "Upload a file" at bounding box center [943, 429] width 53 height 17
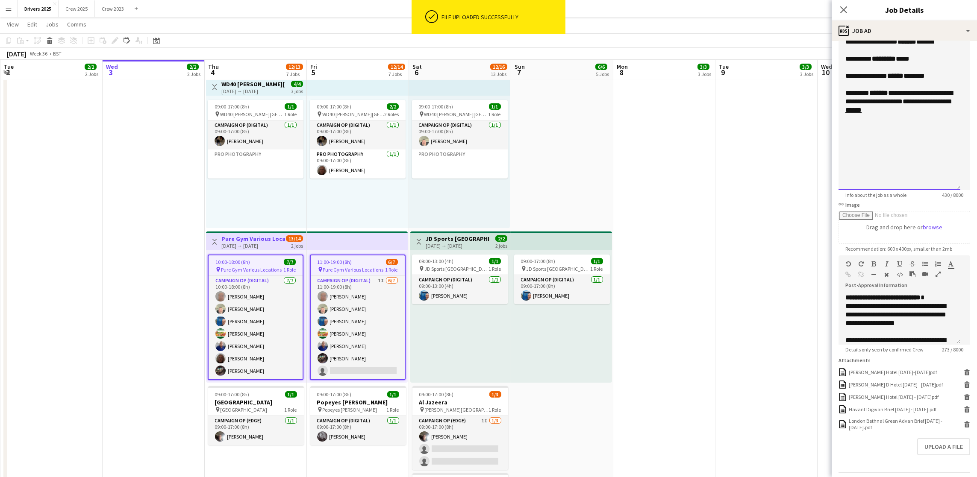
click at [941, 80] on div "**********" at bounding box center [899, 76] width 108 height 9
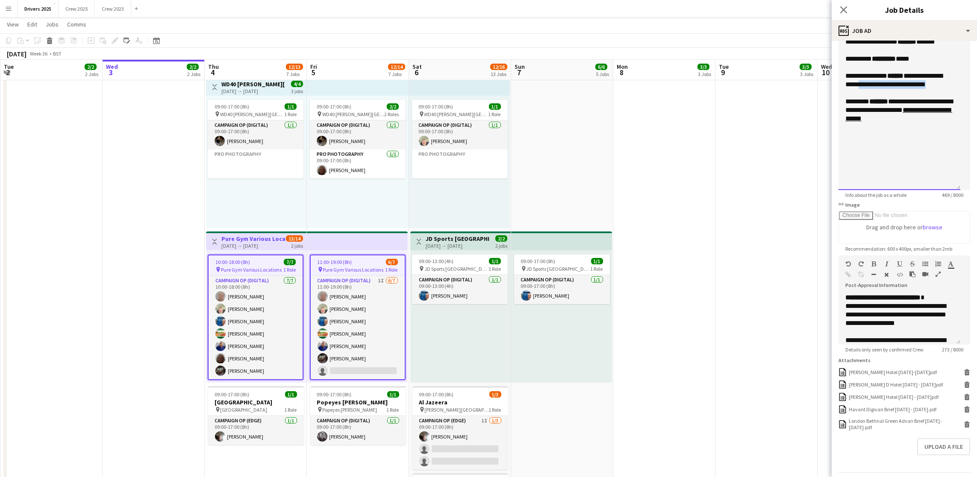
drag, startPoint x: 953, startPoint y: 95, endPoint x: 873, endPoint y: 93, distance: 80.3
click at [873, 93] on div "**********" at bounding box center [899, 59] width 122 height 264
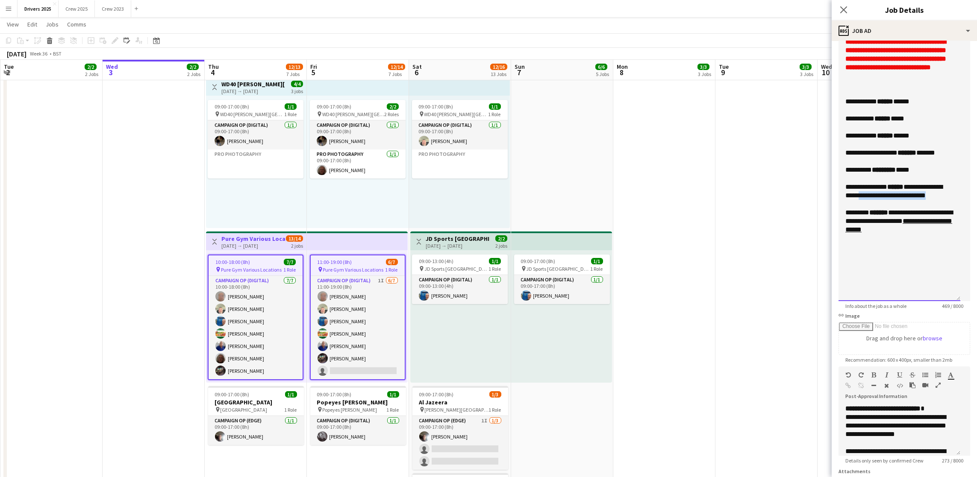
scroll to position [0, 0]
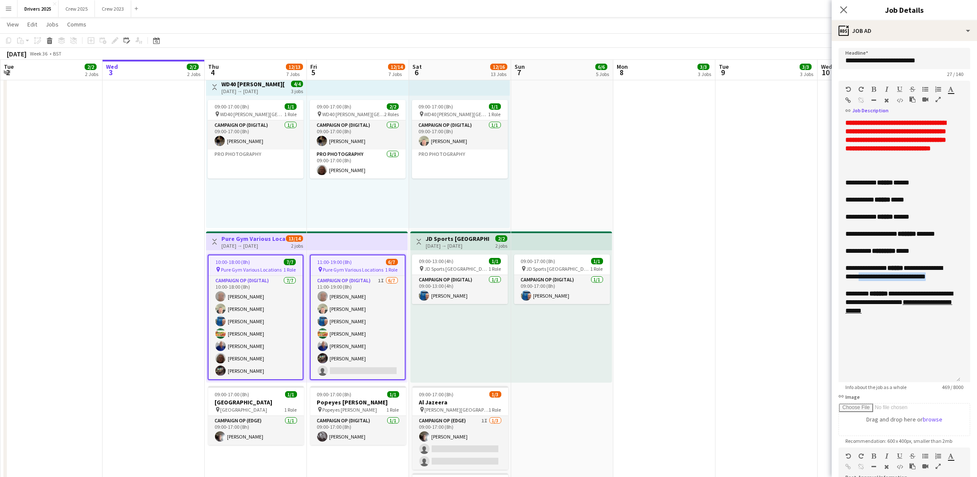
click at [851, 98] on icon "button" at bounding box center [849, 100] width 6 height 6
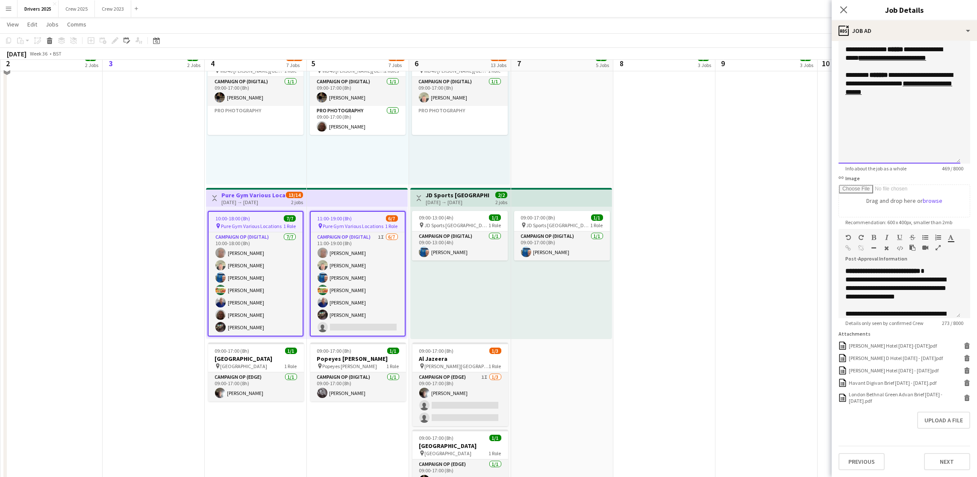
scroll to position [705, 0]
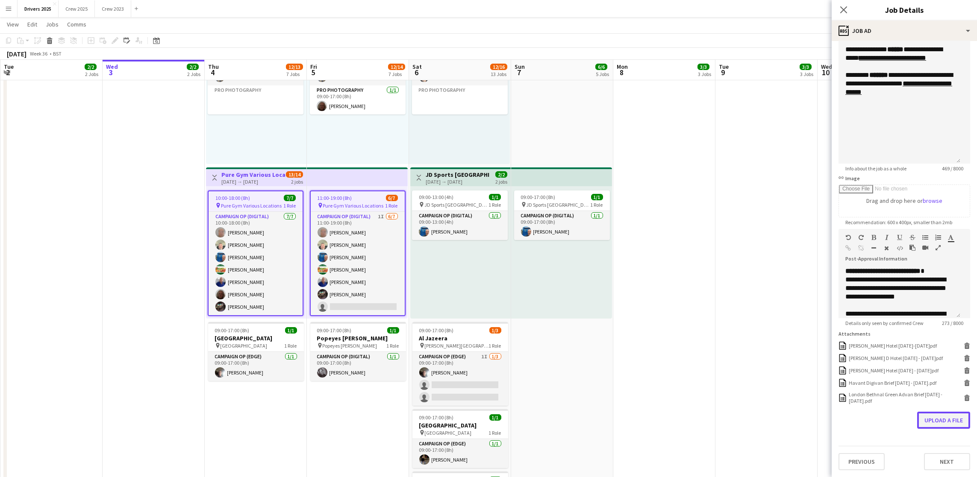
click at [937, 427] on button "Upload a file" at bounding box center [943, 420] width 53 height 17
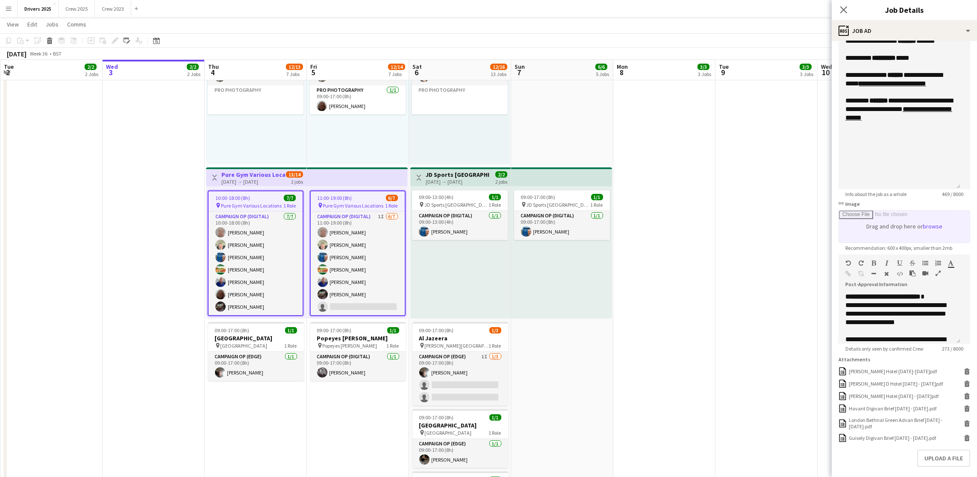
scroll to position [123, 0]
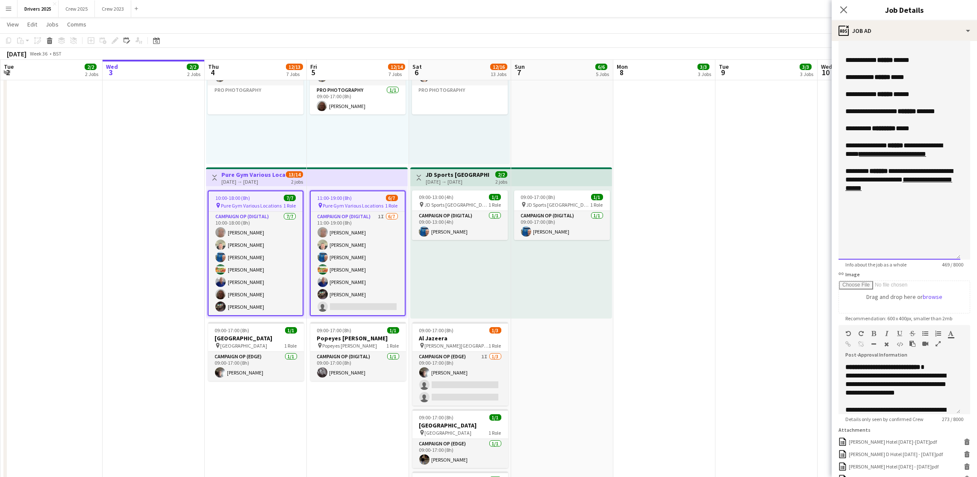
click at [928, 133] on div "**********" at bounding box center [899, 128] width 108 height 9
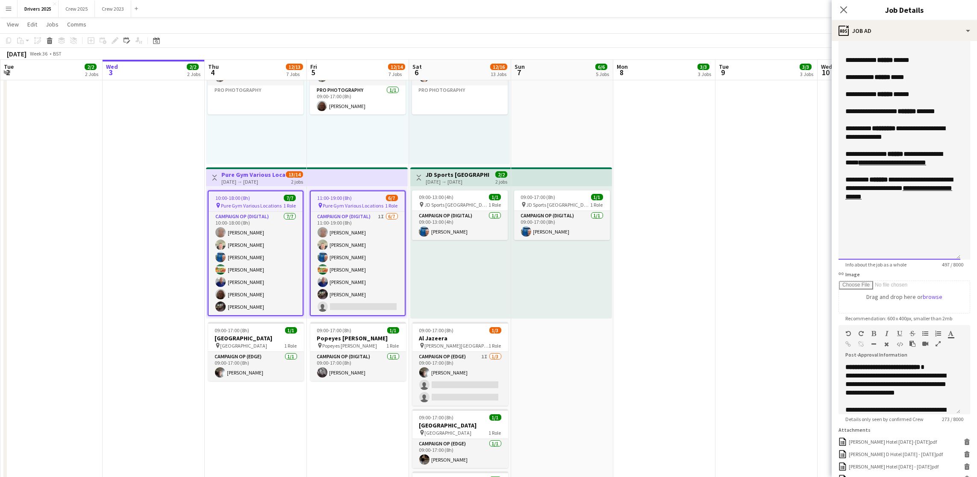
click at [845, 141] on div "**********" at bounding box center [899, 132] width 108 height 17
drag, startPoint x: 931, startPoint y: 148, endPoint x: 846, endPoint y: 144, distance: 85.1
click at [846, 141] on div "**********" at bounding box center [899, 132] width 108 height 17
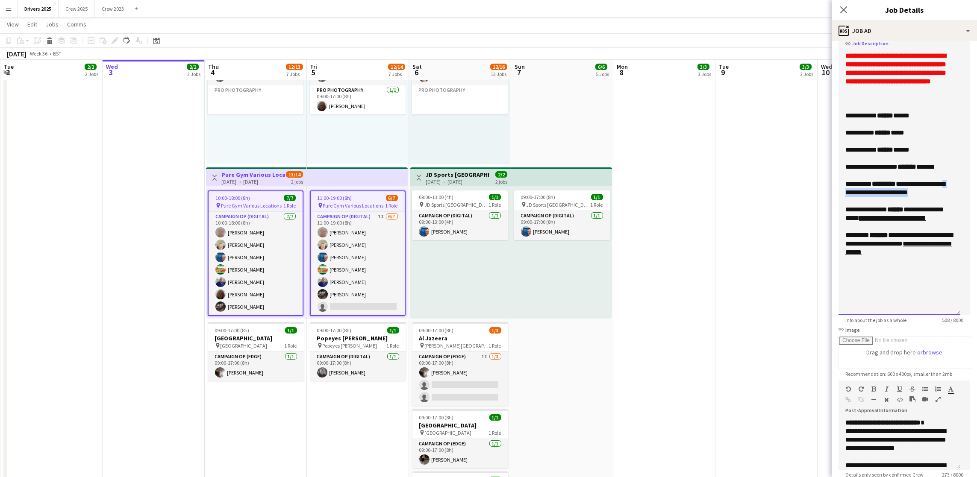
scroll to position [0, 0]
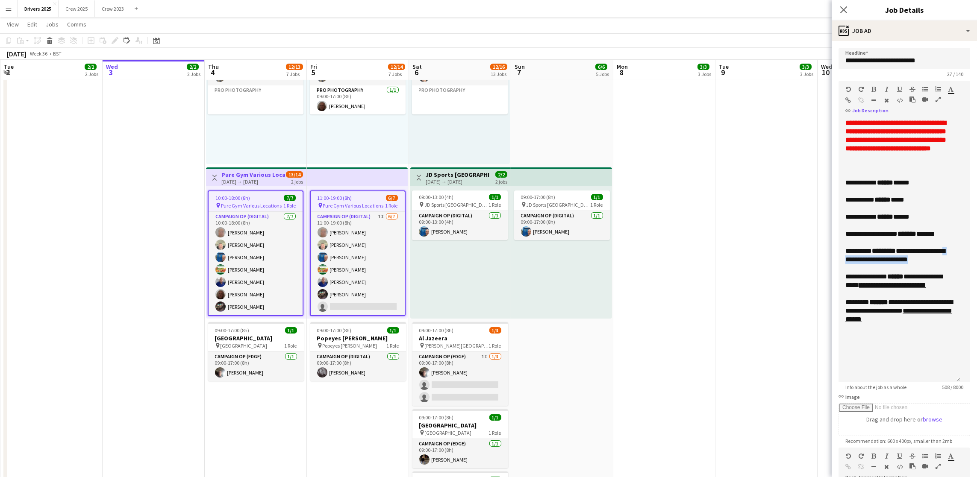
click at [851, 101] on icon "button" at bounding box center [849, 100] width 6 height 6
click at [955, 246] on div "**********" at bounding box center [899, 251] width 122 height 264
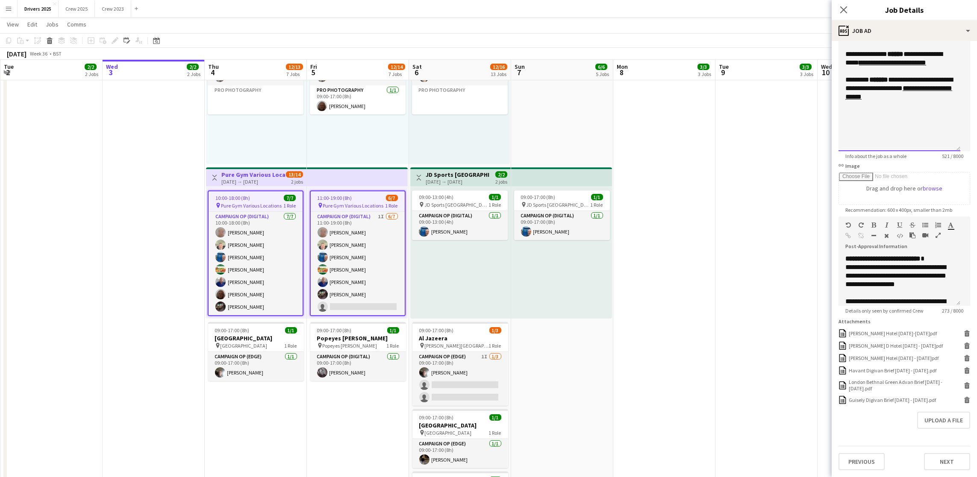
scroll to position [268, 0]
click at [922, 417] on button "Upload a file" at bounding box center [943, 420] width 53 height 17
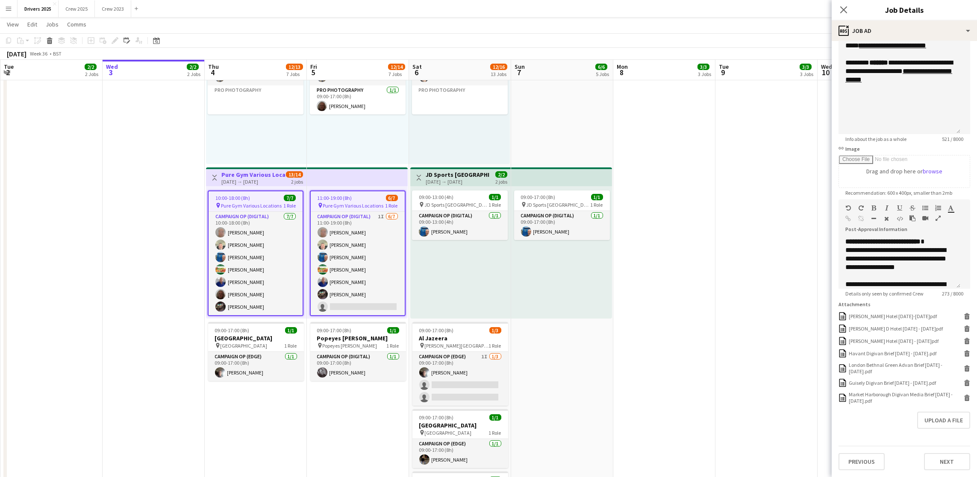
scroll to position [140, 0]
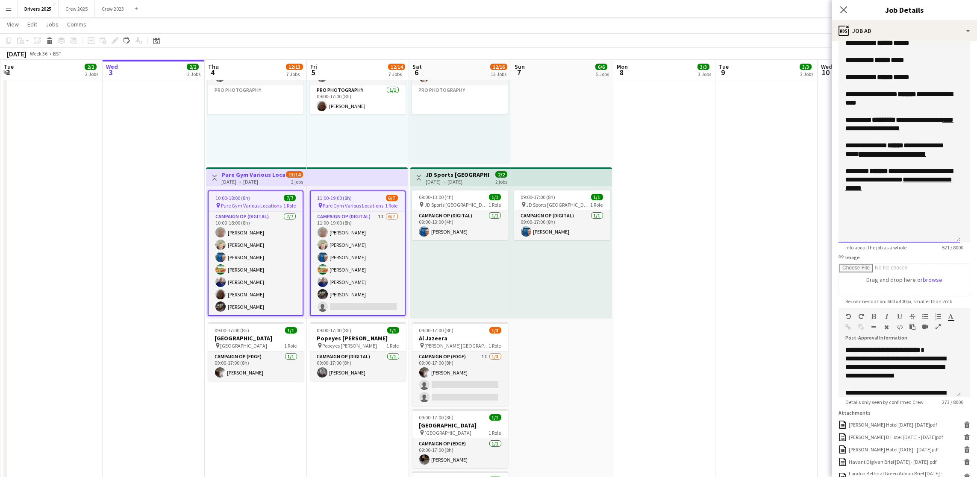
click at [888, 107] on div "**********" at bounding box center [899, 98] width 108 height 17
drag, startPoint x: 952, startPoint y: 114, endPoint x: 876, endPoint y: 112, distance: 76.1
click at [876, 107] on div "**********" at bounding box center [899, 98] width 108 height 17
copy div "**********"
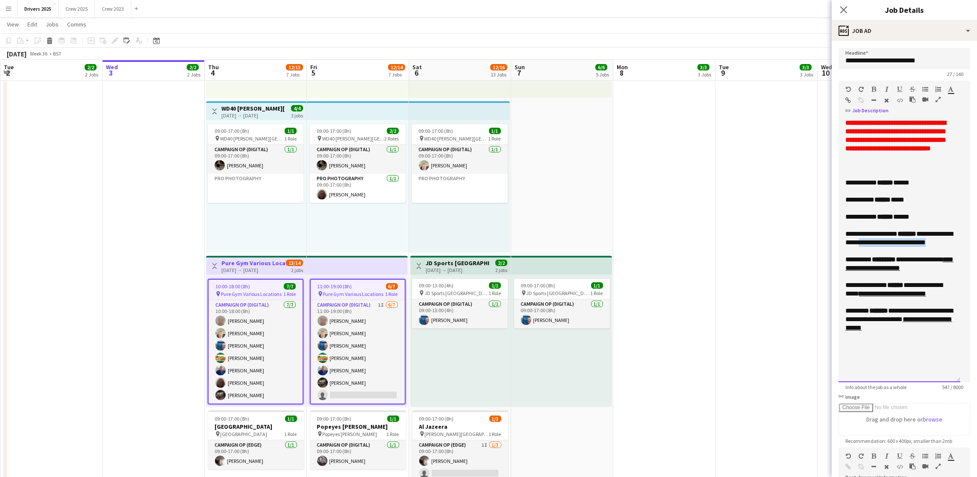
scroll to position [513, 0]
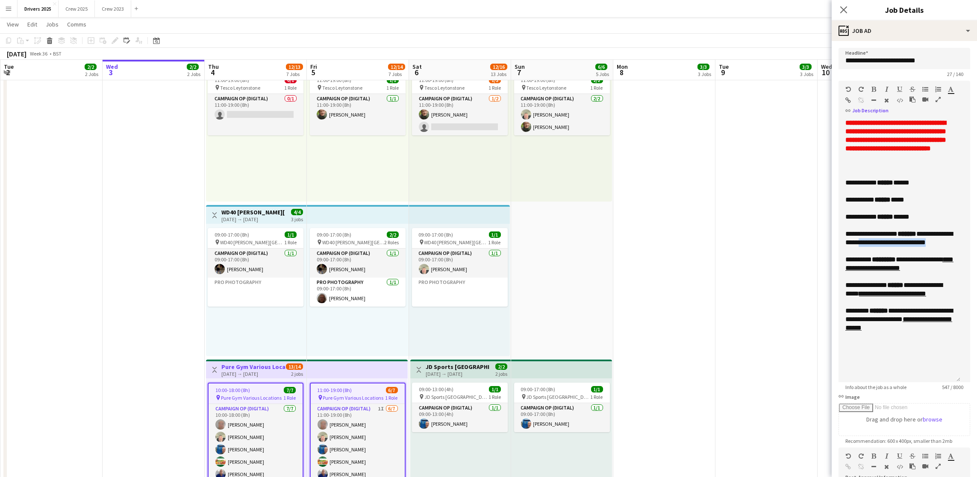
click at [851, 99] on icon "button" at bounding box center [849, 100] width 6 height 6
click at [919, 221] on div "**********" at bounding box center [899, 217] width 108 height 9
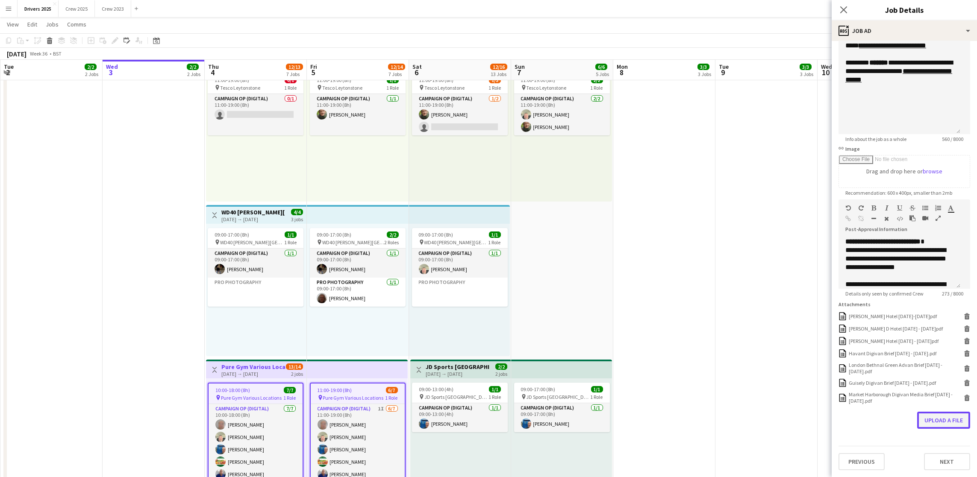
click at [931, 423] on button "Upload a file" at bounding box center [943, 420] width 53 height 17
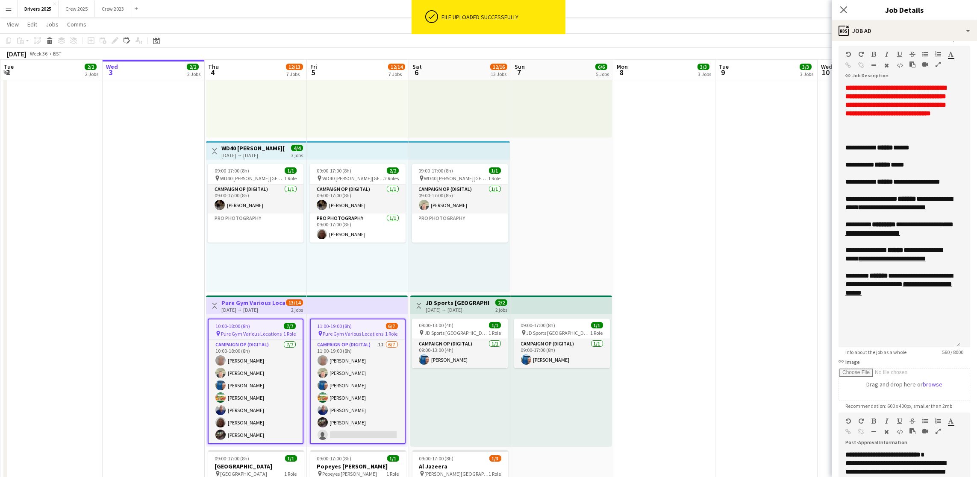
scroll to position [28, 0]
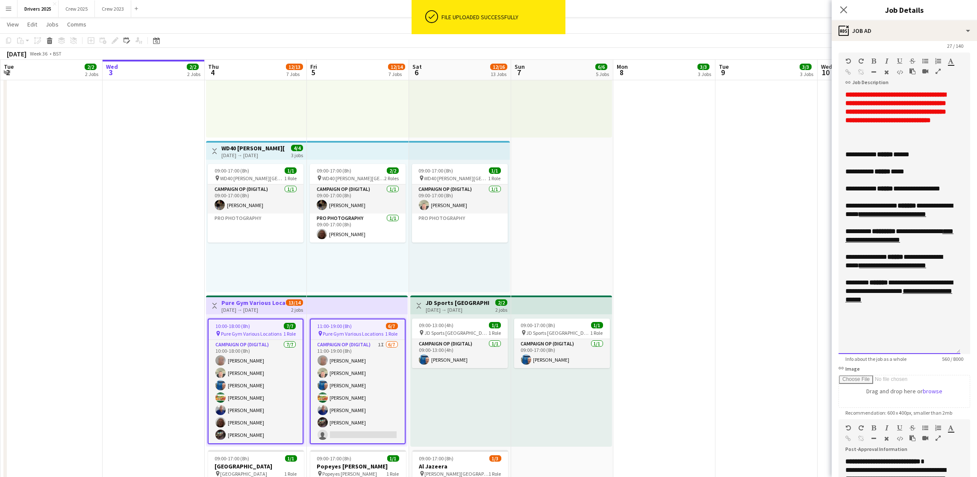
click at [952, 195] on div "**********" at bounding box center [899, 223] width 122 height 264
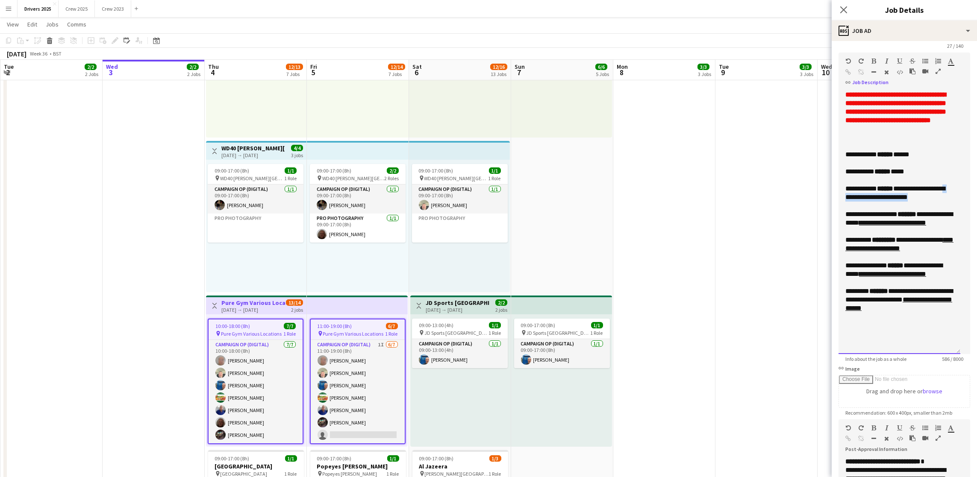
drag, startPoint x: 927, startPoint y: 206, endPoint x: 848, endPoint y: 204, distance: 79.5
click at [848, 202] on div "**********" at bounding box center [899, 193] width 108 height 17
click at [851, 70] on icon "button" at bounding box center [849, 72] width 6 height 6
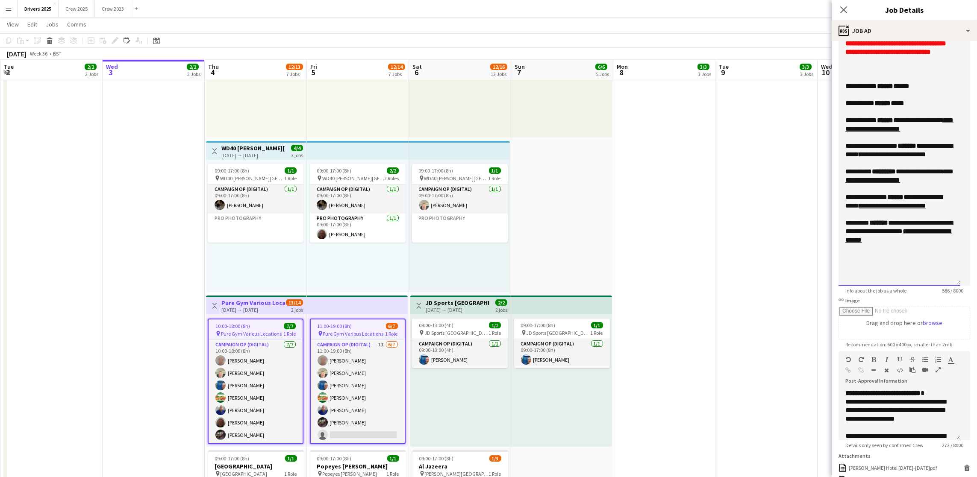
scroll to position [92, 0]
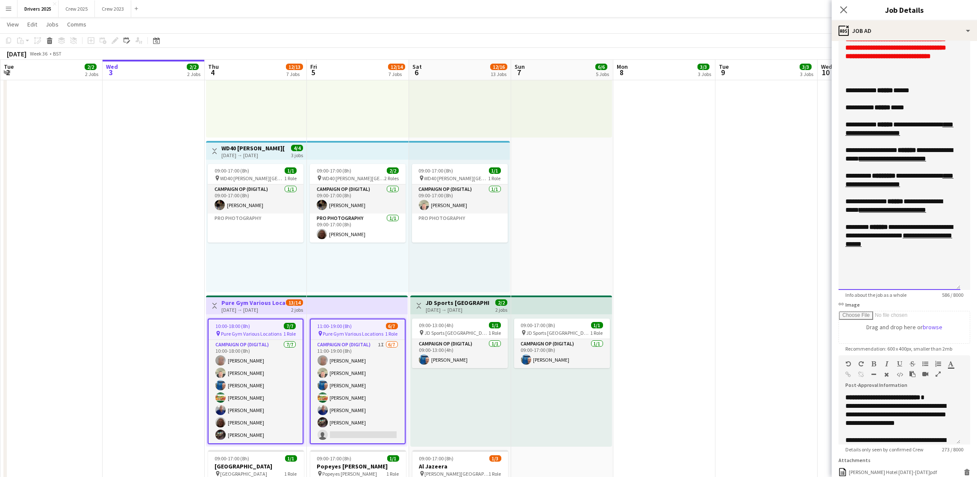
click at [927, 112] on div "**********" at bounding box center [899, 107] width 108 height 9
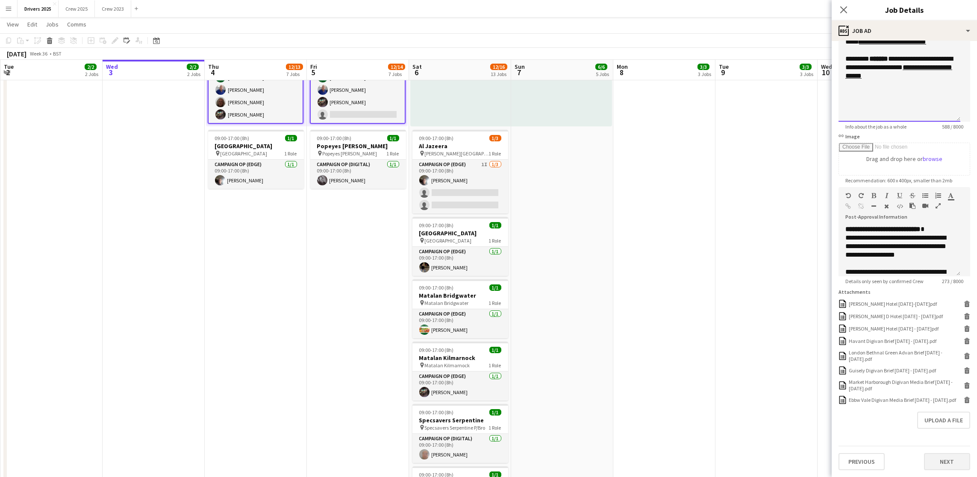
scroll to position [302, 0]
click at [932, 421] on button "Upload a file" at bounding box center [943, 420] width 53 height 17
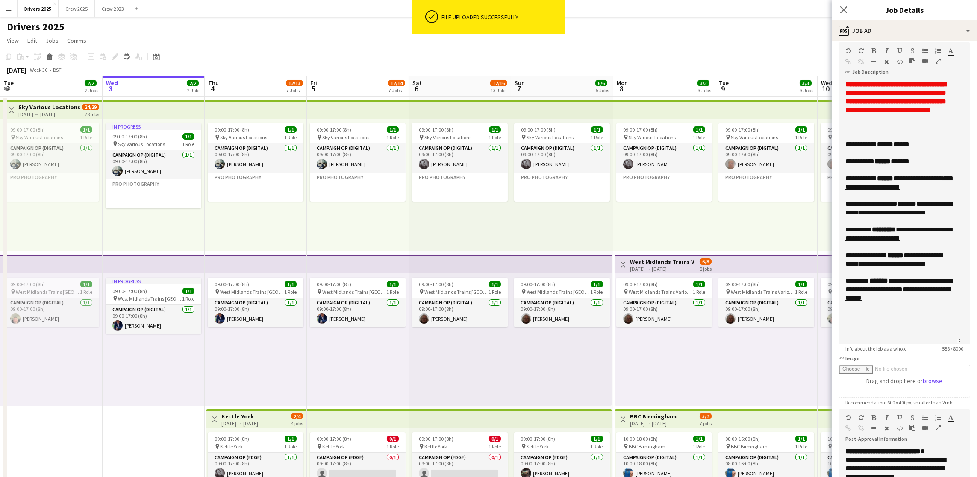
scroll to position [0, 0]
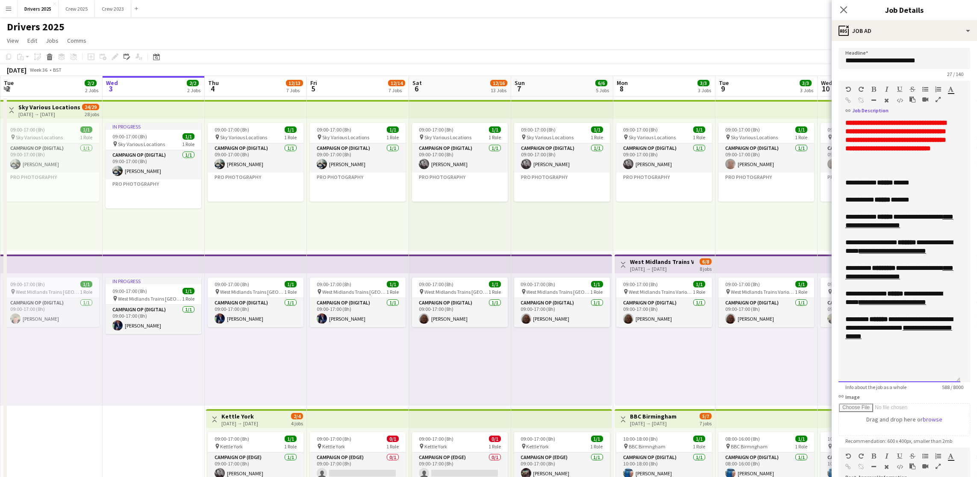
click at [920, 204] on div "**********" at bounding box center [899, 200] width 108 height 9
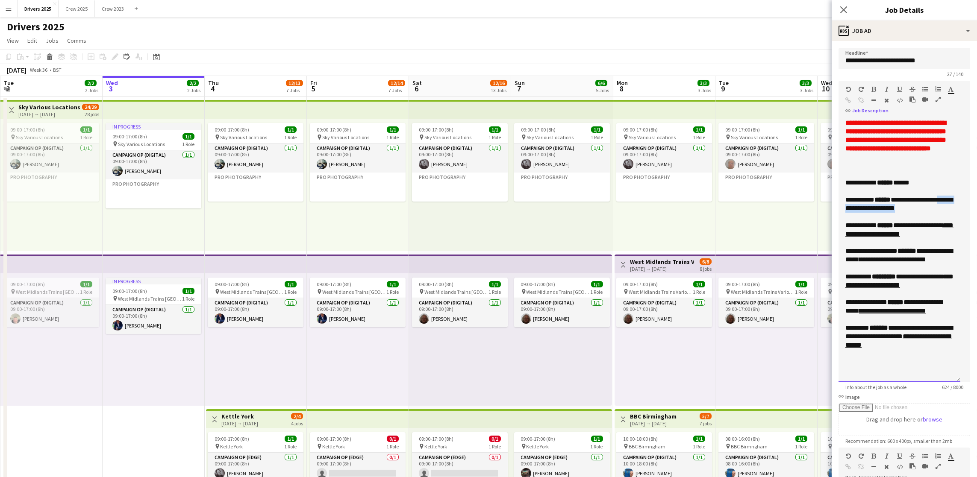
drag, startPoint x: 927, startPoint y: 222, endPoint x: 847, endPoint y: 219, distance: 79.5
click at [847, 213] on div "**********" at bounding box center [899, 204] width 108 height 17
copy div "**********"
click at [851, 100] on icon "button" at bounding box center [849, 100] width 6 height 6
click at [924, 187] on div "**********" at bounding box center [899, 251] width 122 height 264
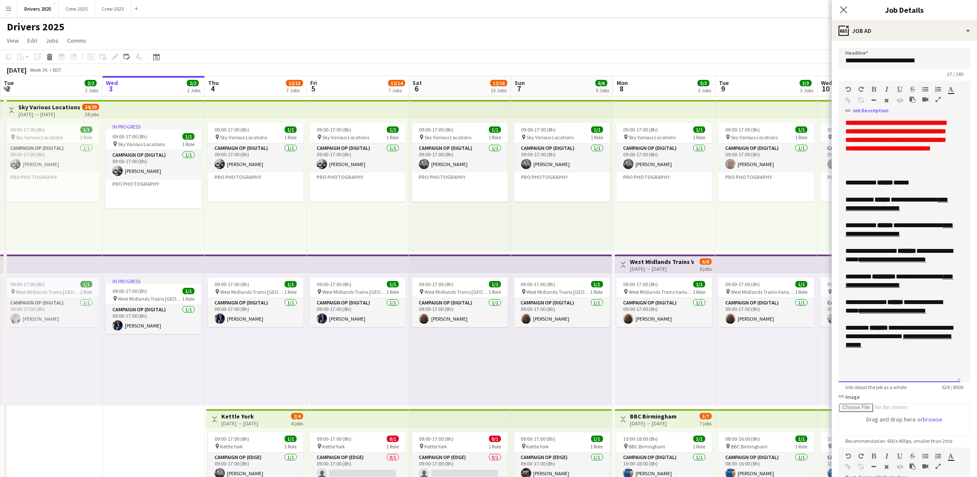
drag, startPoint x: 926, startPoint y: 193, endPoint x: 934, endPoint y: 200, distance: 10.9
click at [926, 194] on div "**********" at bounding box center [899, 251] width 122 height 264
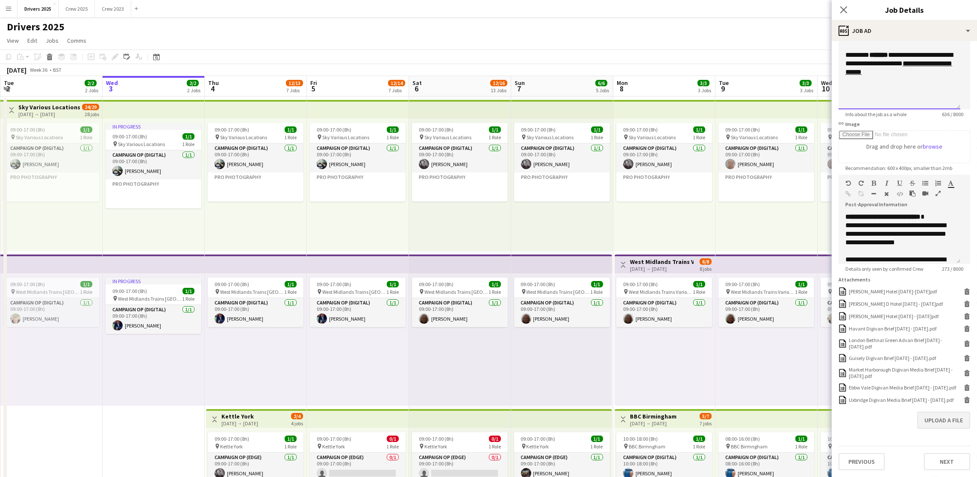
scroll to position [319, 0]
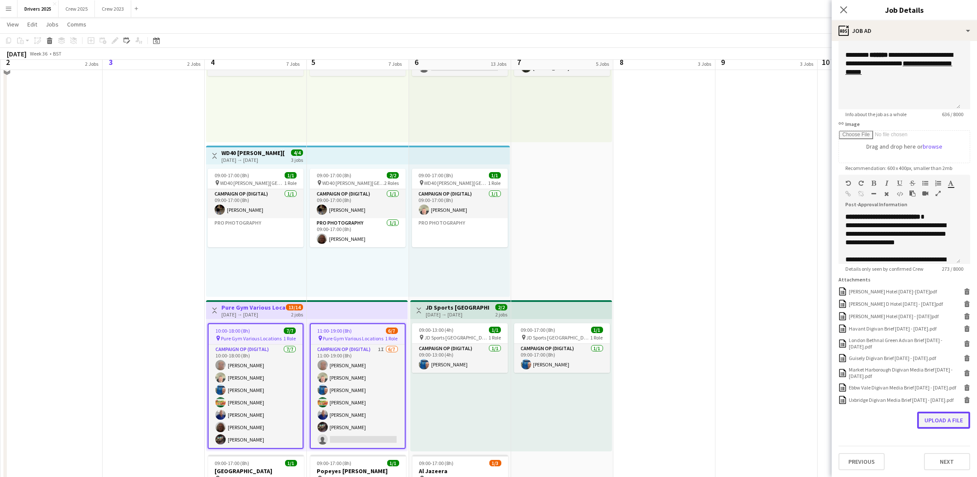
click at [928, 421] on button "Upload a file" at bounding box center [943, 420] width 53 height 17
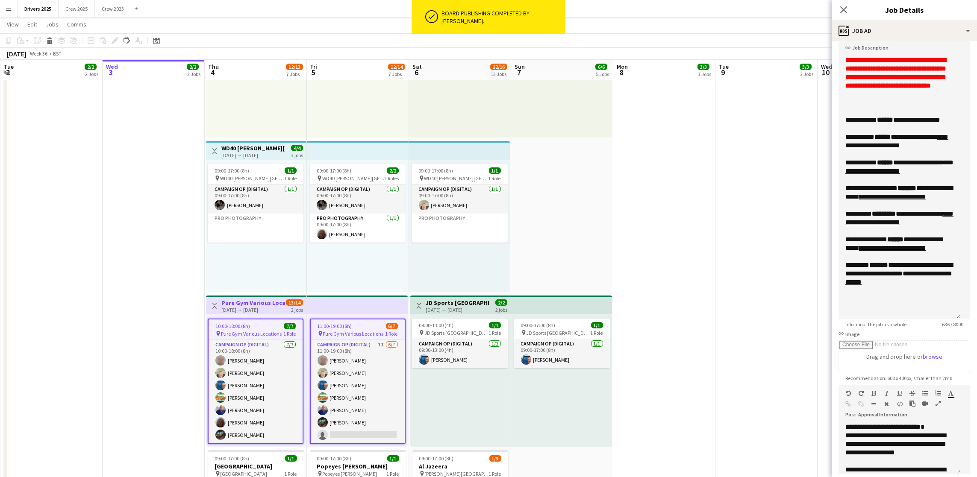
scroll to position [0, 0]
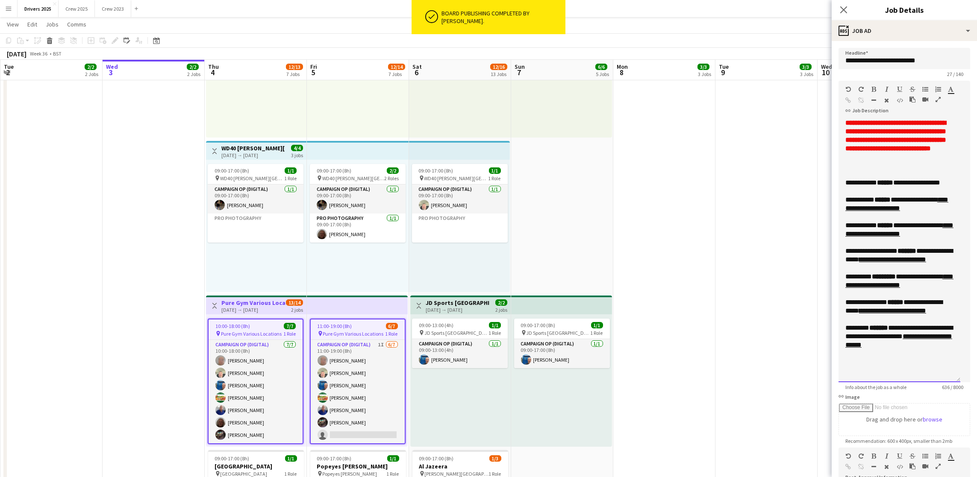
click at [948, 196] on div at bounding box center [899, 191] width 108 height 9
click at [948, 194] on div "**********" at bounding box center [899, 251] width 122 height 264
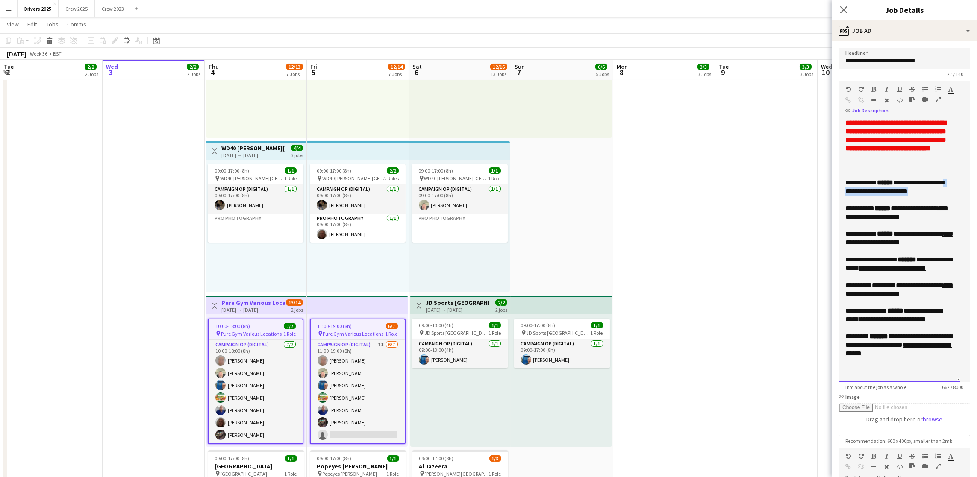
drag, startPoint x: 926, startPoint y: 204, endPoint x: 847, endPoint y: 201, distance: 78.3
click at [847, 201] on div "**********" at bounding box center [899, 251] width 122 height 264
click at [851, 100] on icon "button" at bounding box center [849, 100] width 6 height 6
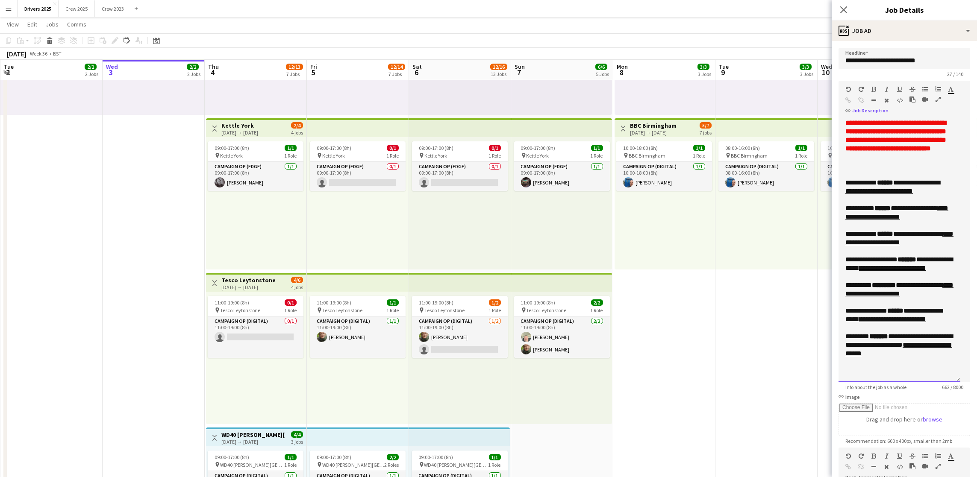
scroll to position [320, 0]
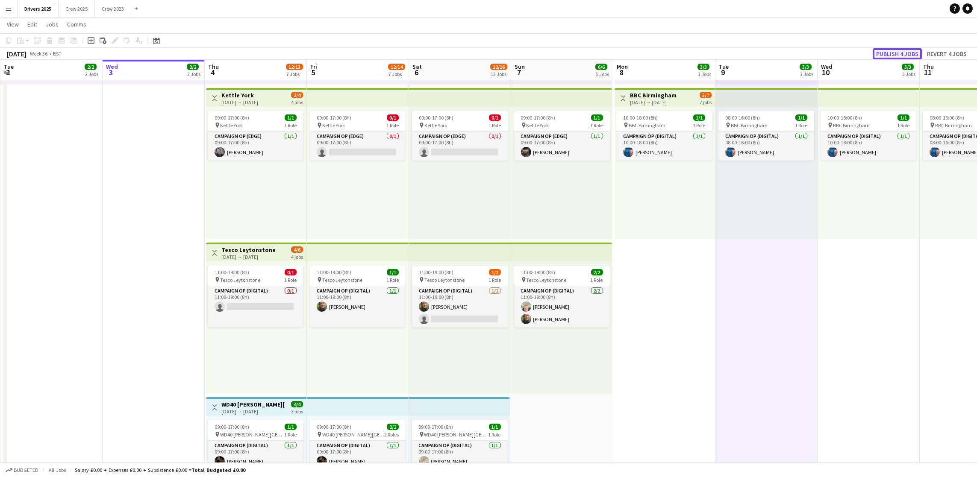
click at [882, 56] on button "Publish 4 jobs" at bounding box center [897, 53] width 49 height 11
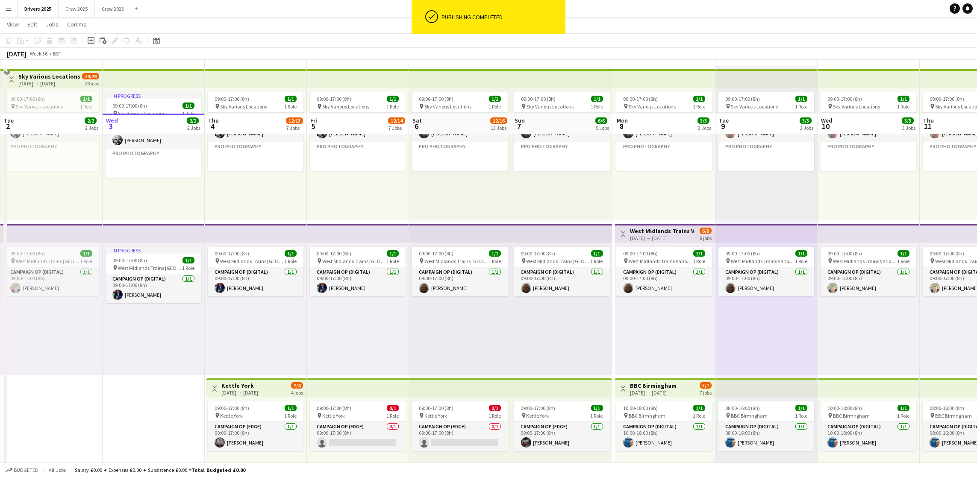
scroll to position [0, 0]
